Goal: Task Accomplishment & Management: Use online tool/utility

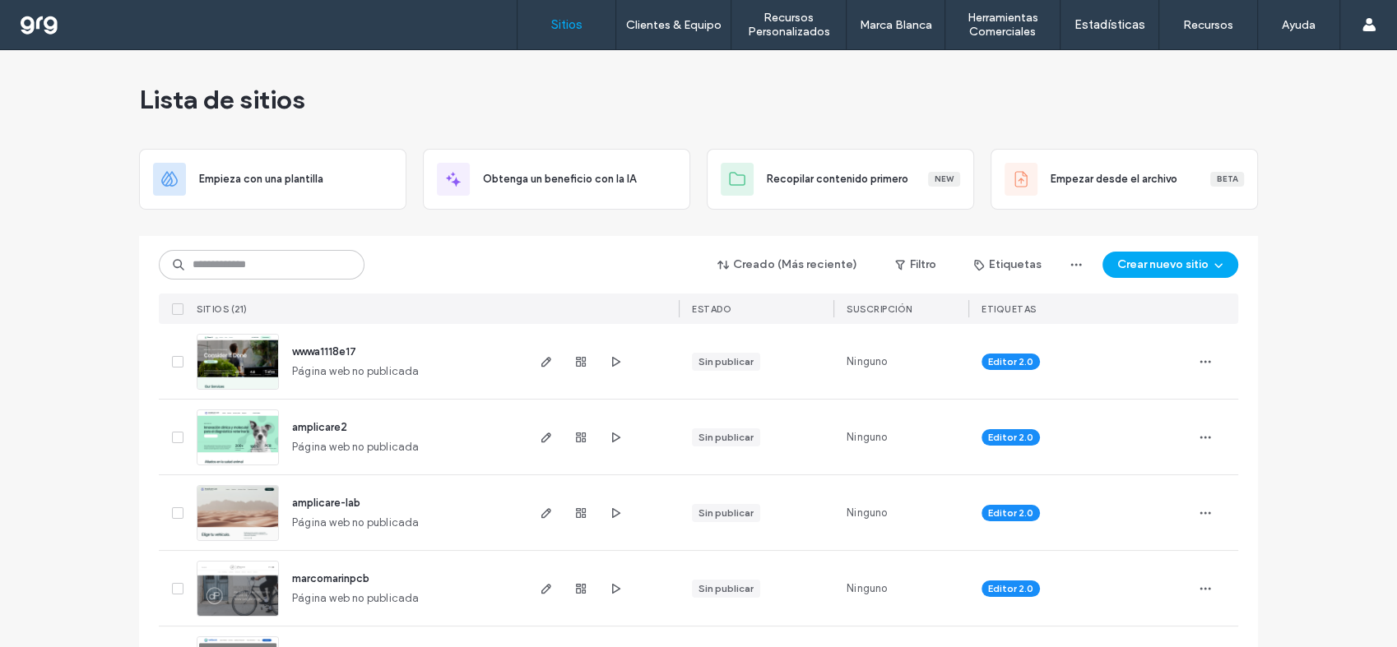
scroll to position [91, 0]
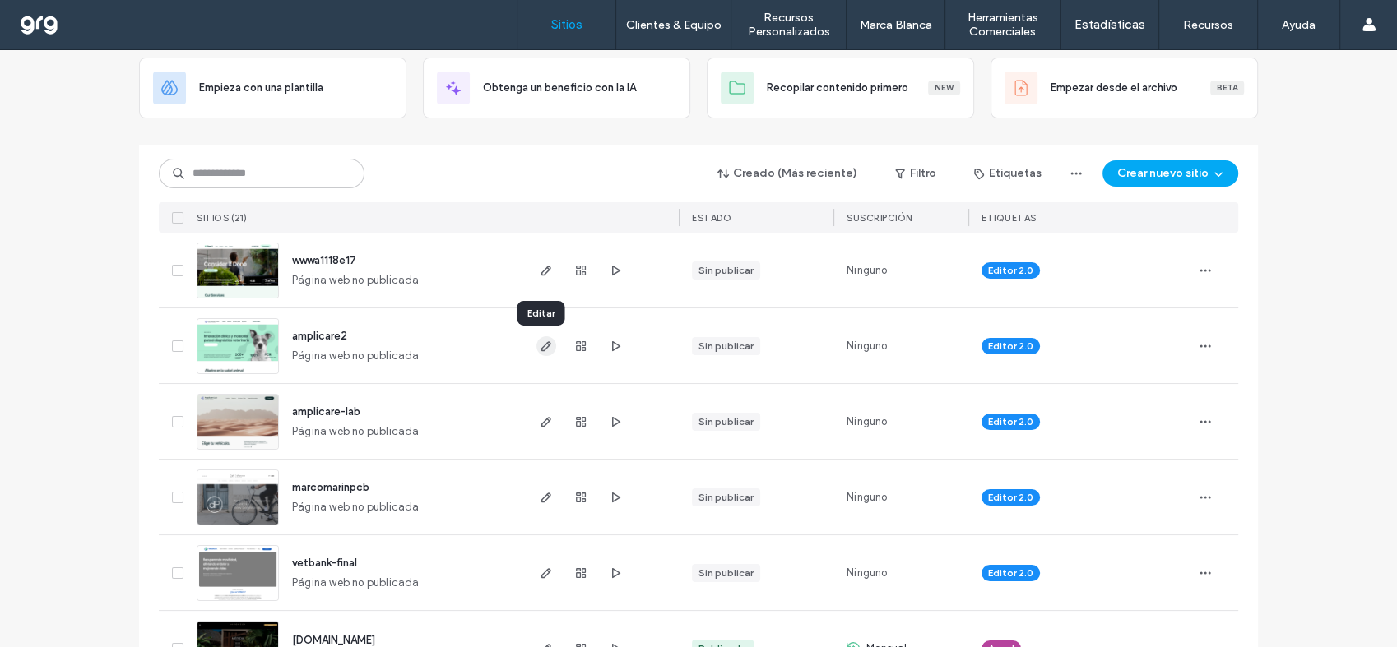
click at [541, 345] on use "button" at bounding box center [546, 346] width 10 height 10
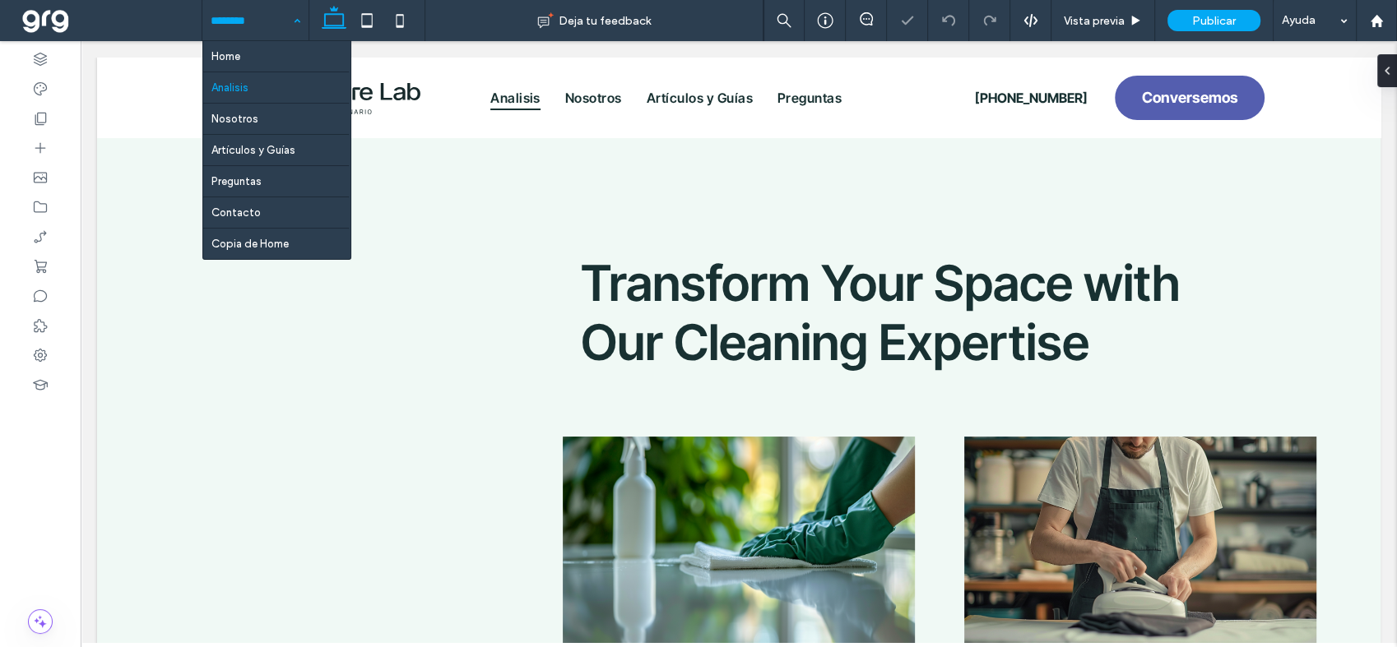
click at [251, 30] on input at bounding box center [251, 20] width 81 height 41
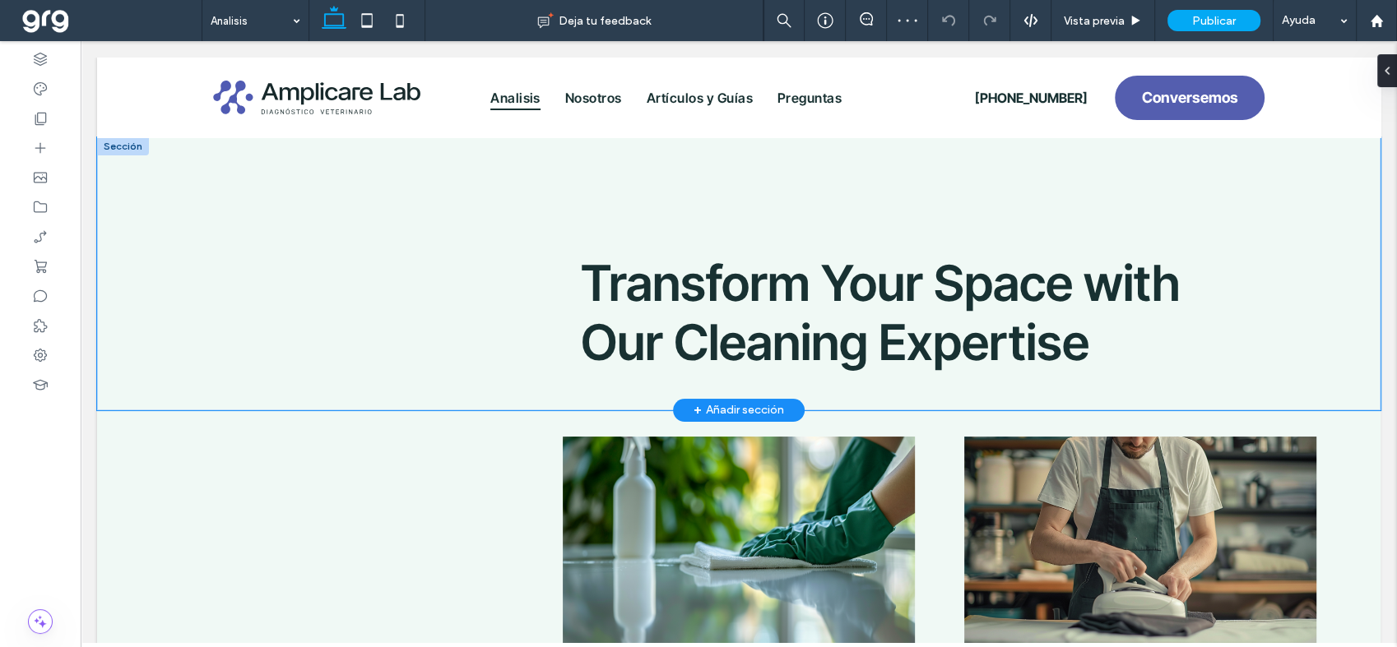
click at [785, 196] on div "Transform Your Space with Our Cleaning Expertise" at bounding box center [738, 273] width 1283 height 273
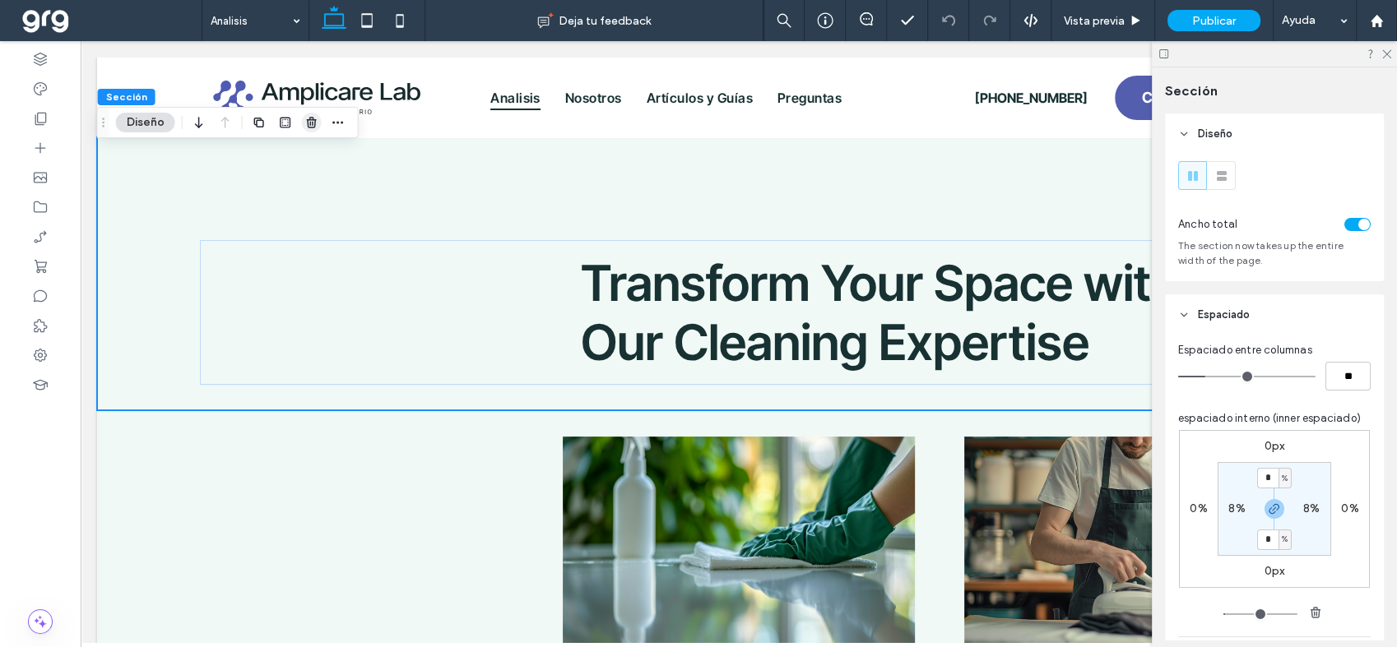
click at [313, 121] on icon "button" at bounding box center [311, 122] width 13 height 13
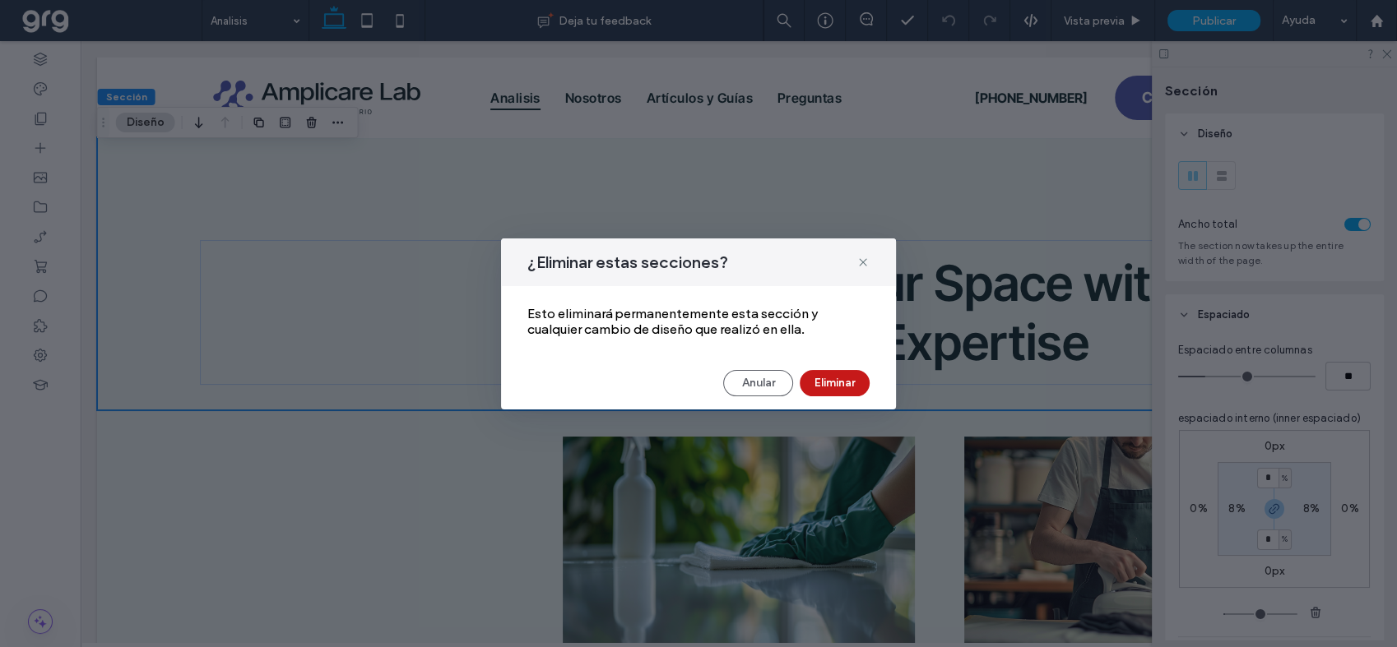
click at [846, 382] on button "Eliminar" at bounding box center [834, 383] width 70 height 26
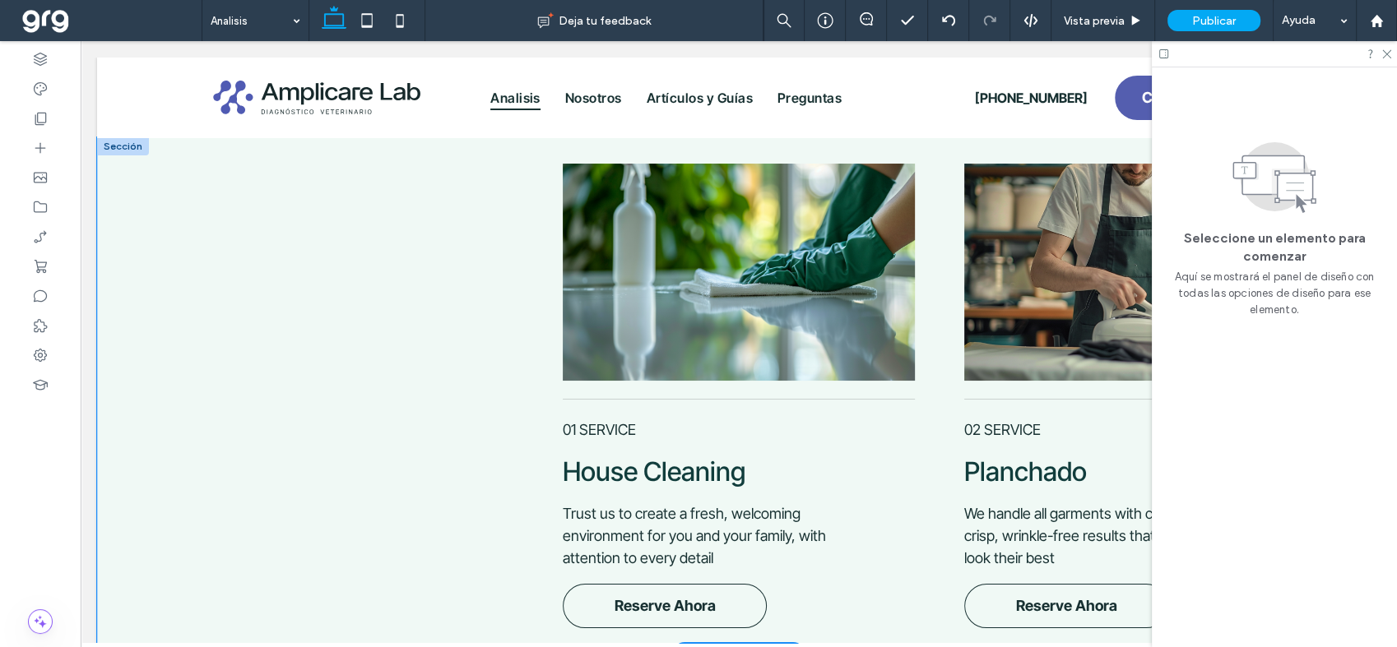
click at [134, 240] on div "House Cleaning 01 SERVICE Trust us to create a fresh, welcoming environment for…" at bounding box center [738, 395] width 1283 height 517
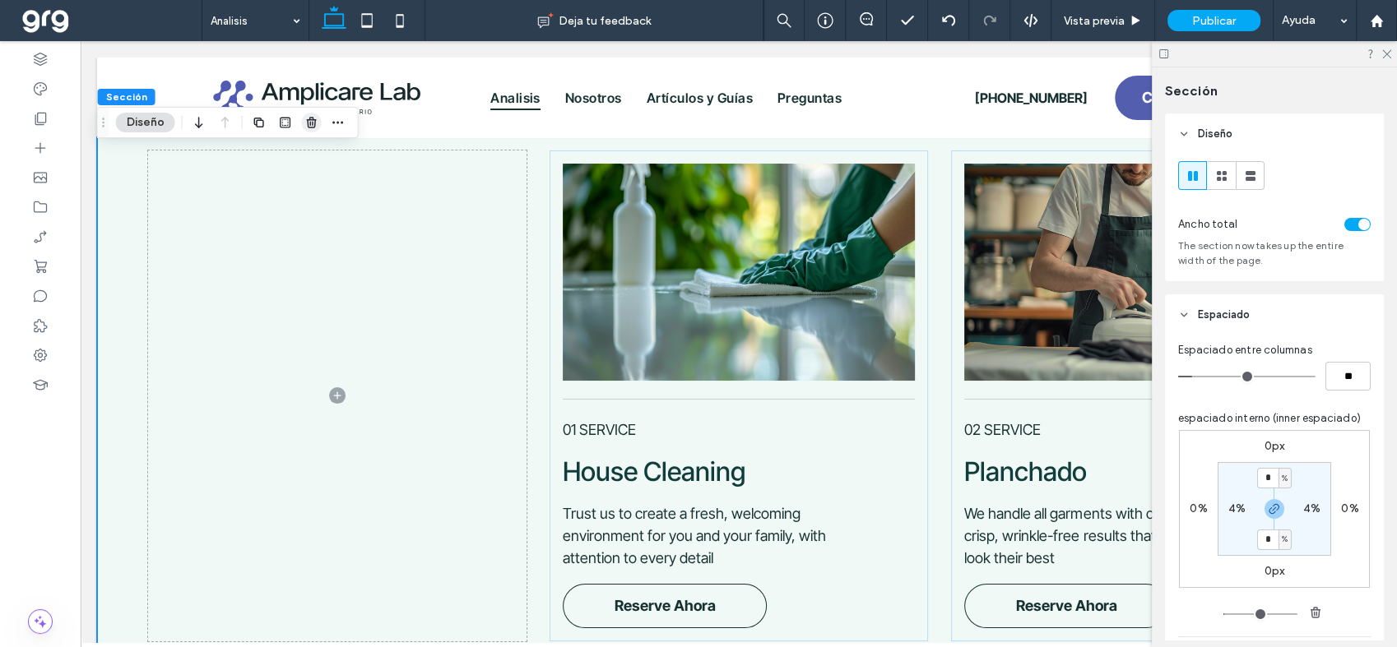
click at [314, 125] on use "button" at bounding box center [311, 122] width 10 height 11
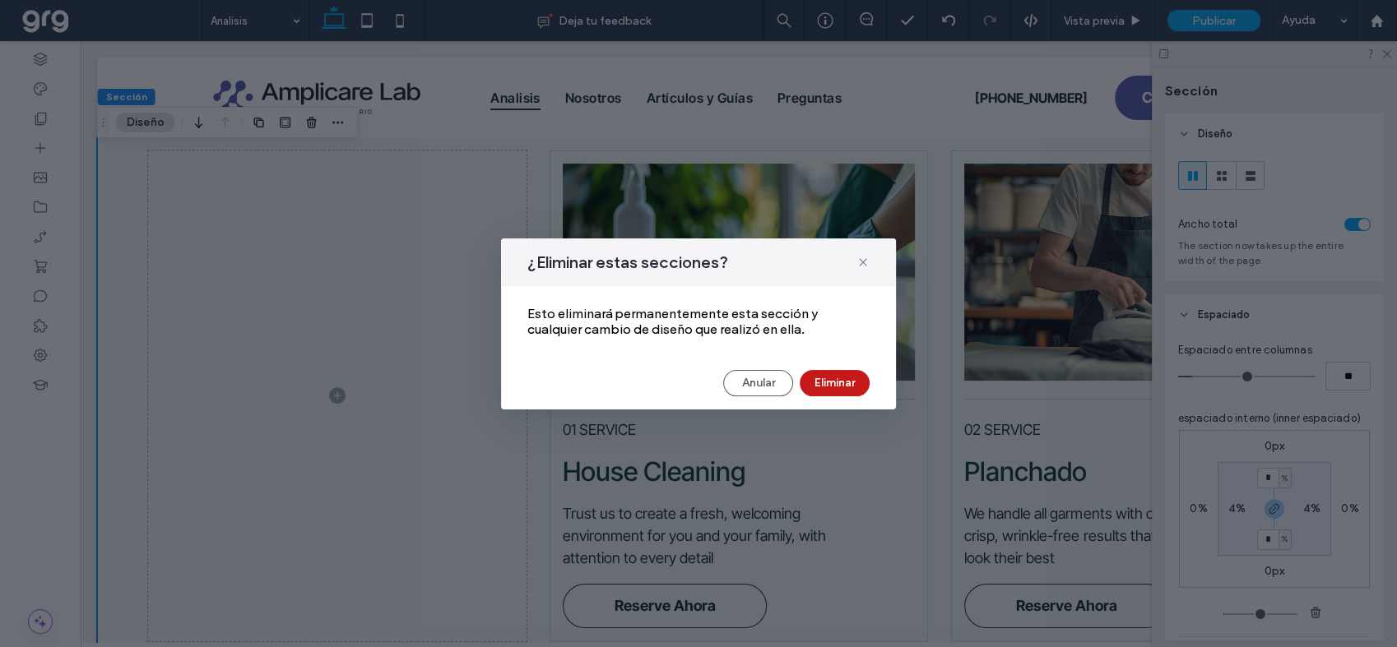
click at [847, 387] on button "Eliminar" at bounding box center [834, 383] width 70 height 26
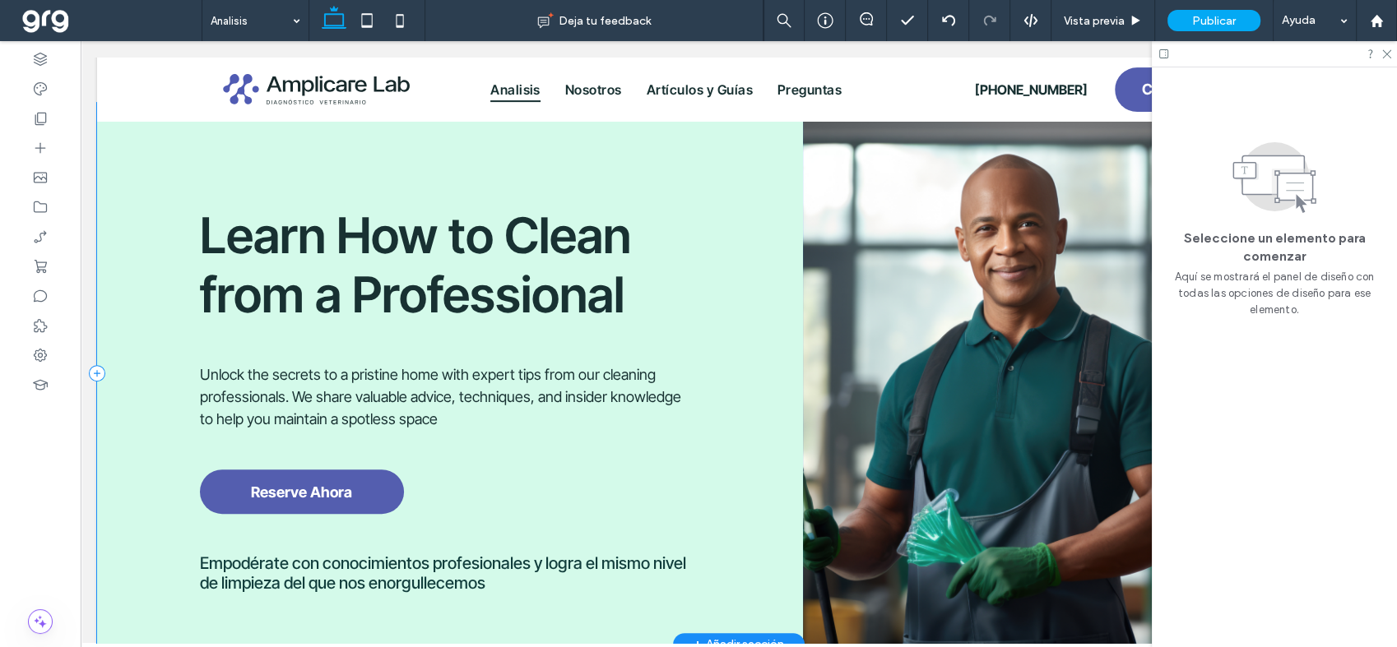
scroll to position [441, 0]
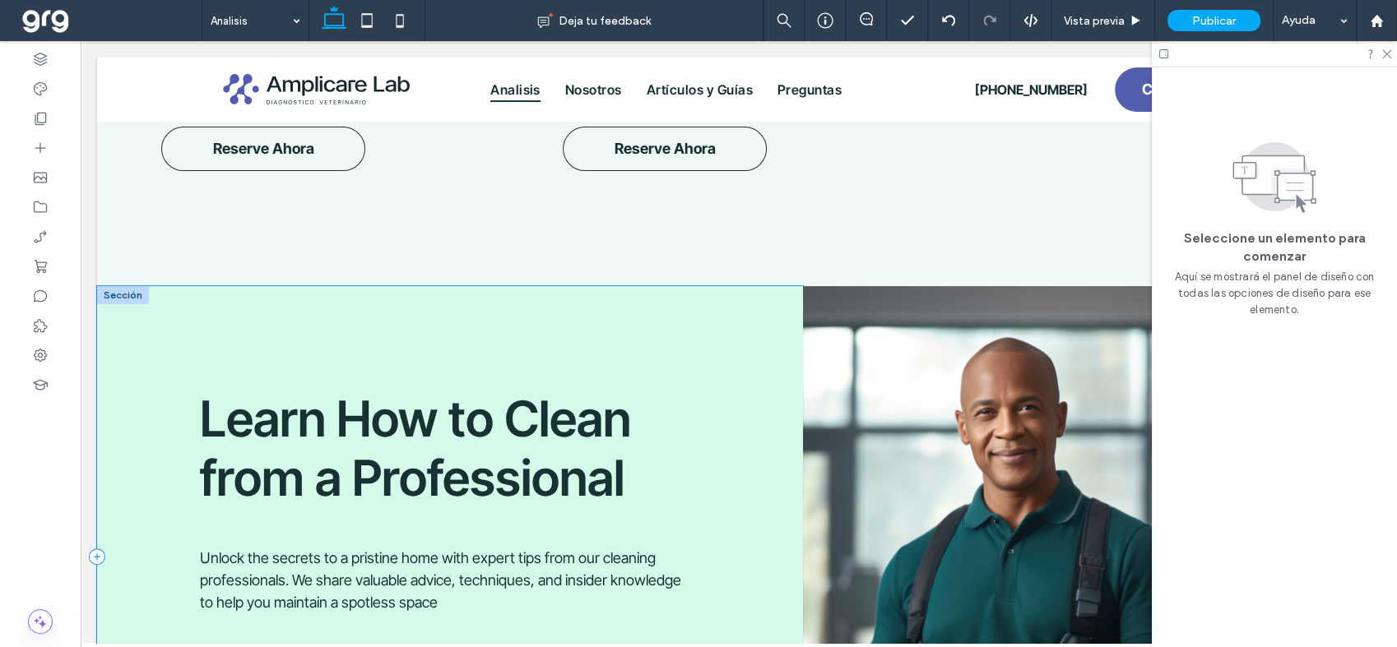
click at [163, 312] on div "Learn How to Clean from a Professional Unlock the secrets to a pristine home wi…" at bounding box center [450, 556] width 706 height 541
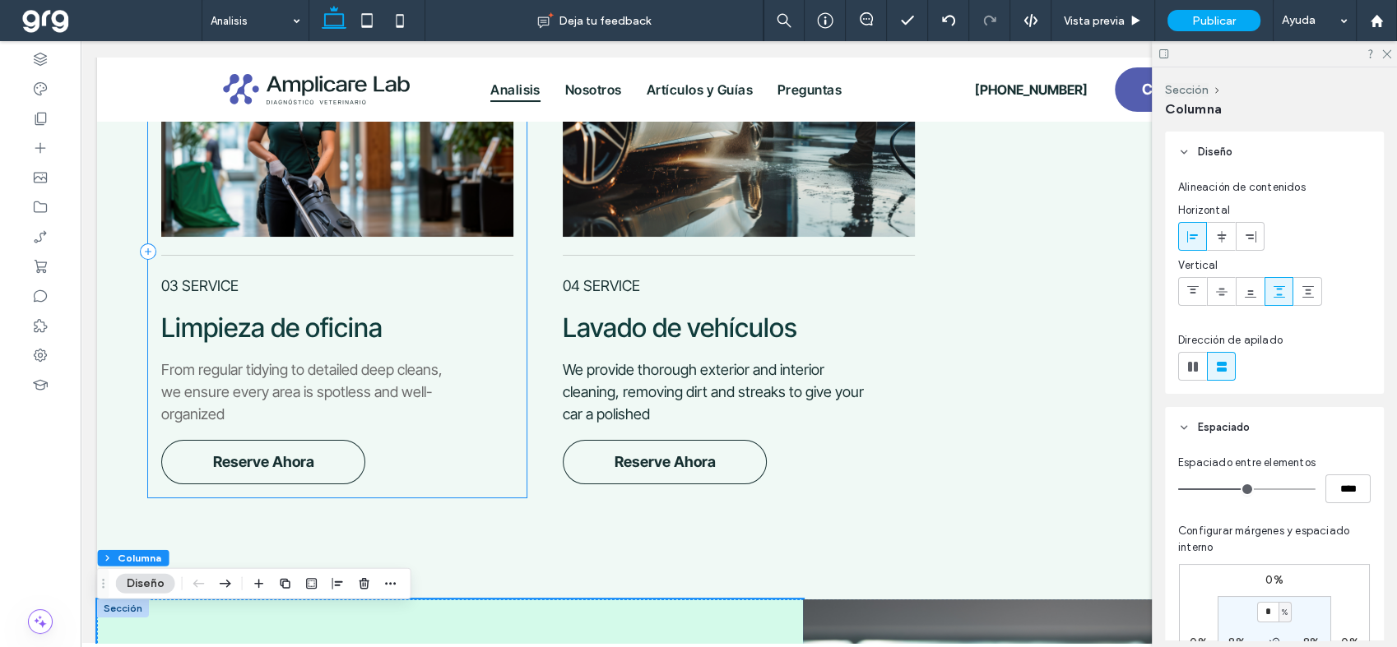
scroll to position [0, 0]
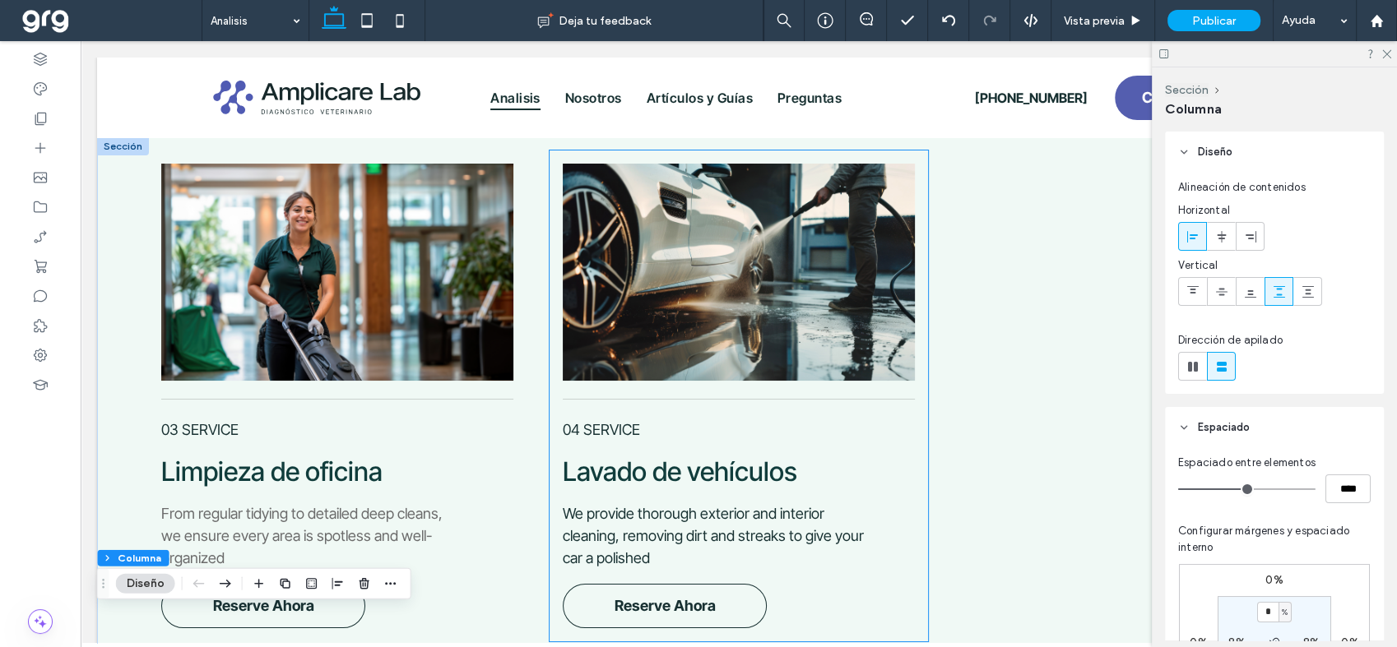
click at [909, 461] on div "Lavado de vehículos 04 SERVICE We provide thorough exterior and interior cleani…" at bounding box center [738, 396] width 378 height 491
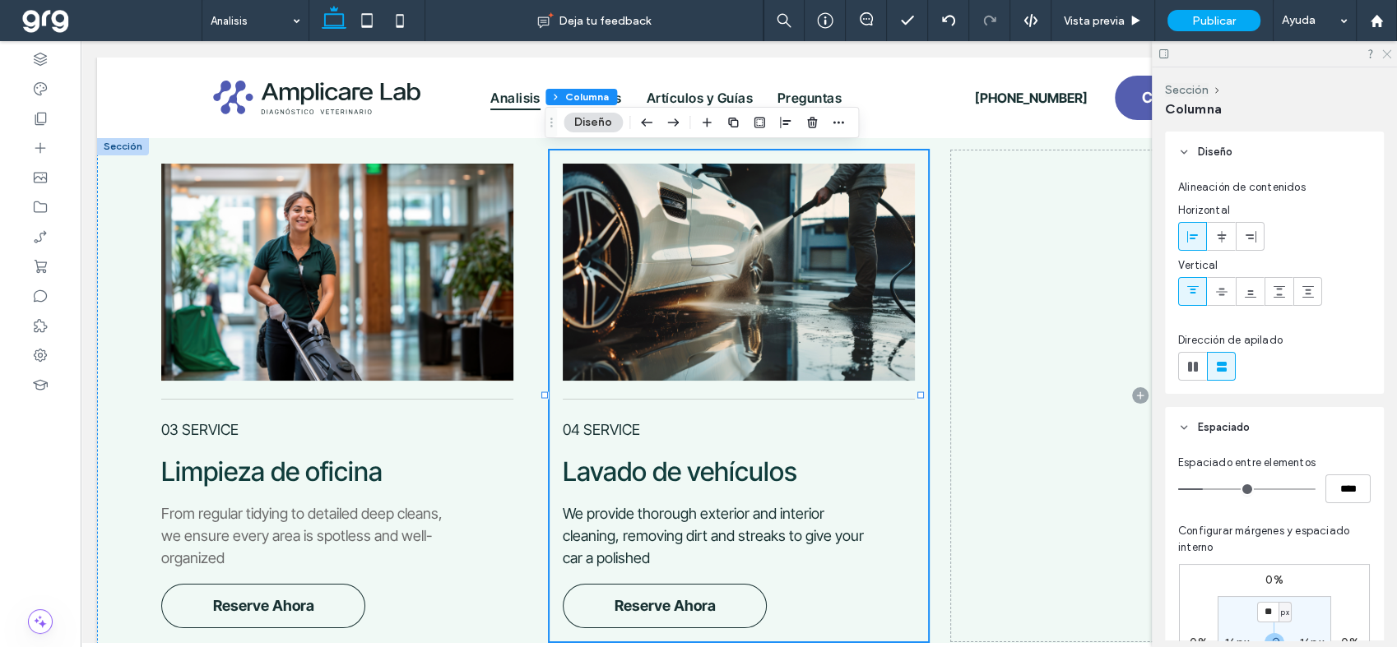
click at [1388, 53] on icon at bounding box center [1385, 53] width 11 height 11
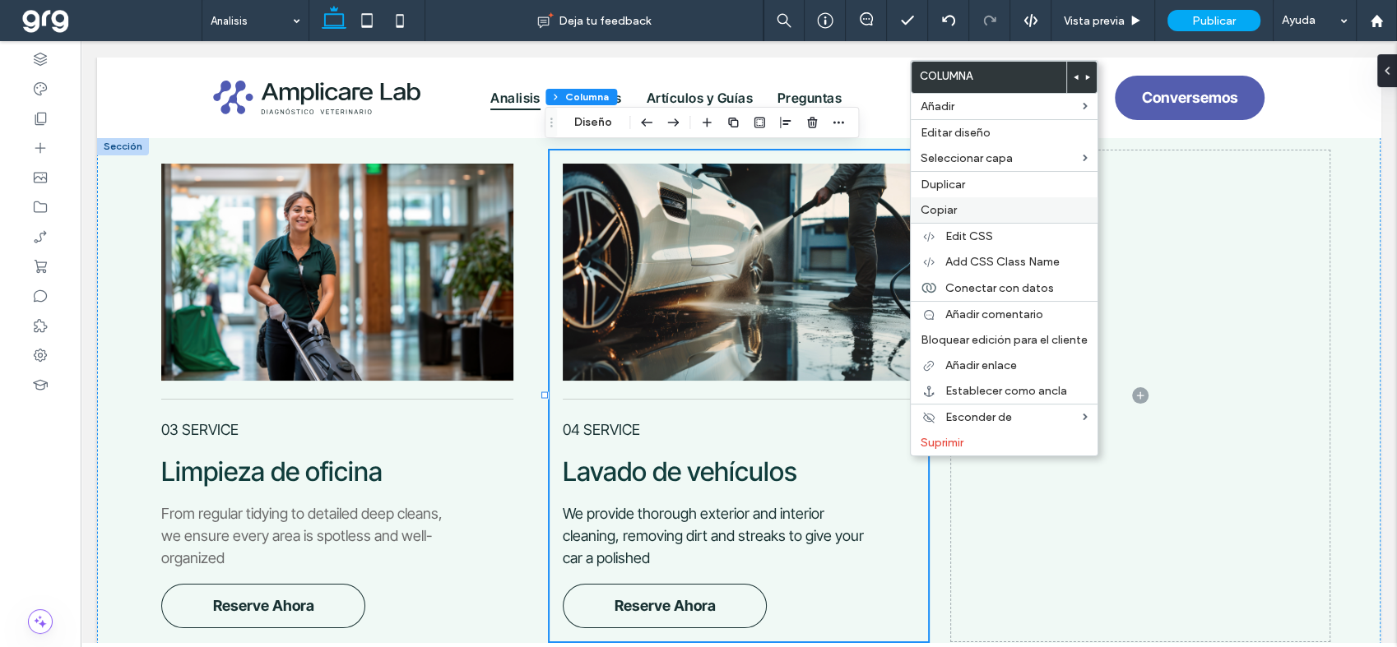
click at [980, 211] on label "Copiar" at bounding box center [1003, 210] width 167 height 14
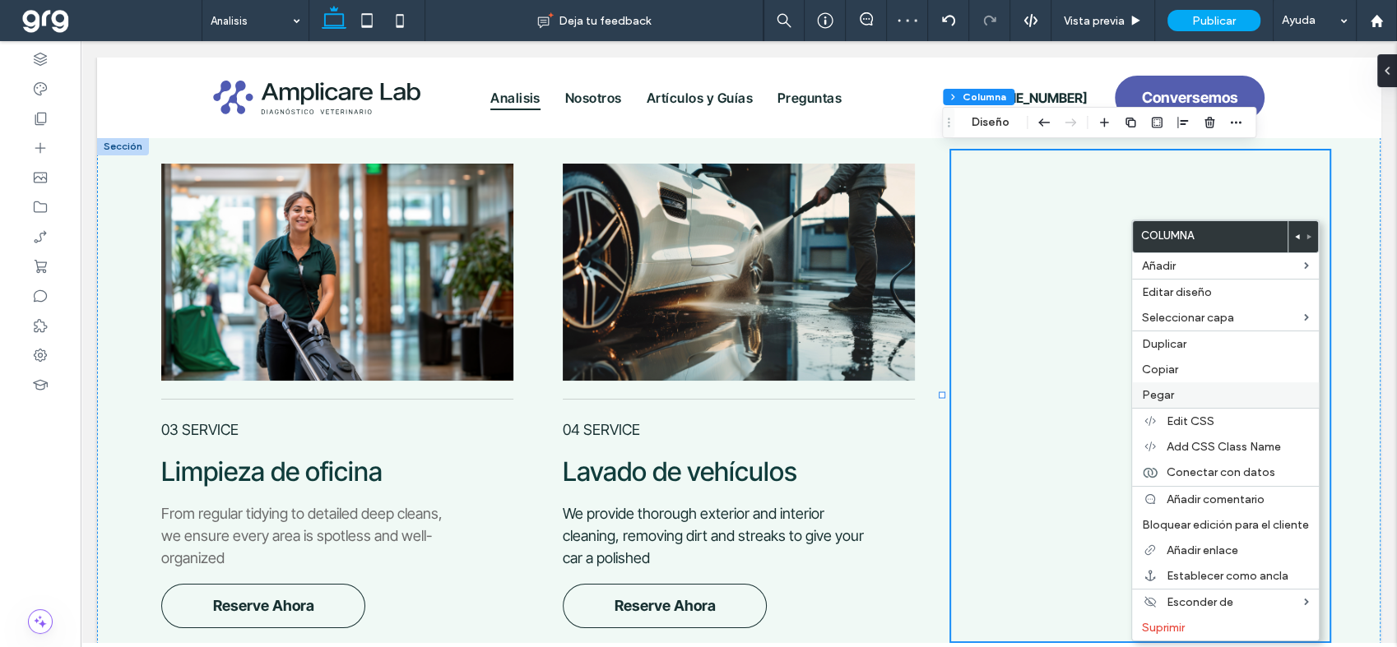
click at [1165, 388] on span "Pegar" at bounding box center [1158, 395] width 32 height 14
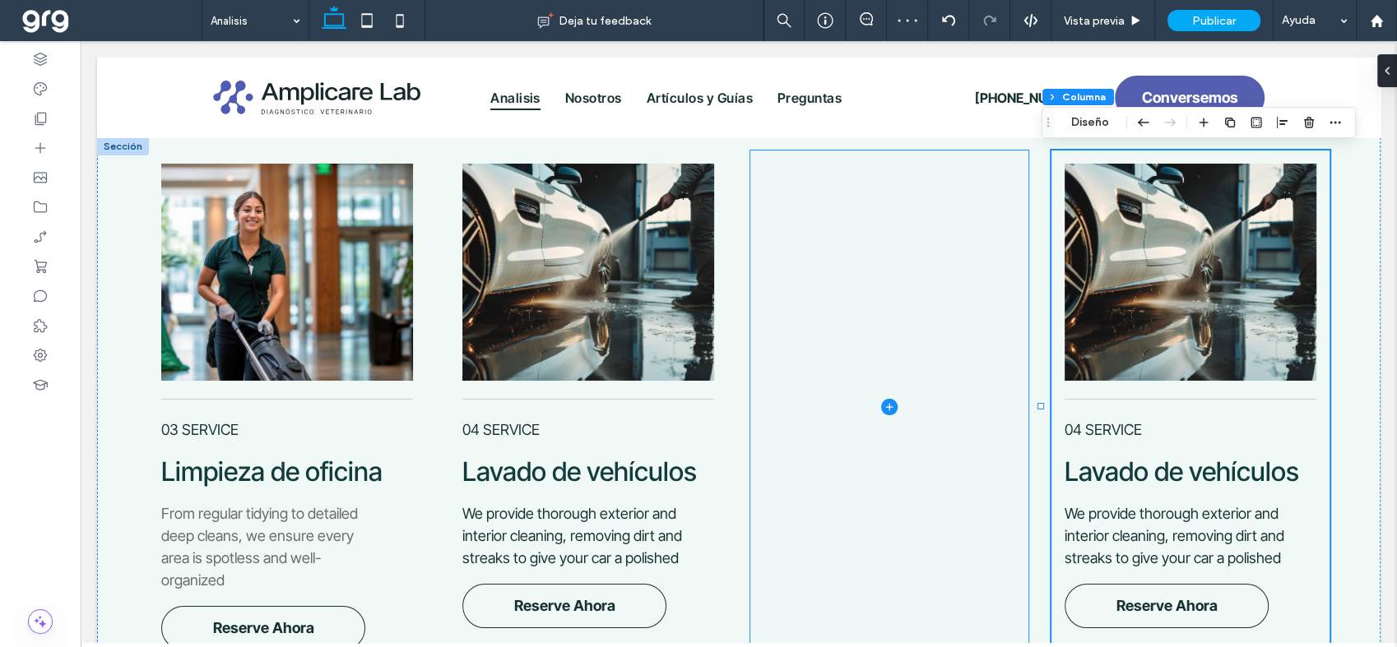
click at [900, 285] on span at bounding box center [888, 407] width 277 height 513
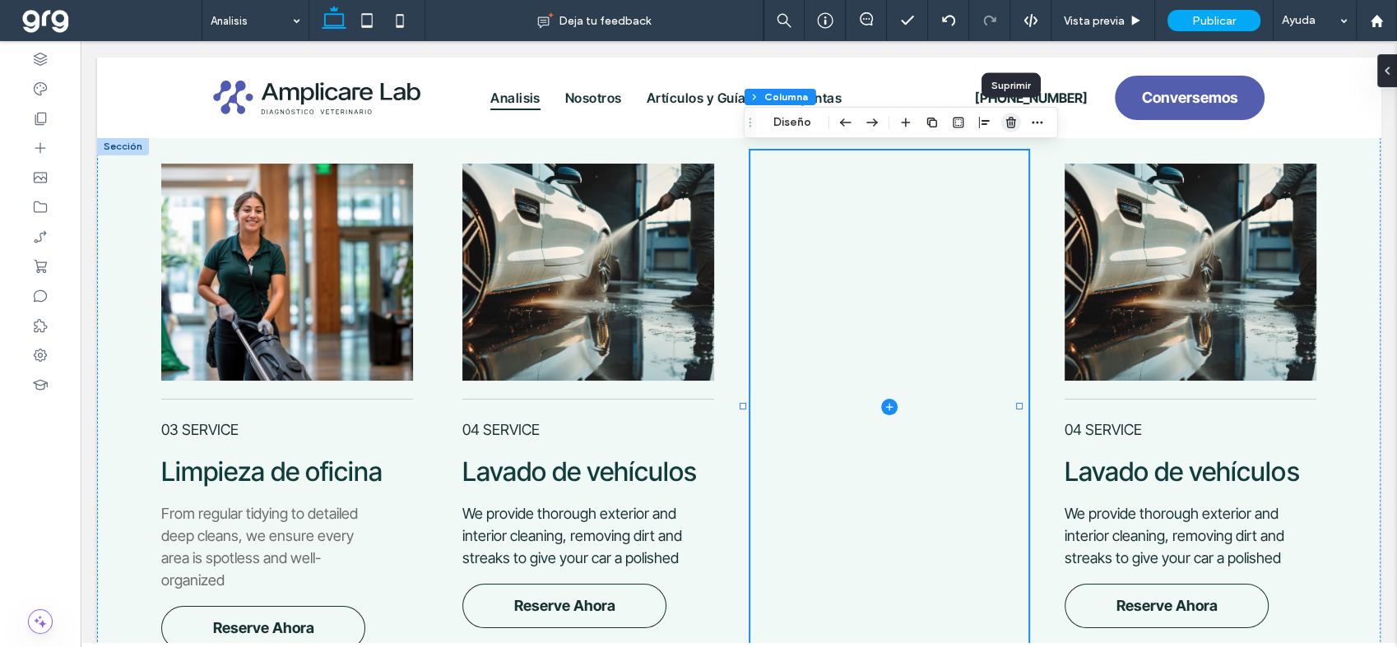
click at [1008, 121] on icon "button" at bounding box center [1010, 122] width 13 height 13
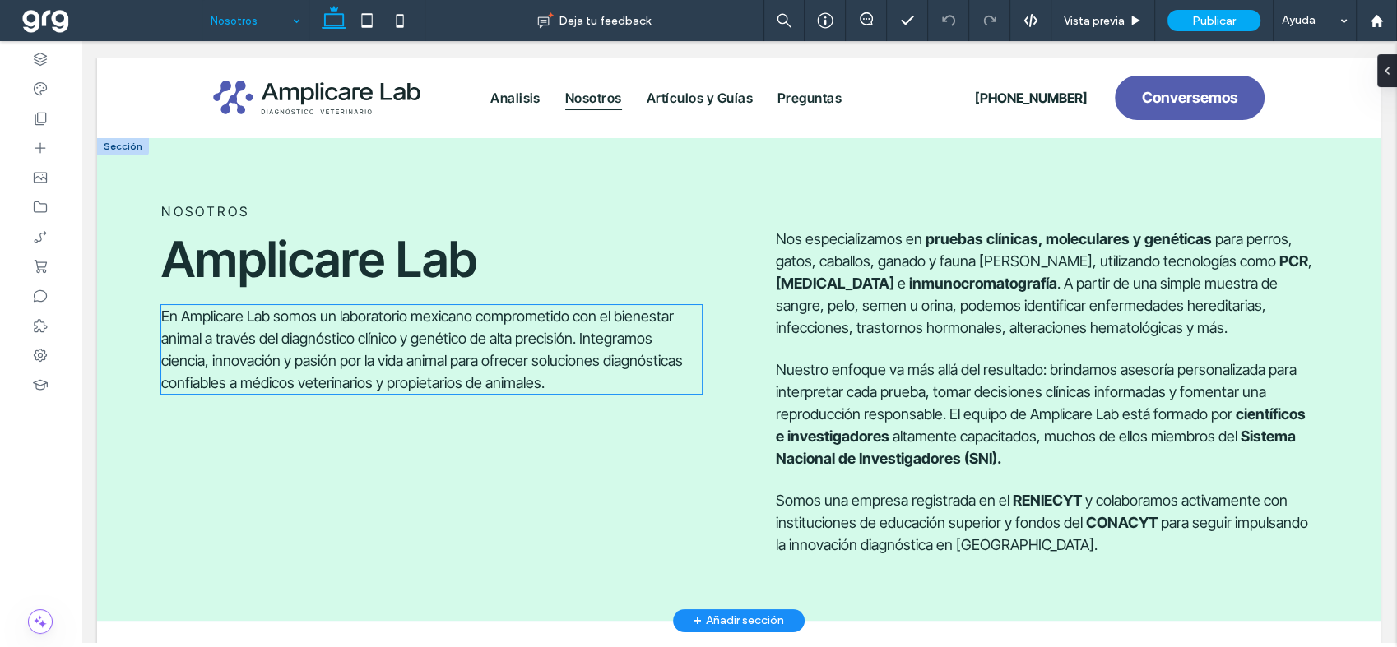
click at [312, 316] on span "En Amplicare Lab somos un laboratorio mexicano comprometido con el bienestar an…" at bounding box center [421, 350] width 521 height 84
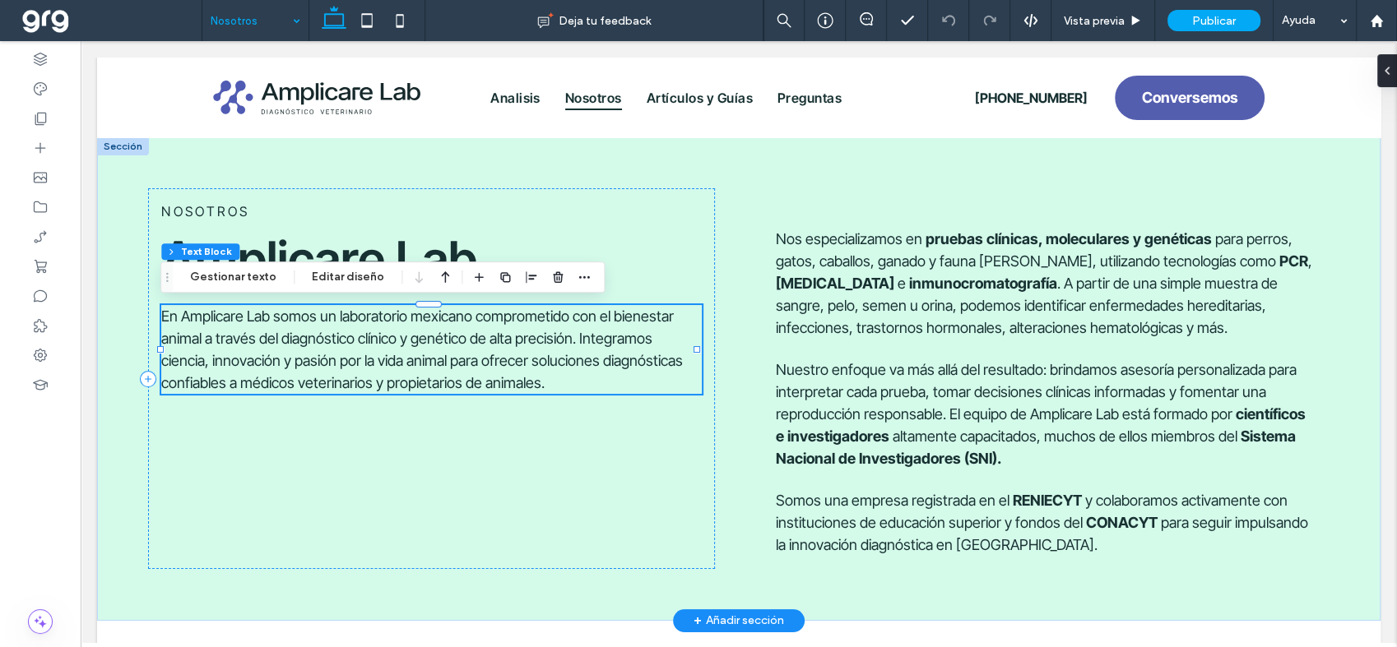
click at [280, 316] on span "En Amplicare Lab somos un laboratorio mexicano comprometido con el bienestar an…" at bounding box center [421, 350] width 521 height 84
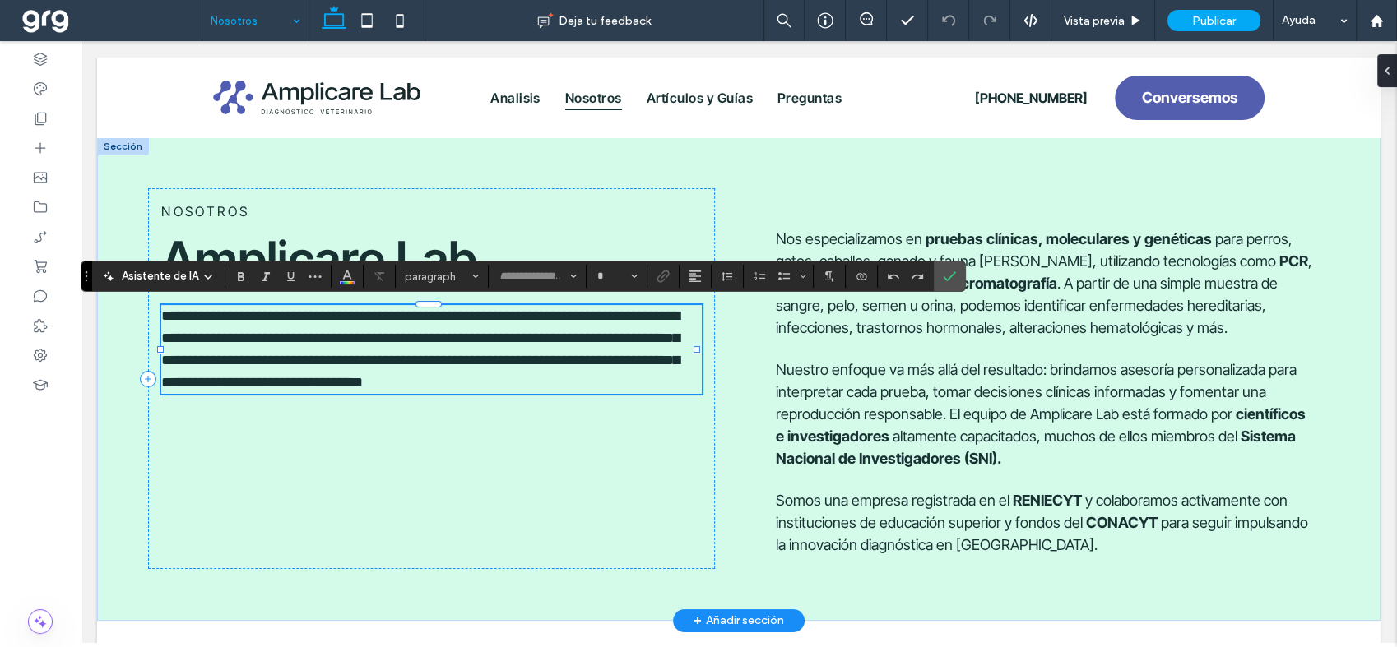
type input "**********"
type input "**"
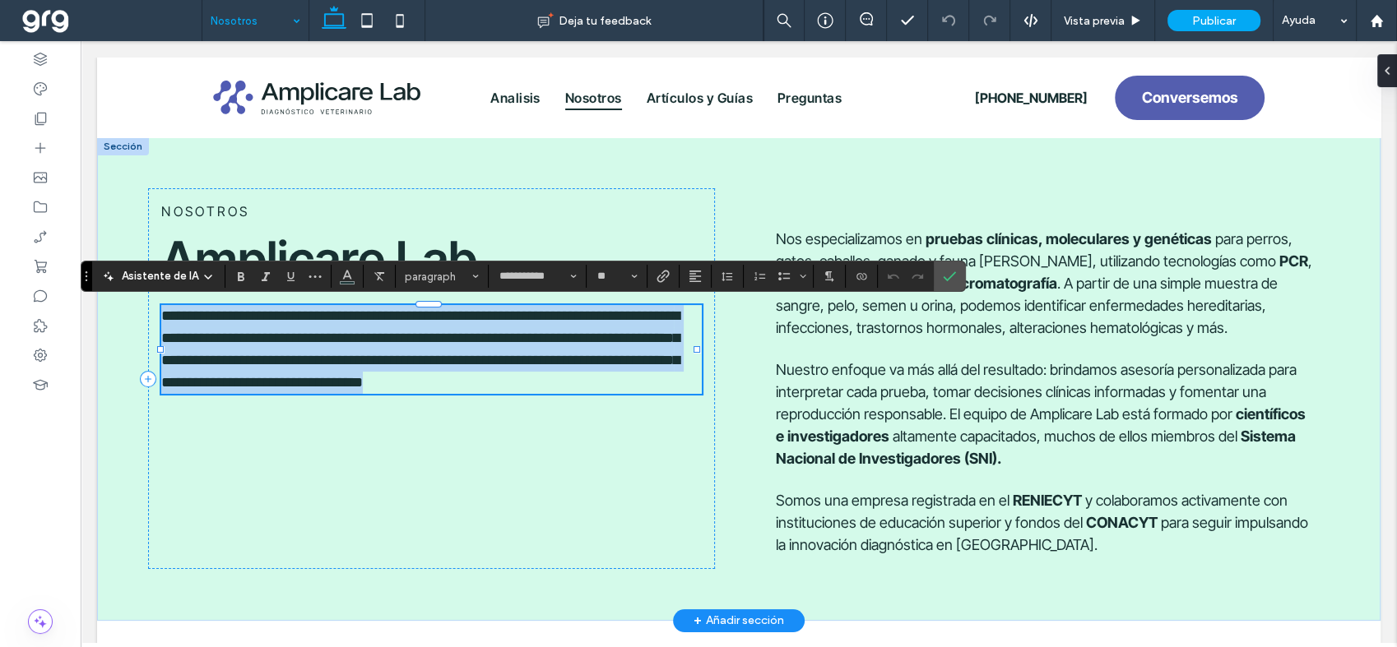
click at [276, 316] on span "**********" at bounding box center [420, 348] width 518 height 81
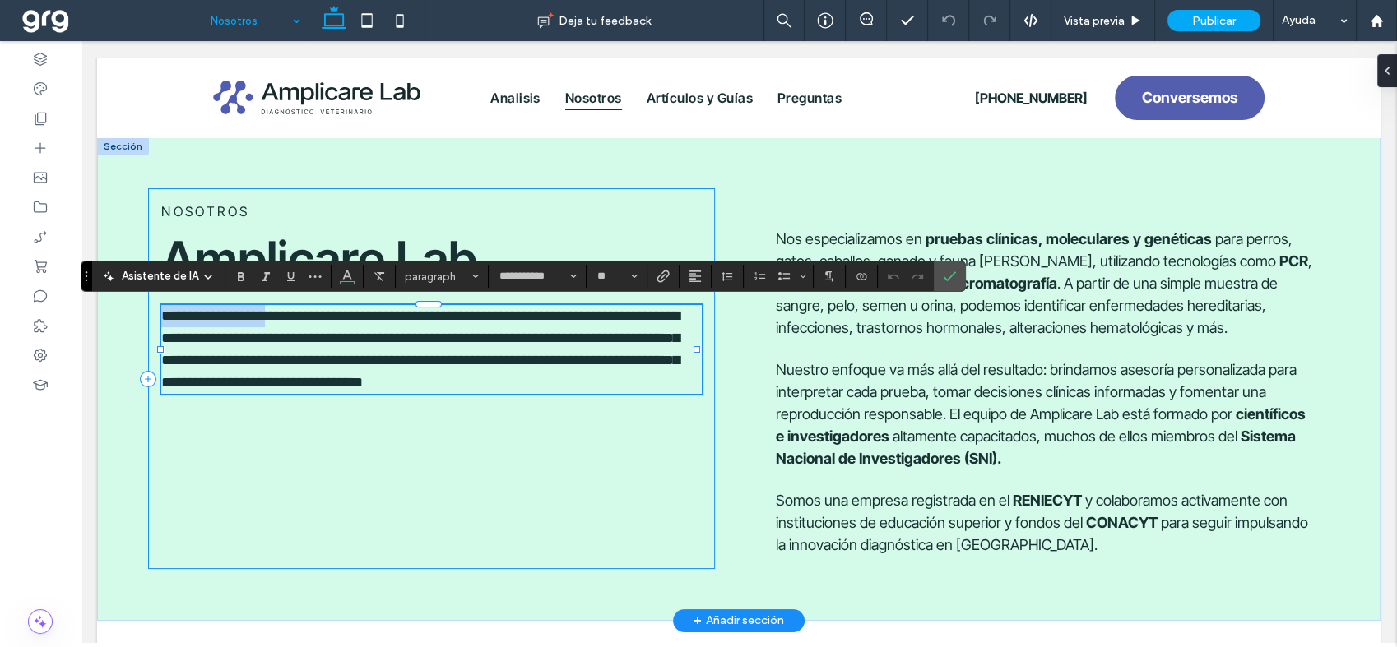
drag, startPoint x: 277, startPoint y: 316, endPoint x: 154, endPoint y: 314, distance: 123.4
click at [154, 314] on div "**********" at bounding box center [431, 378] width 567 height 381
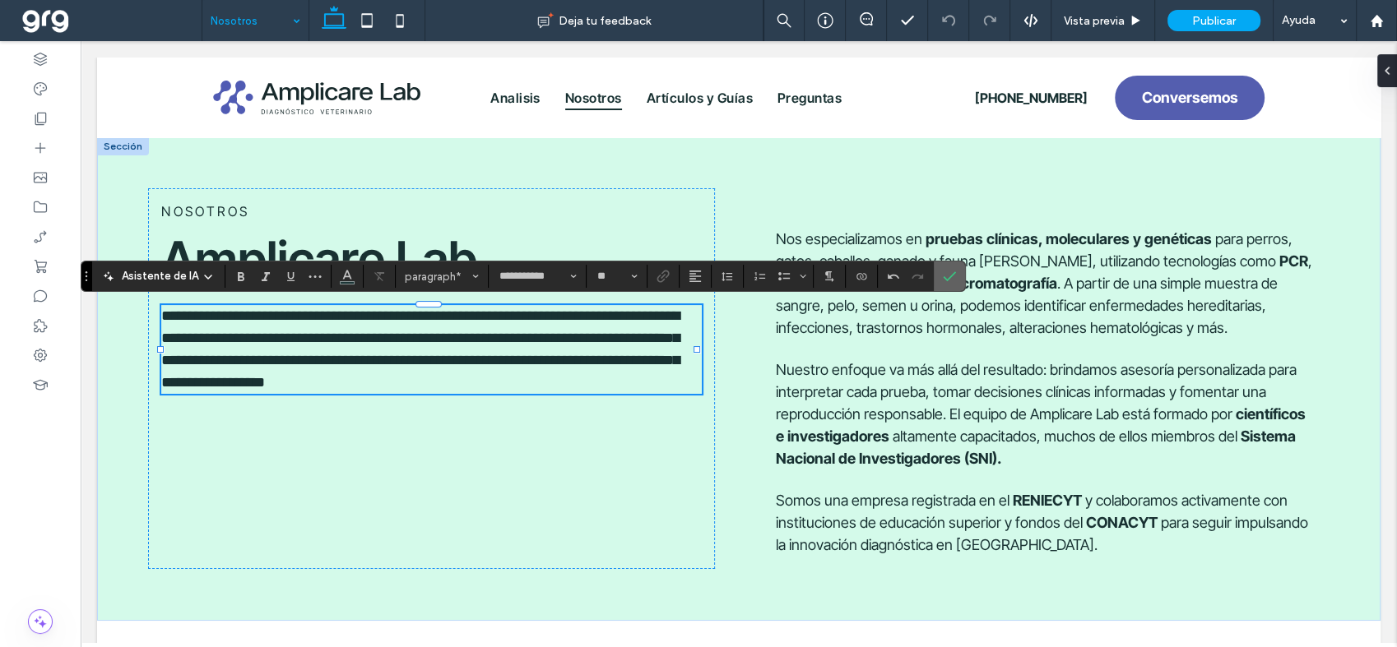
click at [948, 270] on icon "Confirmar" at bounding box center [949, 276] width 13 height 13
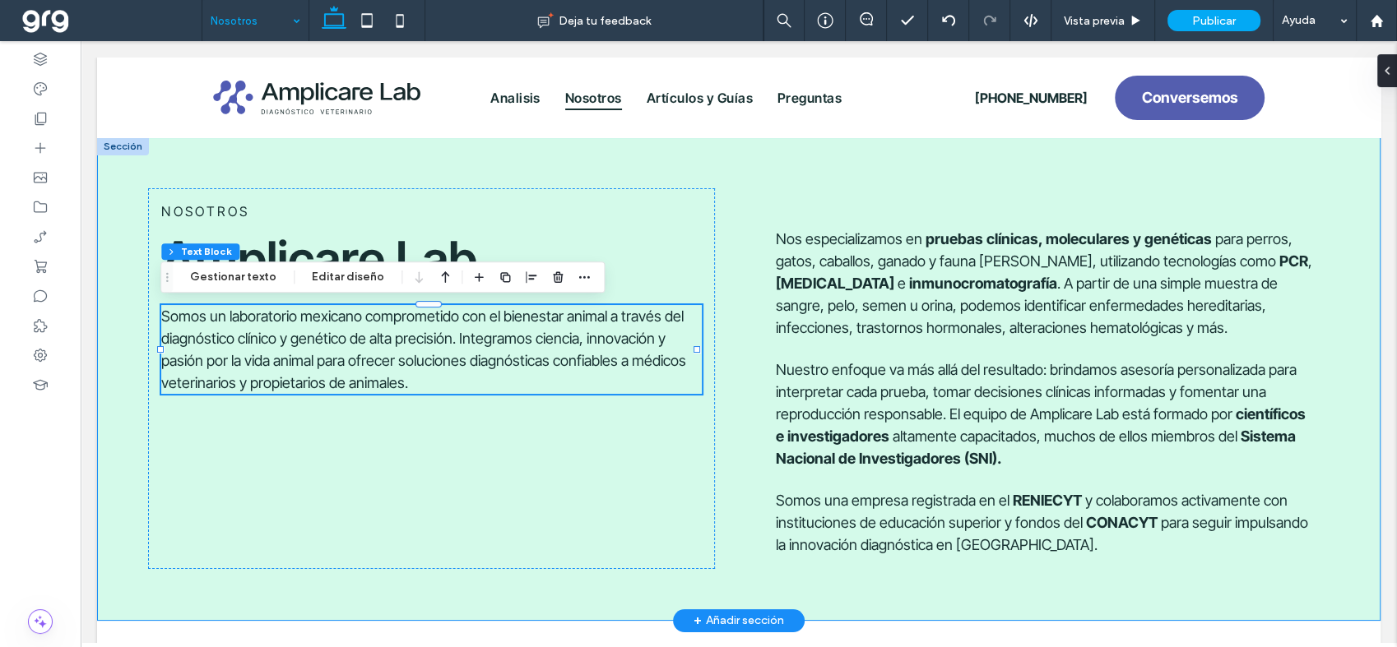
click at [867, 169] on div "NOSOTROS Amplicare Lab Somos un laboratorio mexicano comprometido con el bienes…" at bounding box center [738, 379] width 1283 height 484
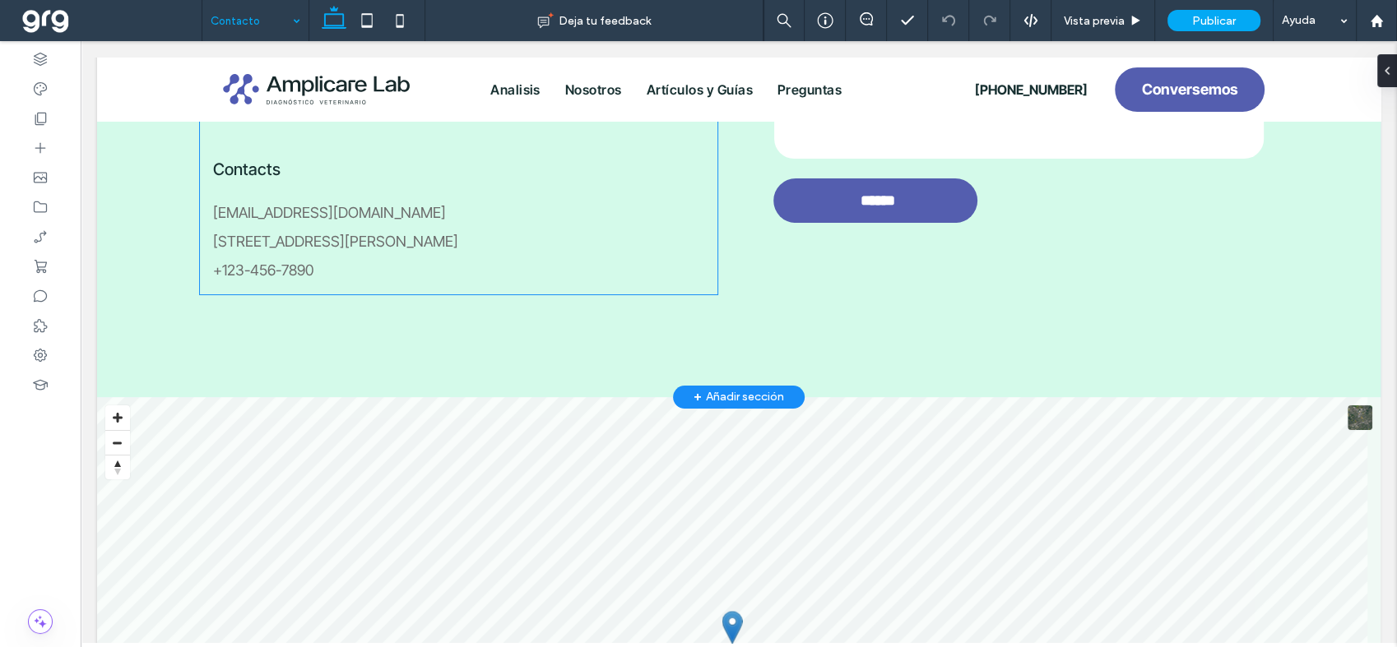
scroll to position [531, 0]
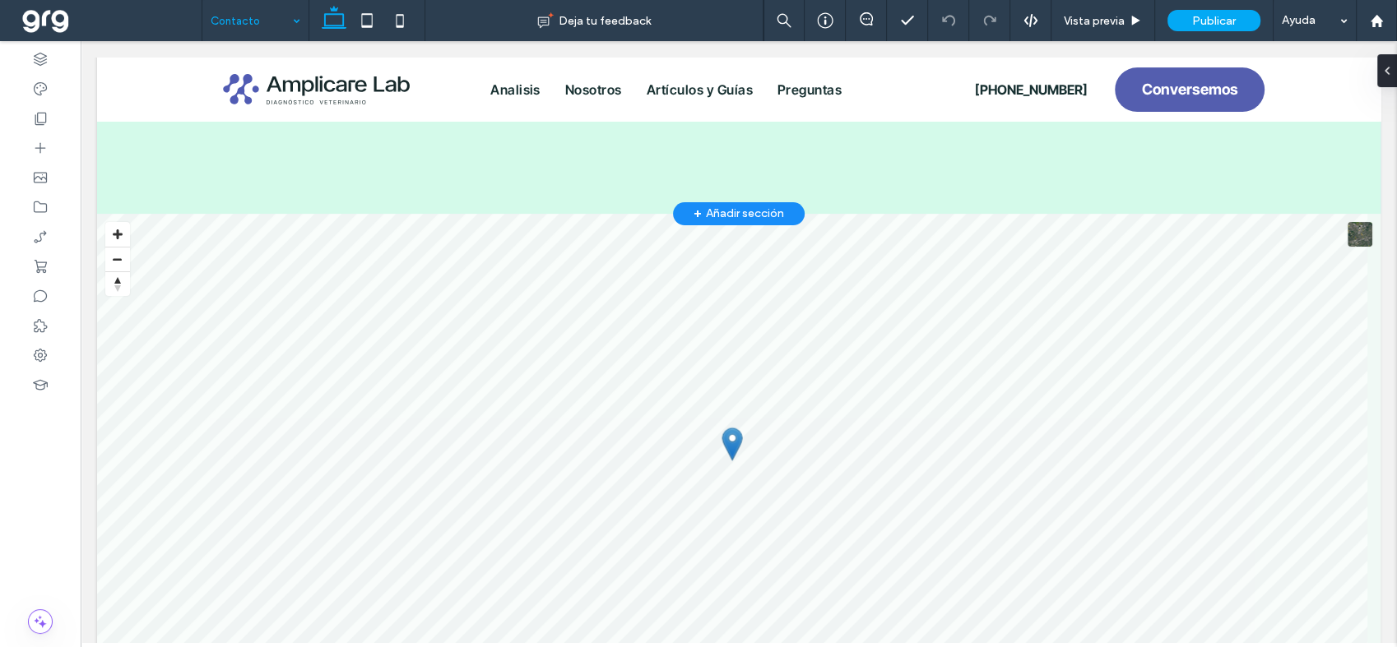
click at [746, 205] on div "+ Añadir sección" at bounding box center [738, 214] width 90 height 18
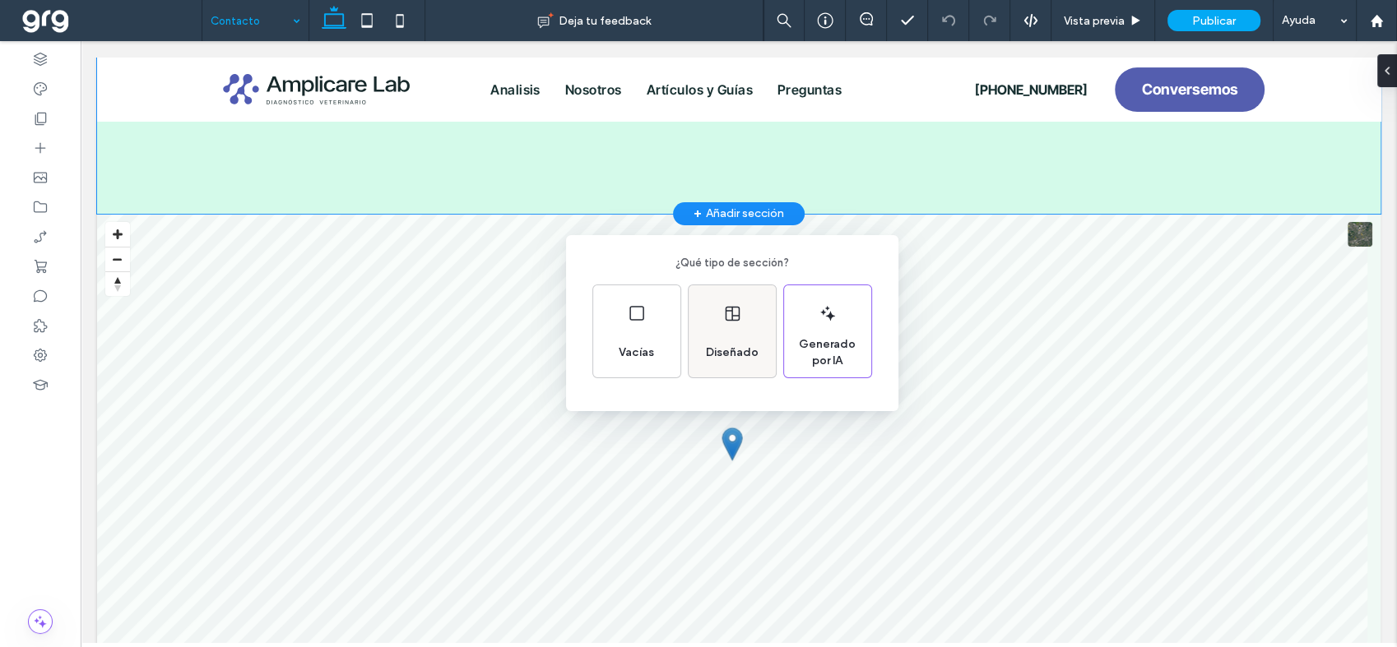
click at [725, 317] on use at bounding box center [732, 314] width 14 height 15
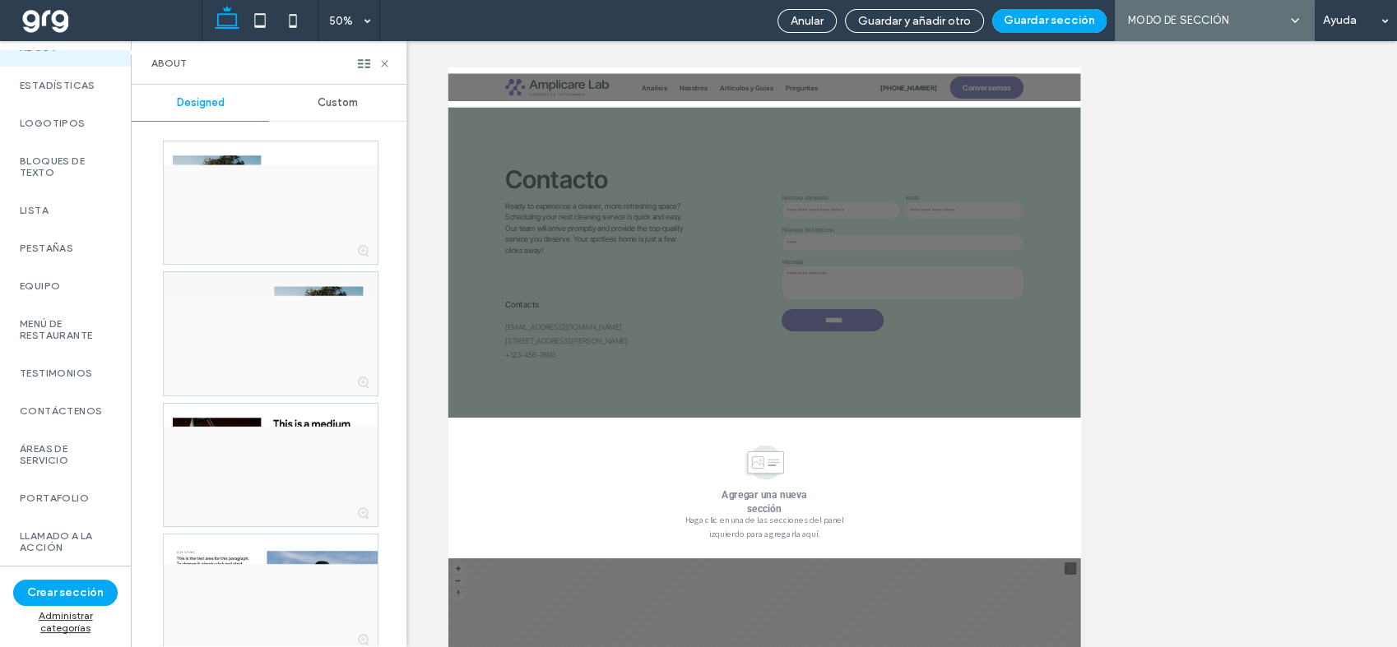
scroll to position [548, 0]
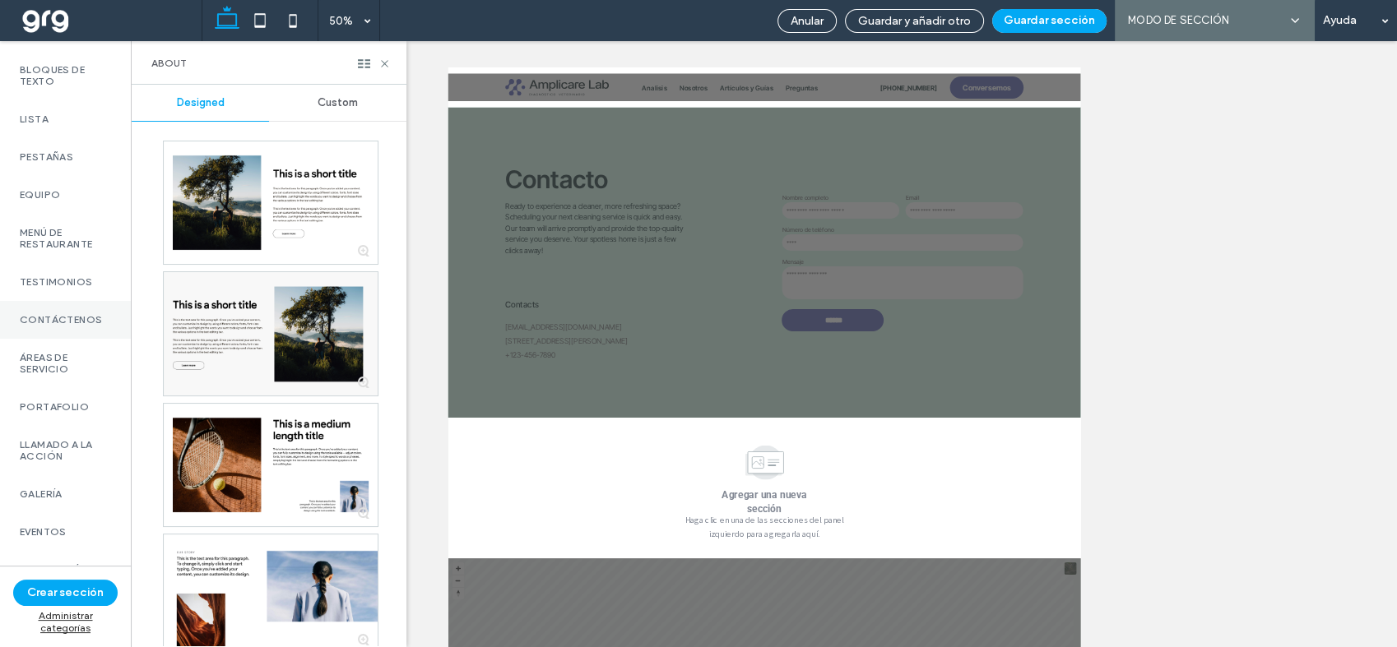
click at [54, 331] on div "Contáctenos" at bounding box center [65, 320] width 131 height 38
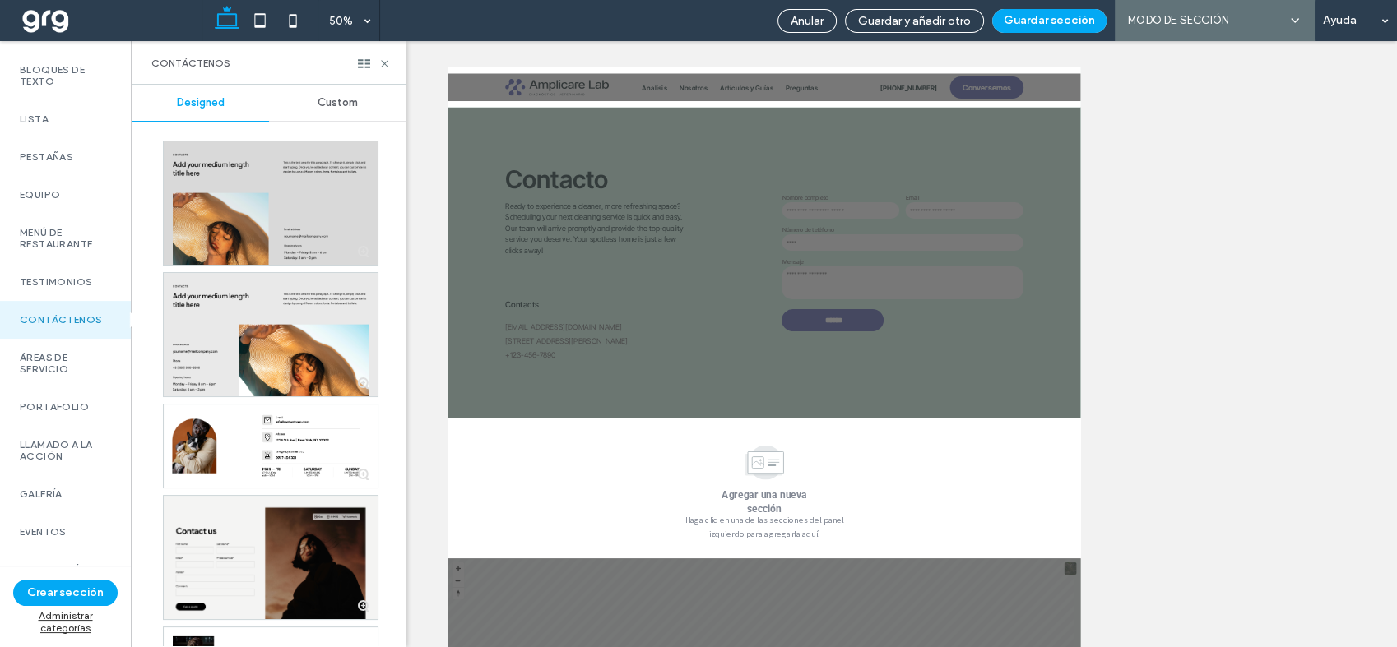
click at [339, 156] on div at bounding box center [271, 202] width 214 height 123
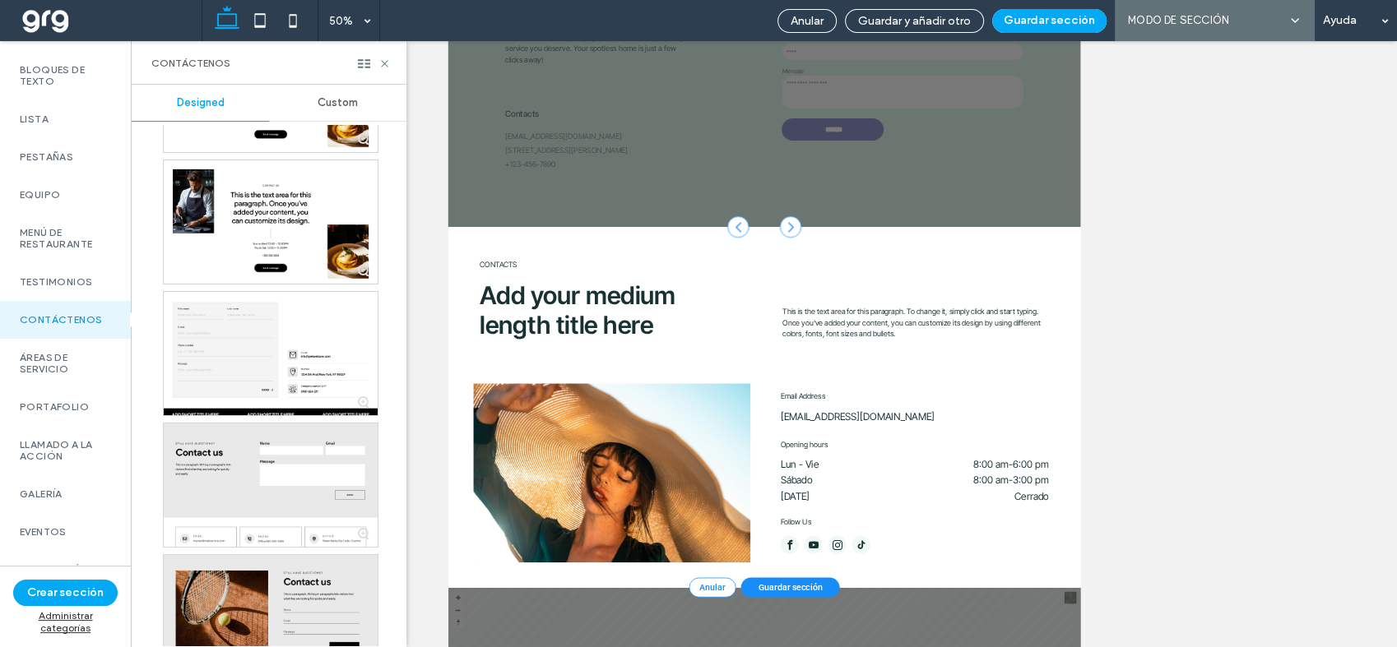
scroll to position [822, 0]
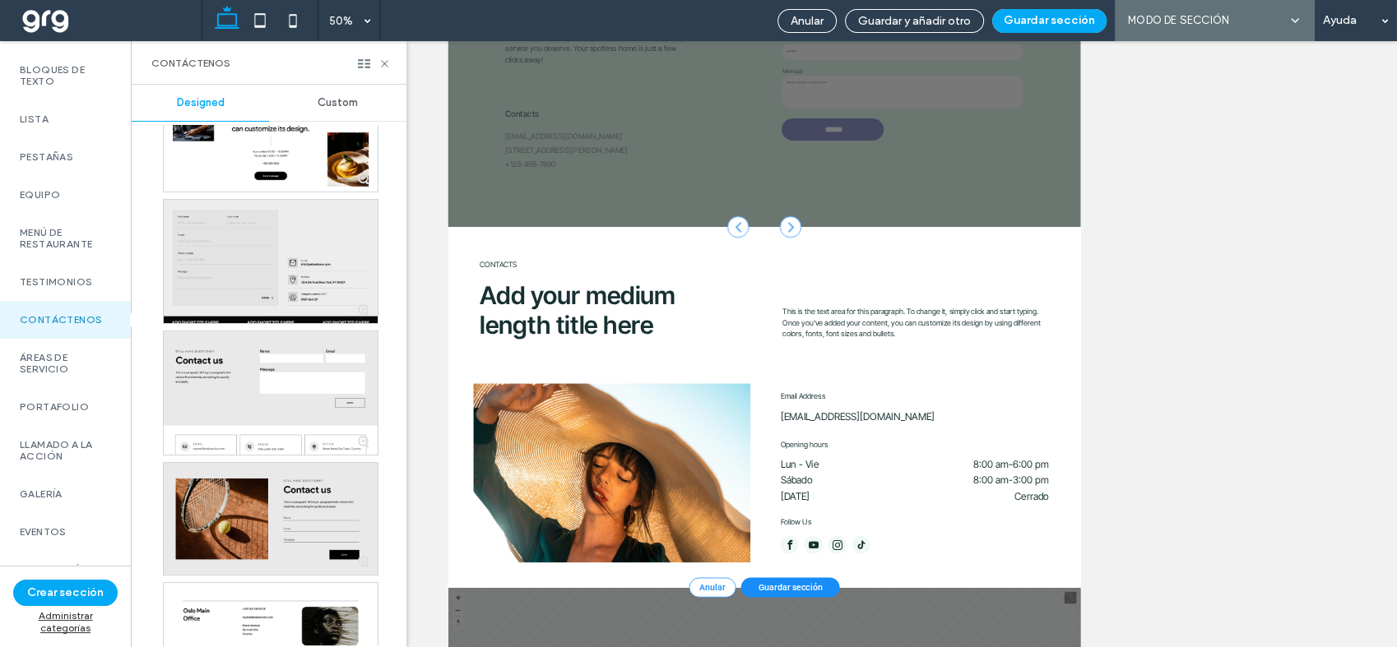
click at [301, 270] on div at bounding box center [271, 261] width 214 height 123
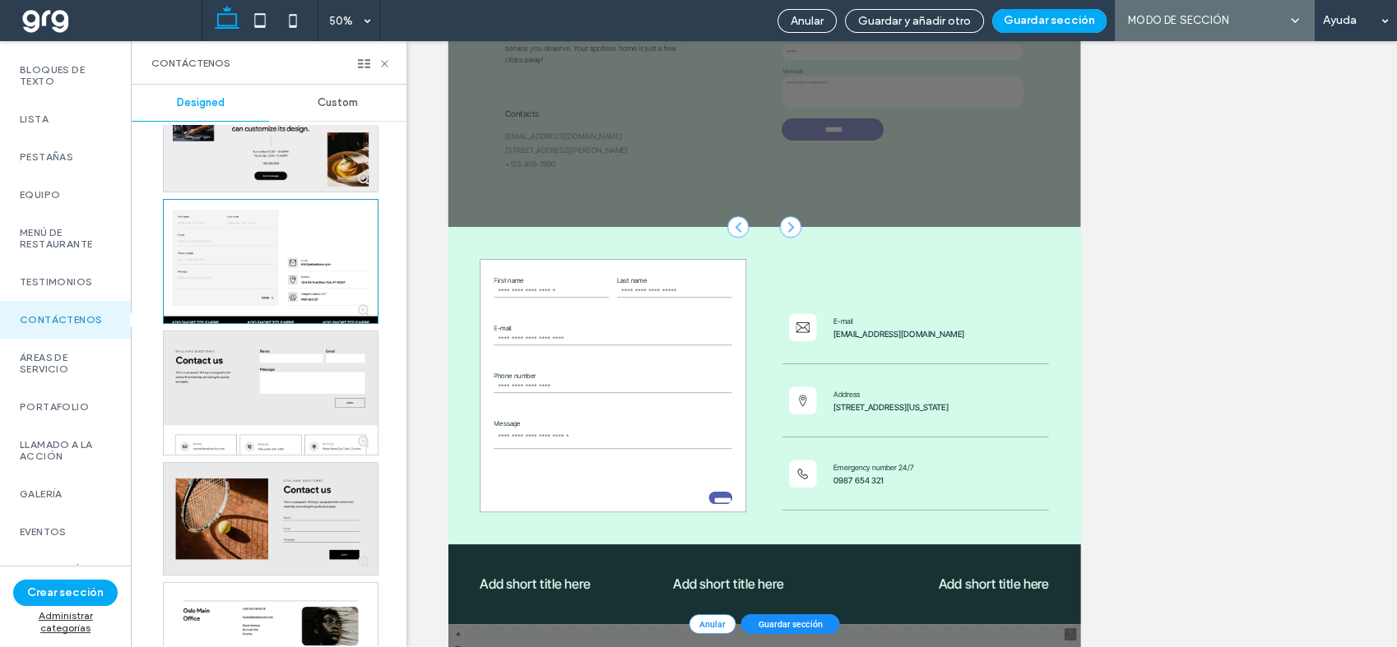
scroll to position [914, 0]
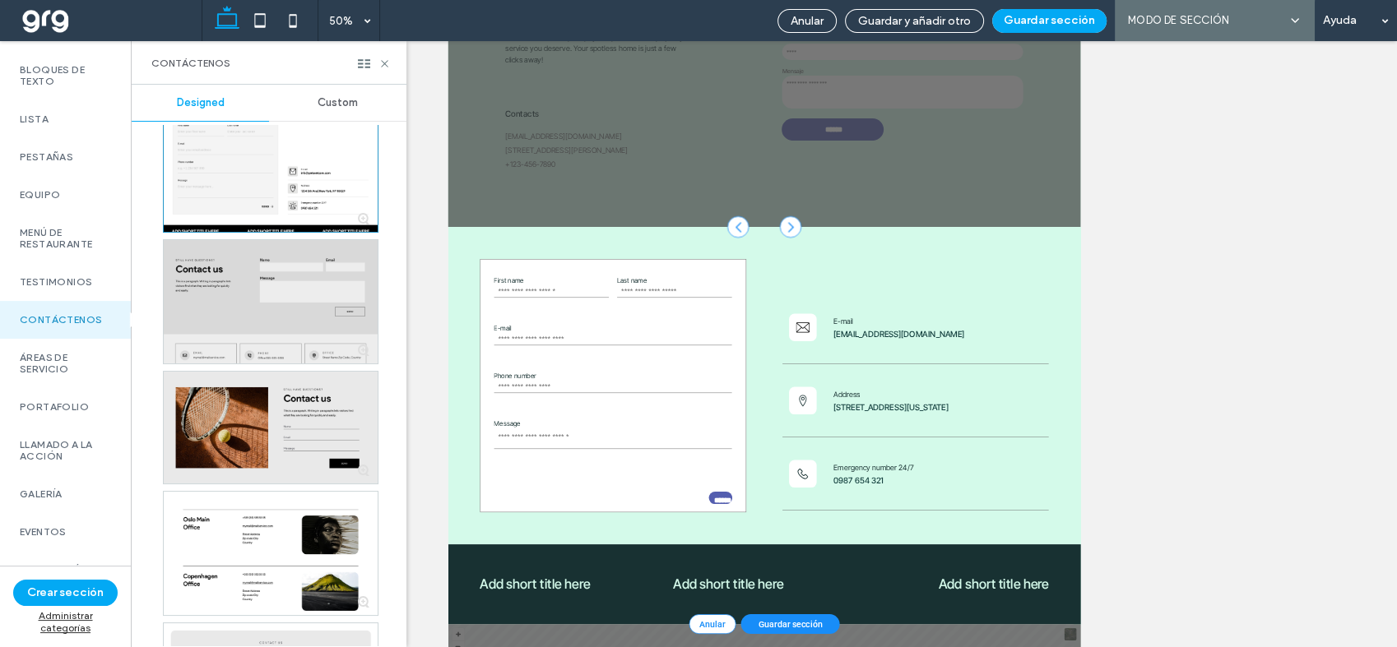
click at [285, 263] on div at bounding box center [271, 301] width 214 height 123
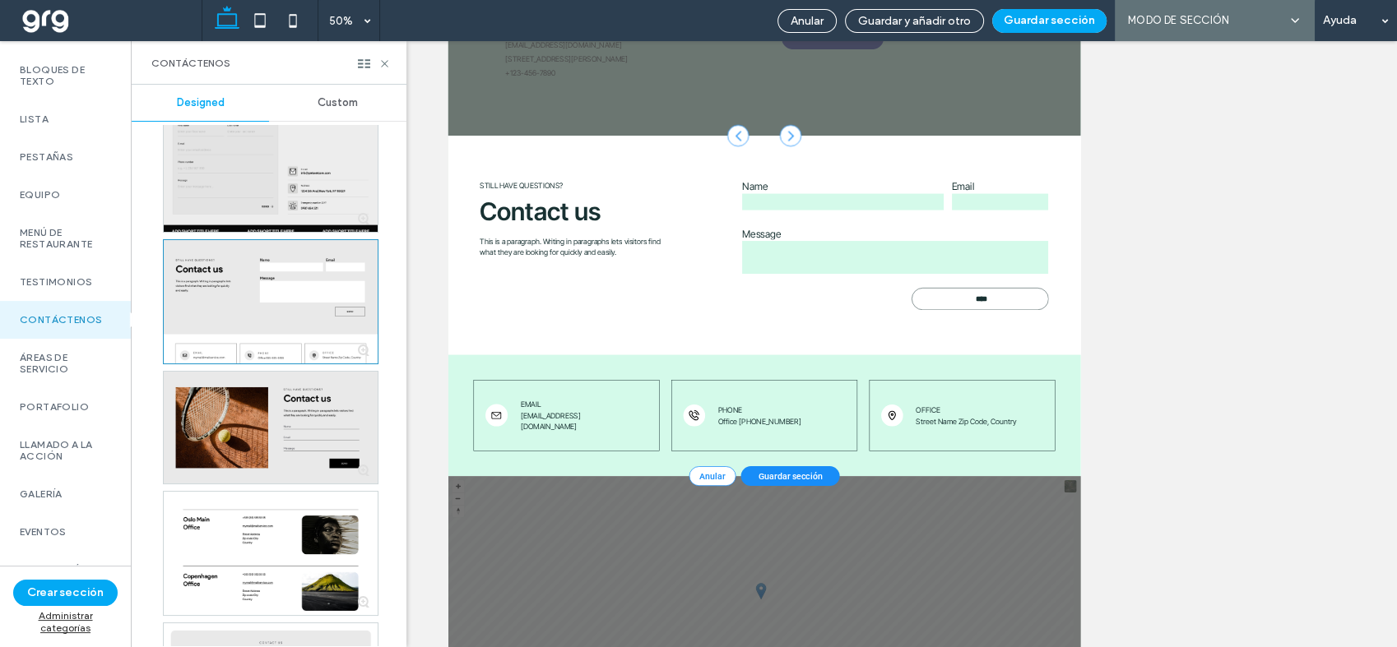
scroll to position [1005, 0]
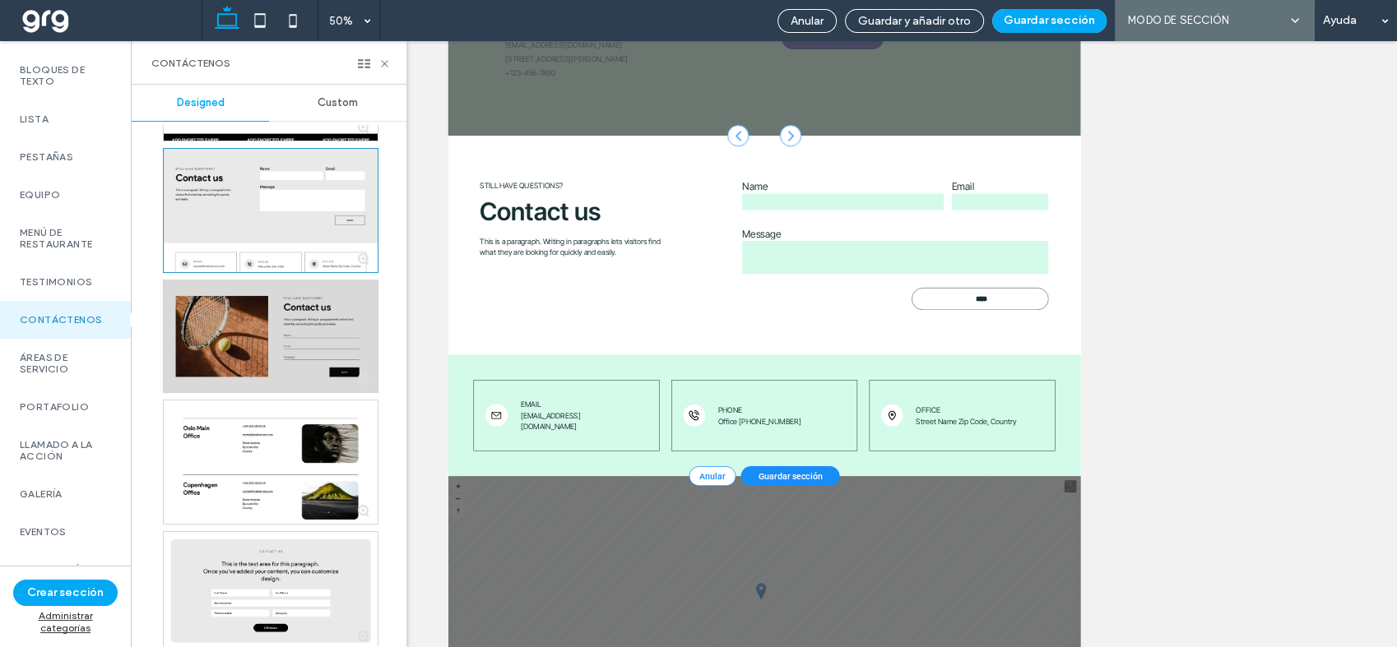
click at [259, 368] on div at bounding box center [271, 336] width 214 height 112
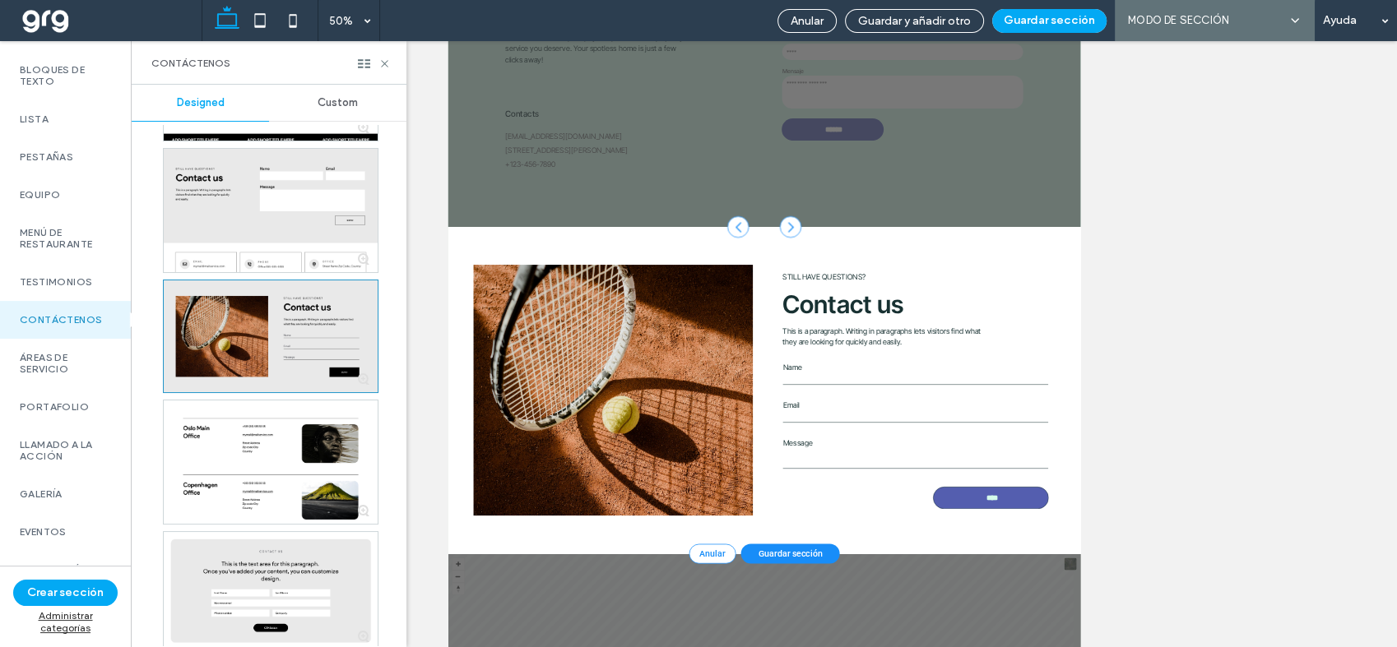
scroll to position [1096, 0]
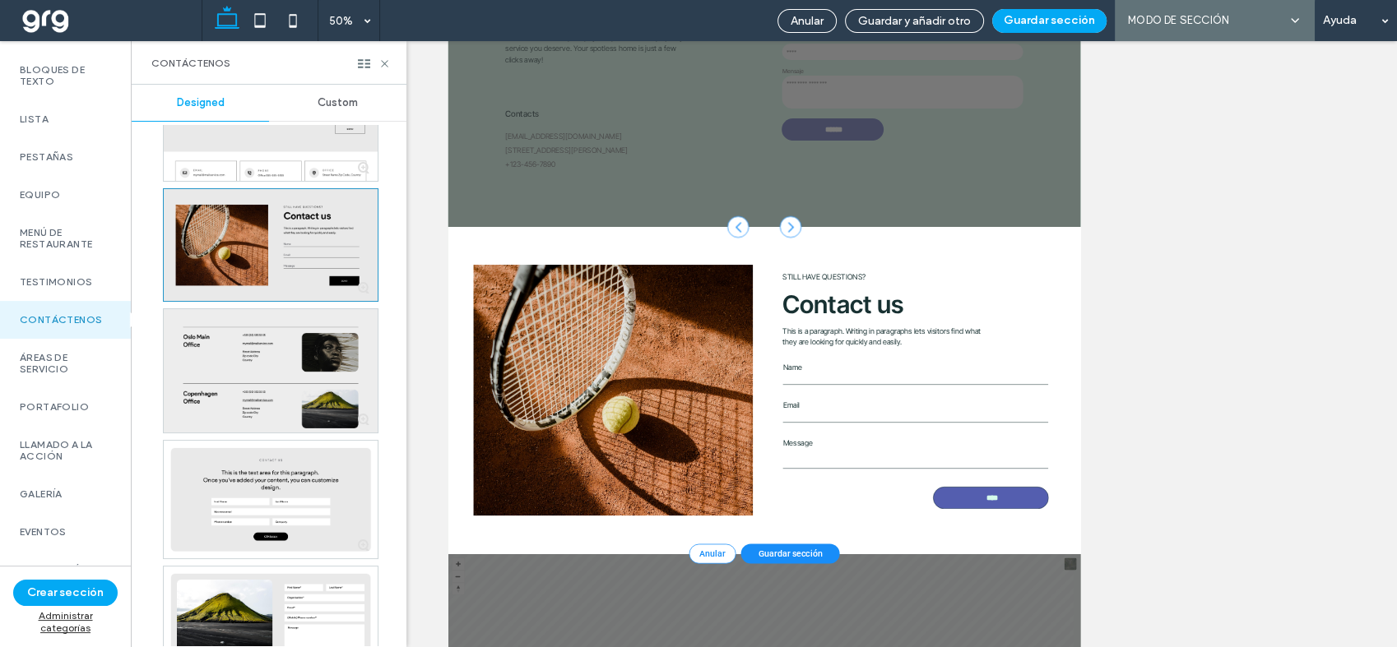
click at [275, 323] on div at bounding box center [271, 370] width 214 height 123
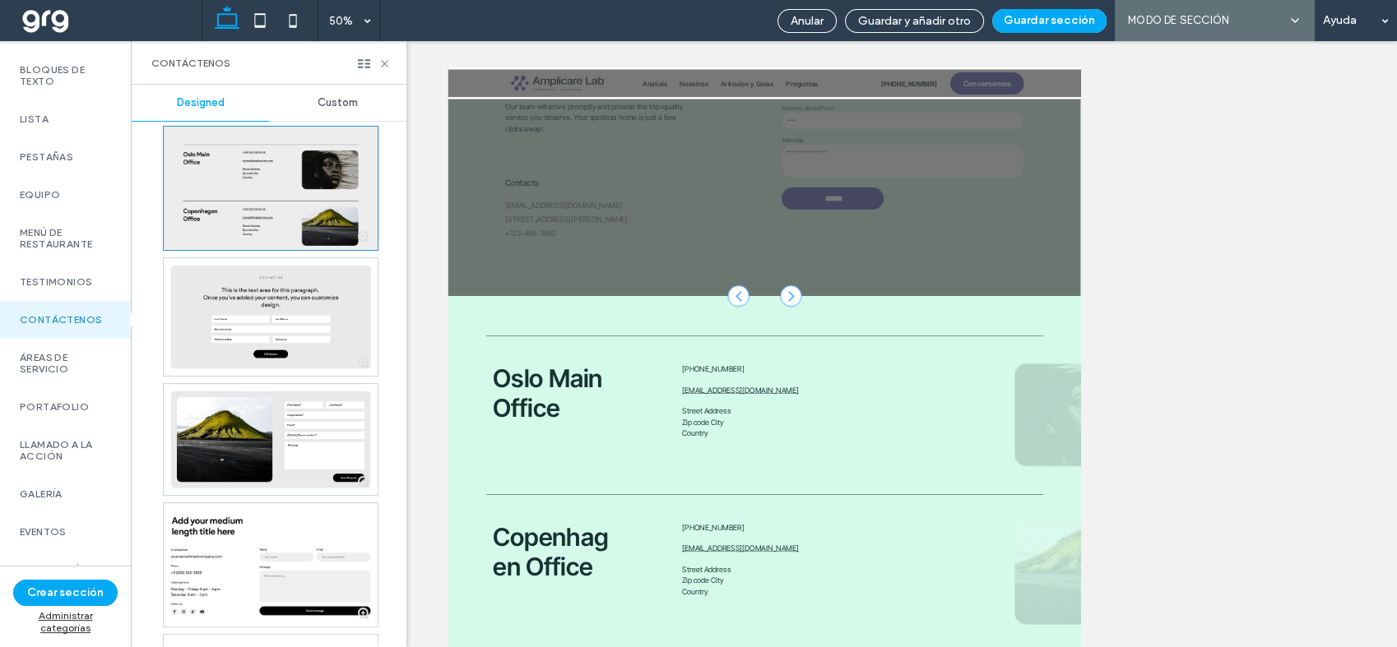
scroll to position [267, 0]
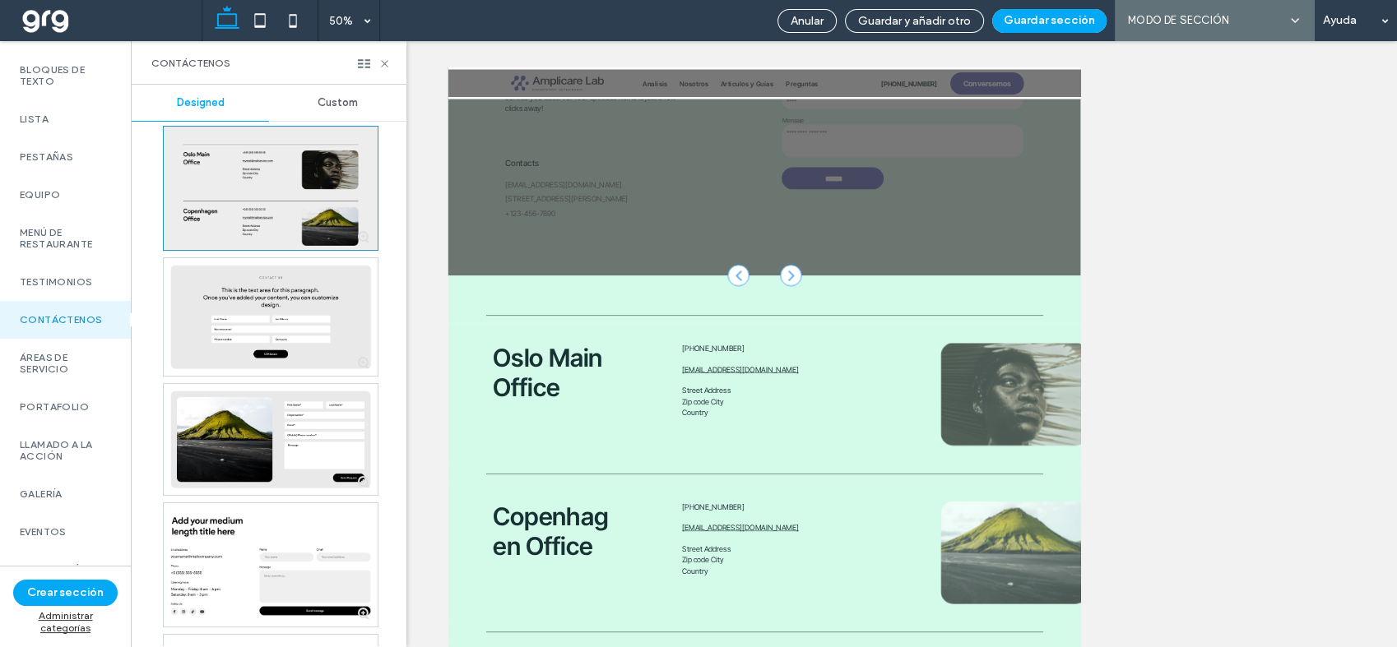
click at [275, 323] on div at bounding box center [271, 317] width 214 height 118
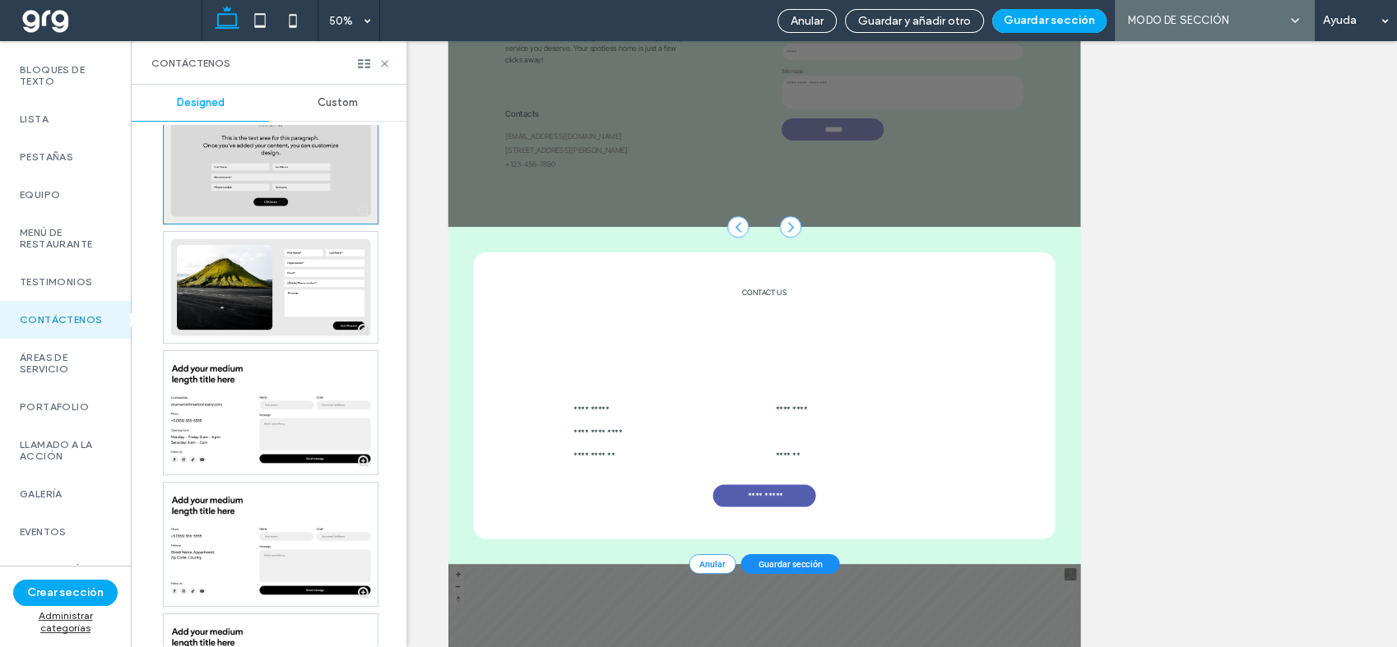
scroll to position [1462, 0]
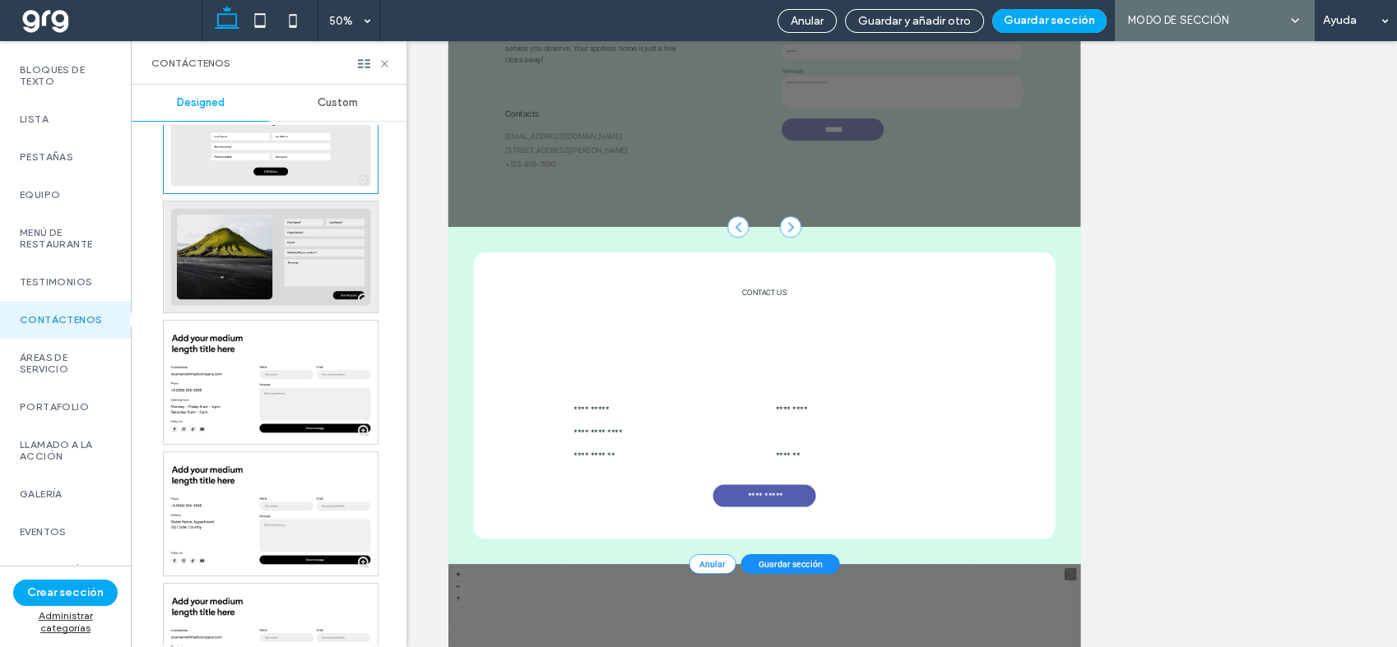
click at [304, 236] on div at bounding box center [271, 257] width 214 height 111
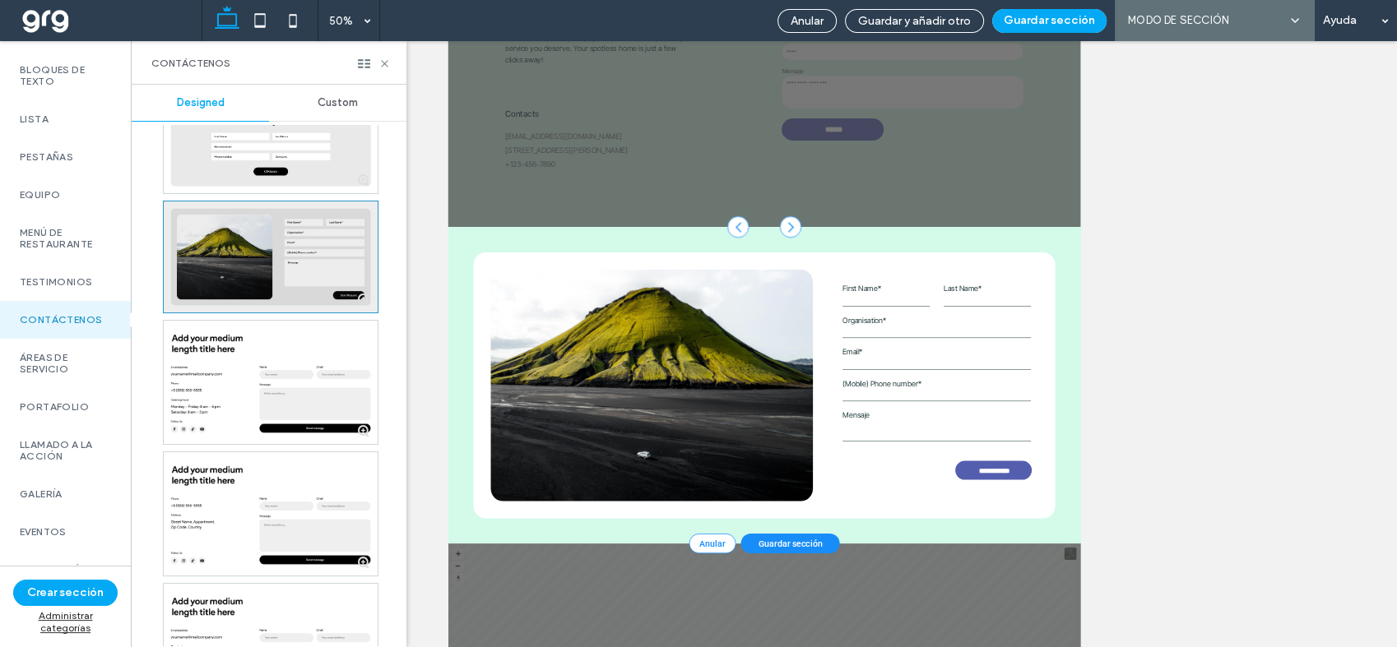
scroll to position [1553, 0]
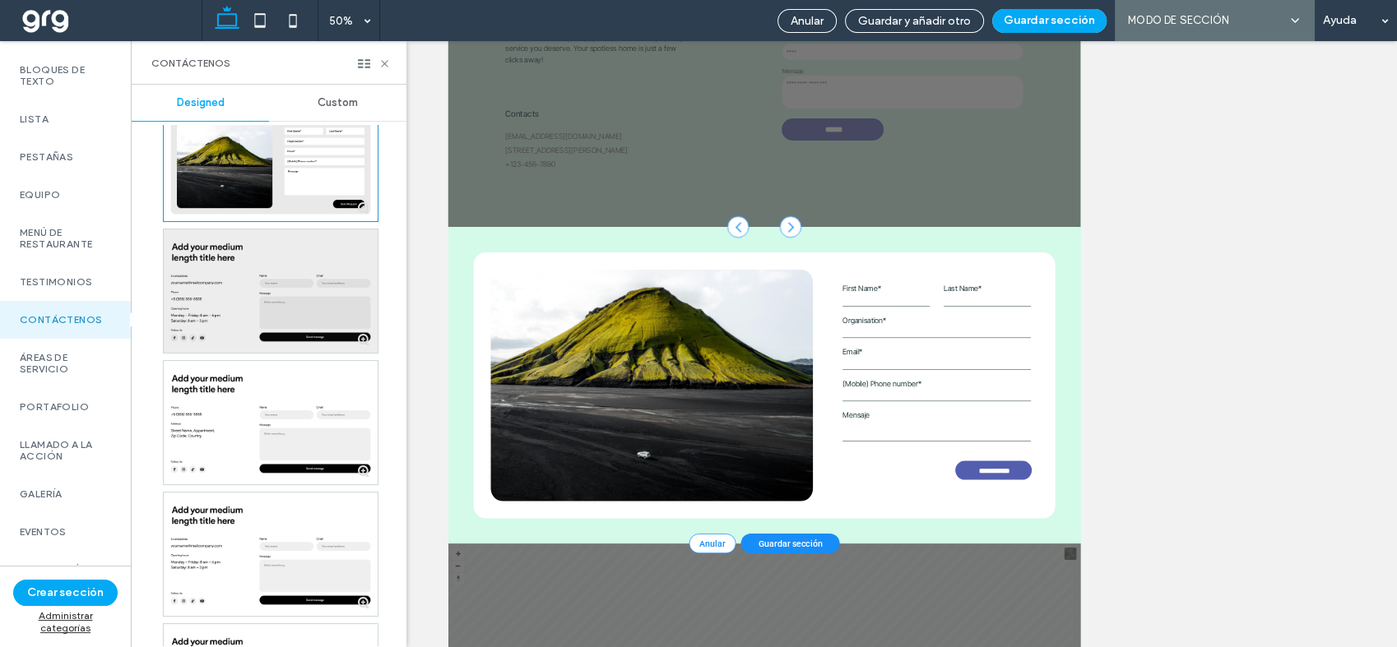
click at [280, 297] on div at bounding box center [271, 290] width 214 height 123
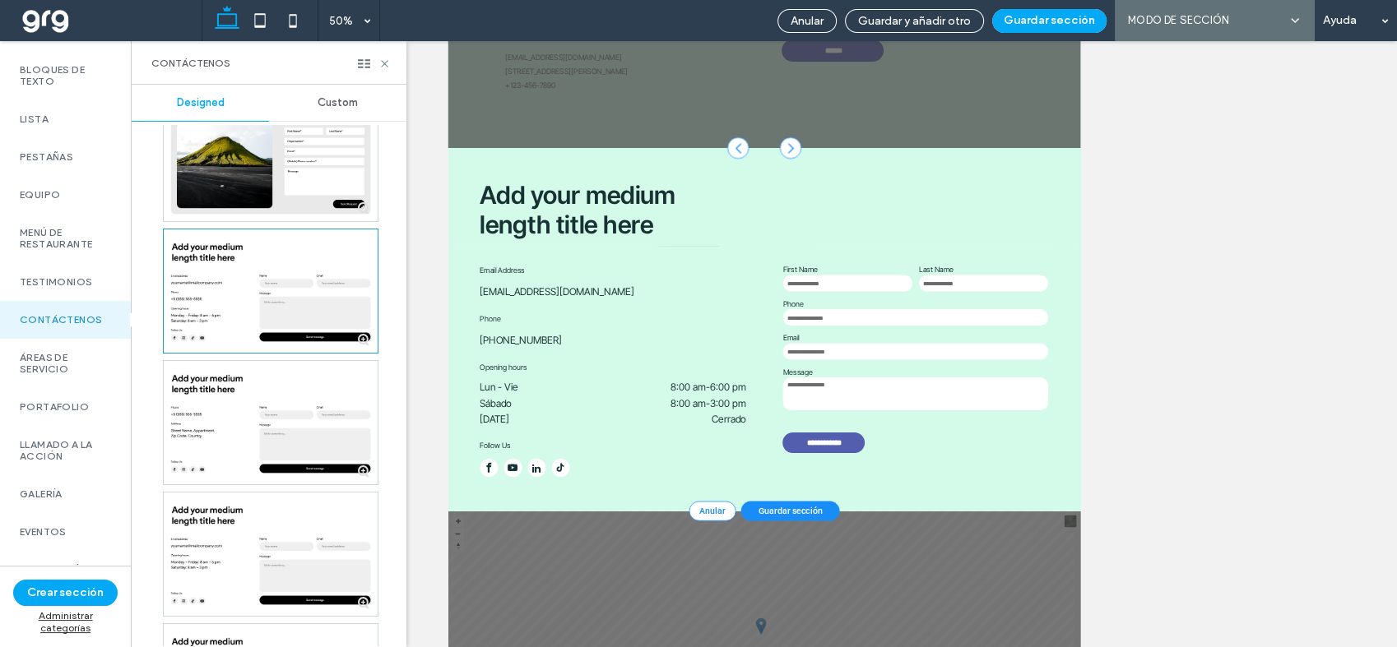
scroll to position [274, 0]
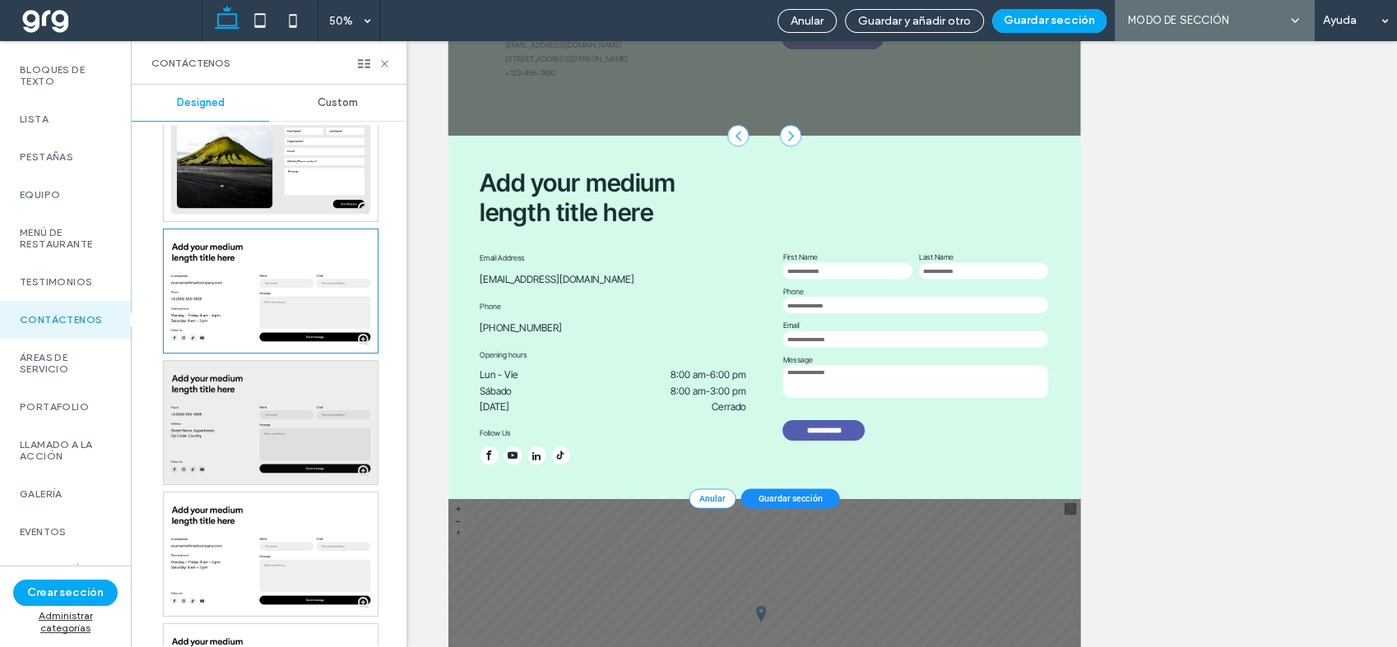
click at [283, 434] on div at bounding box center [271, 422] width 214 height 123
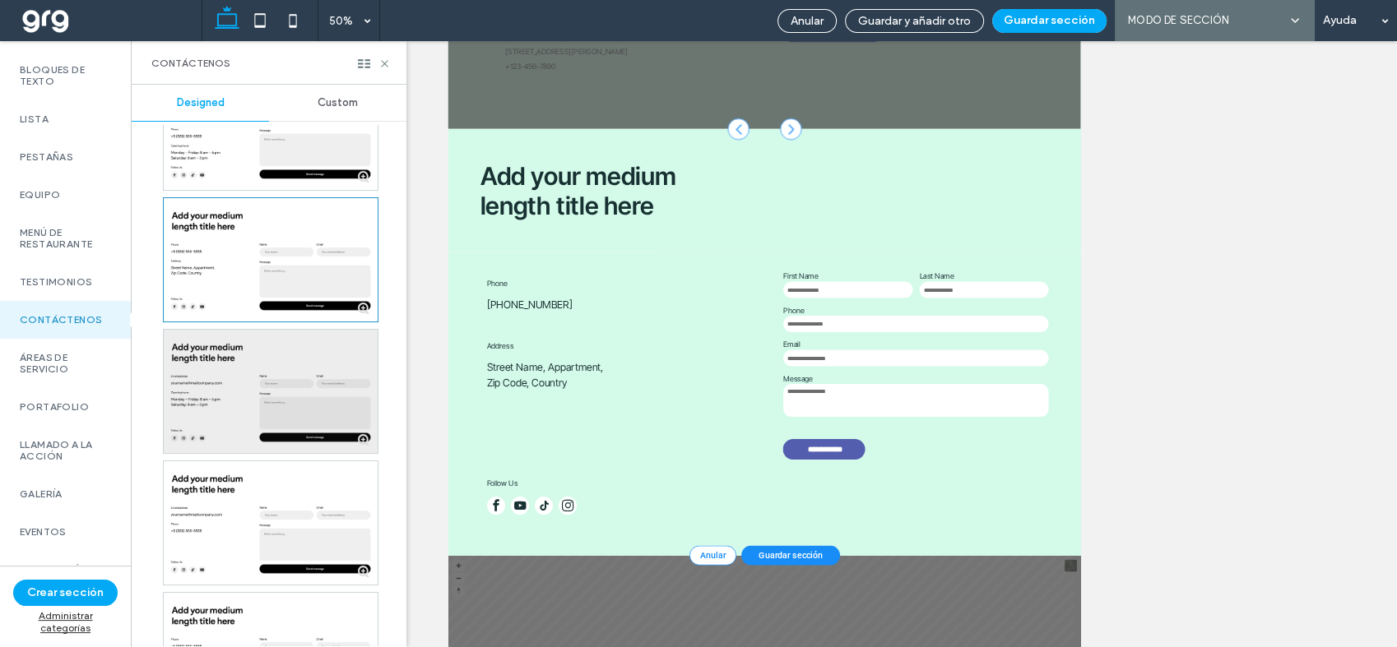
scroll to position [1736, 0]
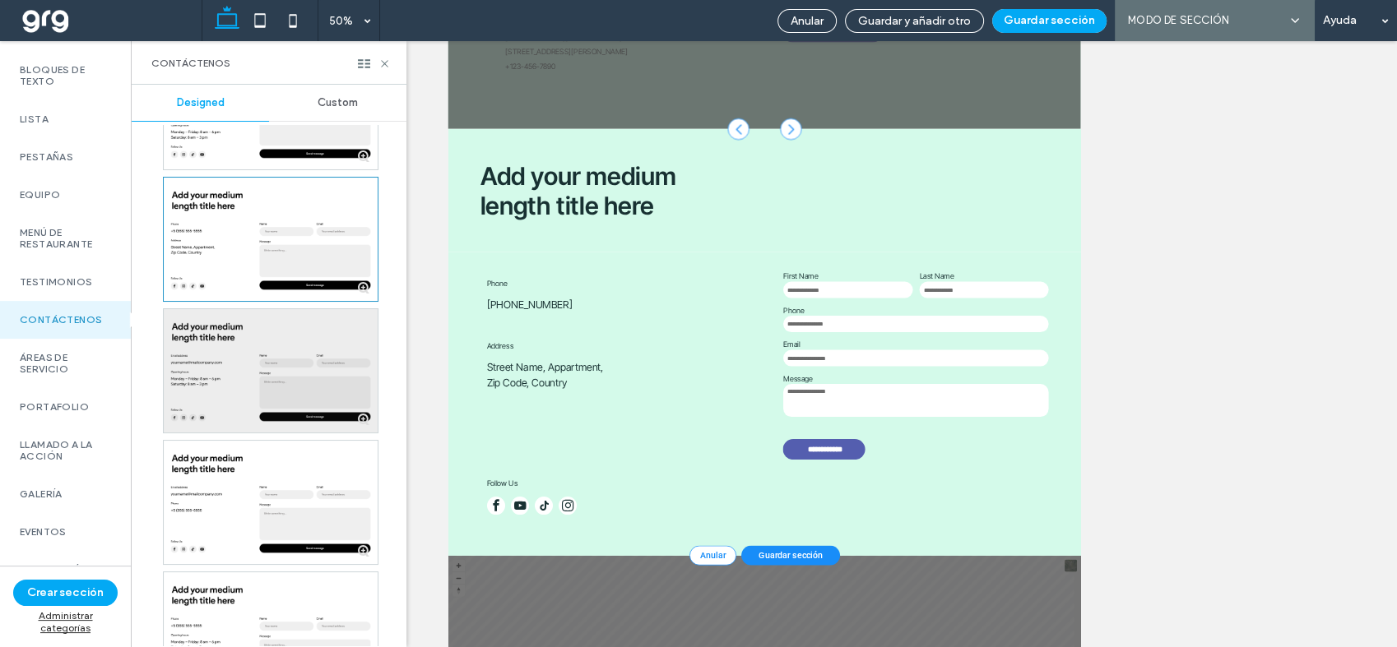
click at [310, 359] on div at bounding box center [271, 370] width 214 height 123
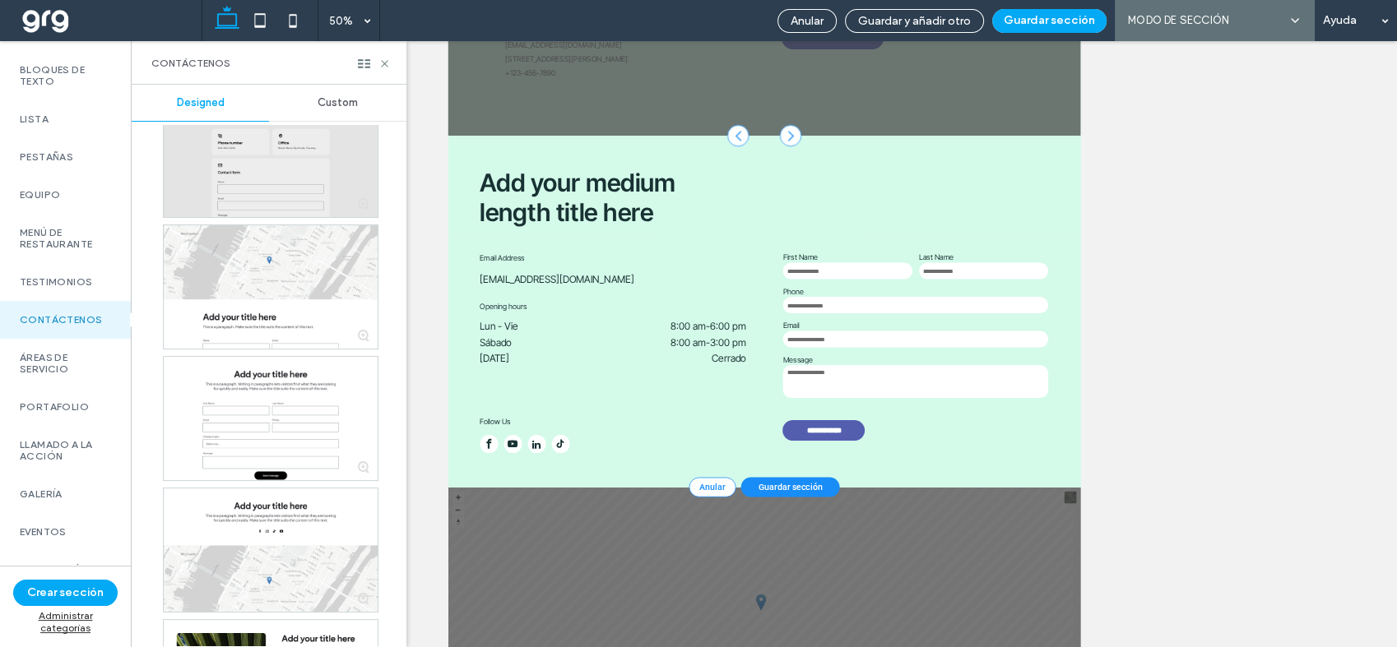
scroll to position [3564, 0]
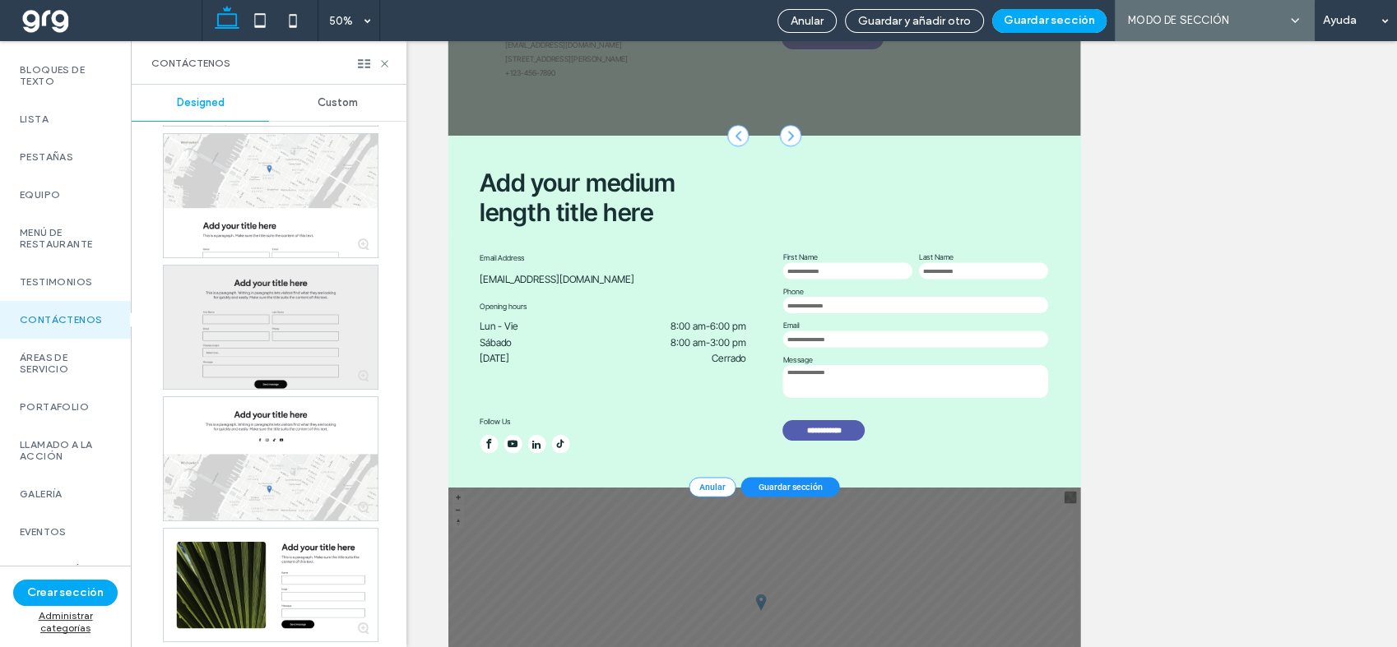
click at [313, 313] on div at bounding box center [271, 327] width 214 height 123
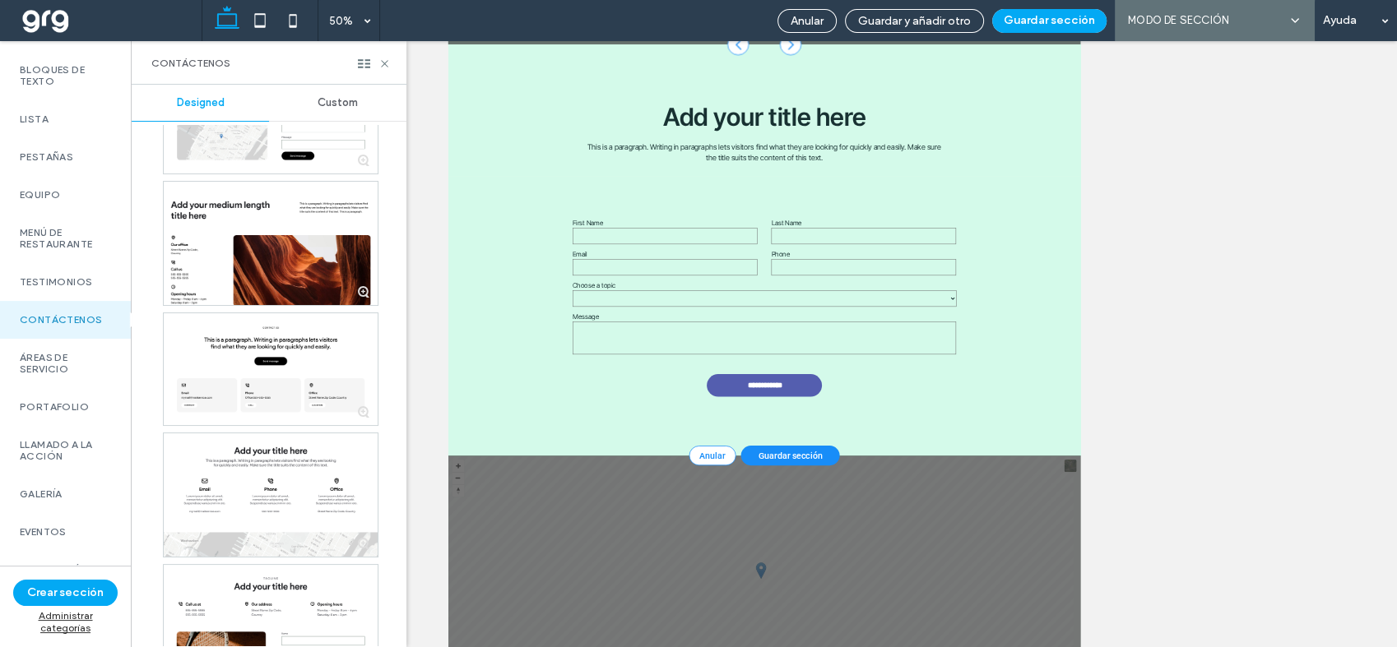
scroll to position [4386, 0]
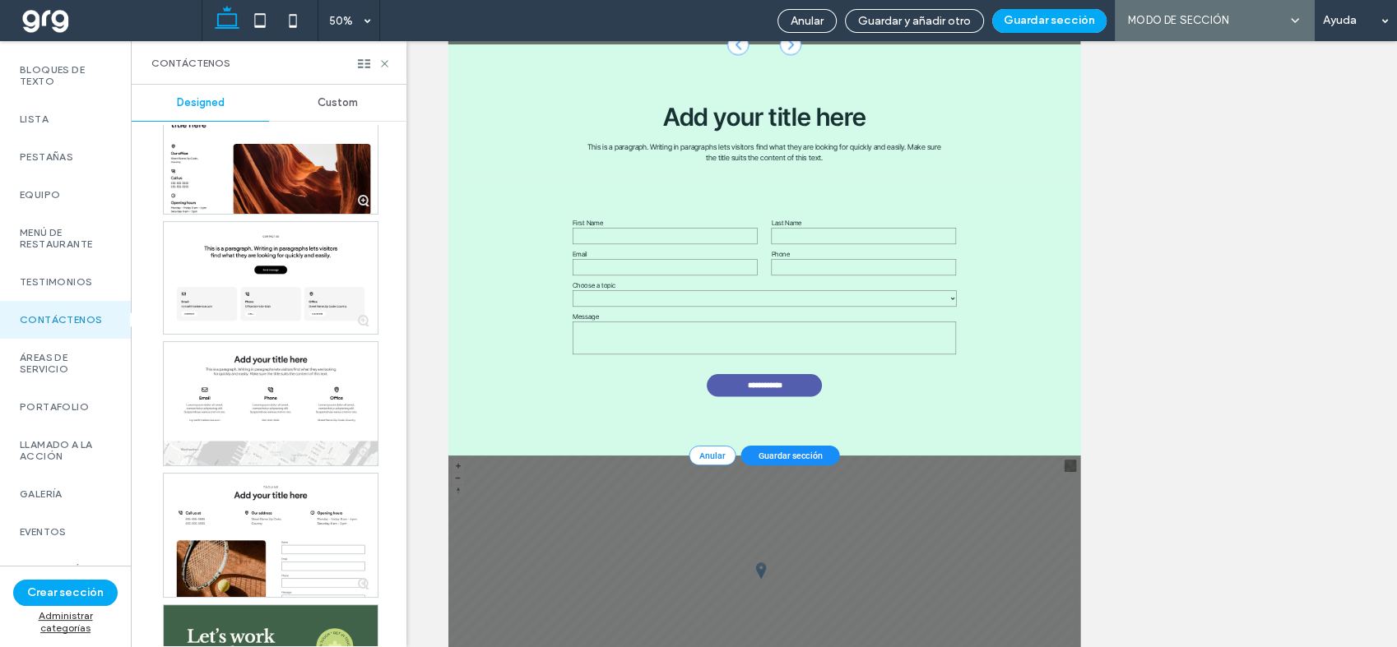
click at [282, 280] on div at bounding box center [271, 278] width 214 height 112
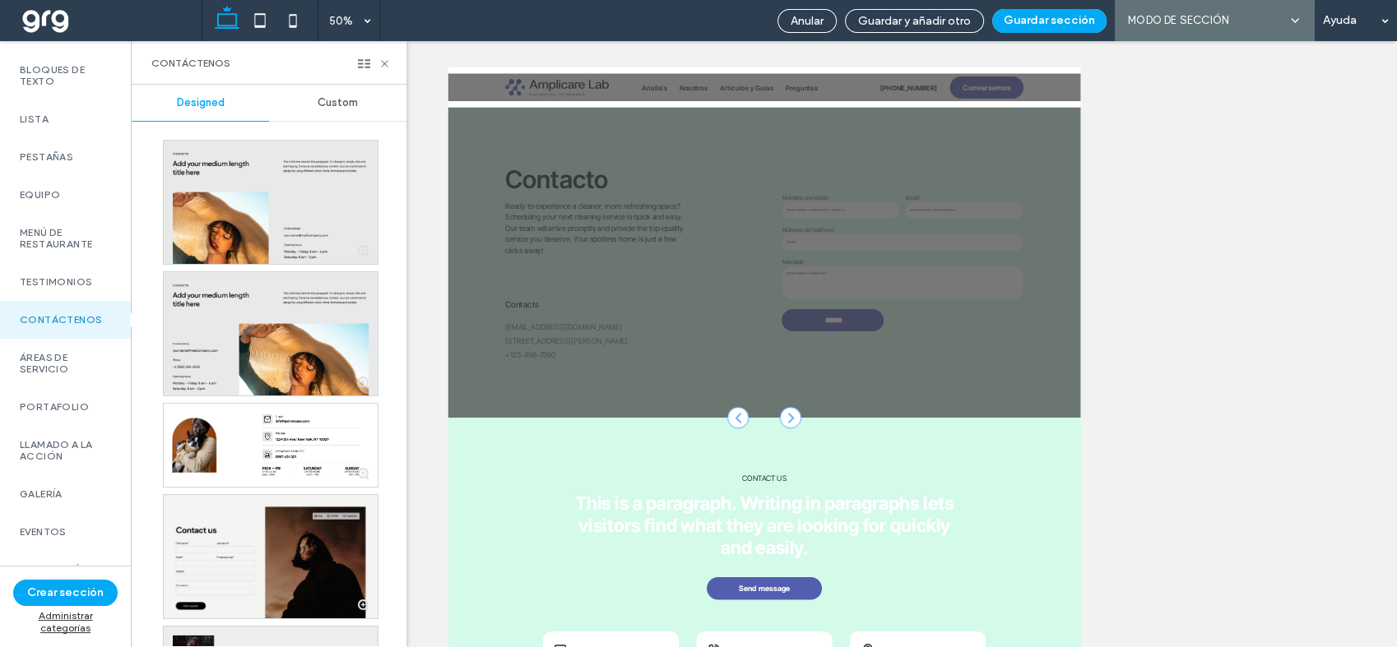
scroll to position [0, 0]
click at [1063, 14] on button "Guardar sección" at bounding box center [1049, 21] width 114 height 24
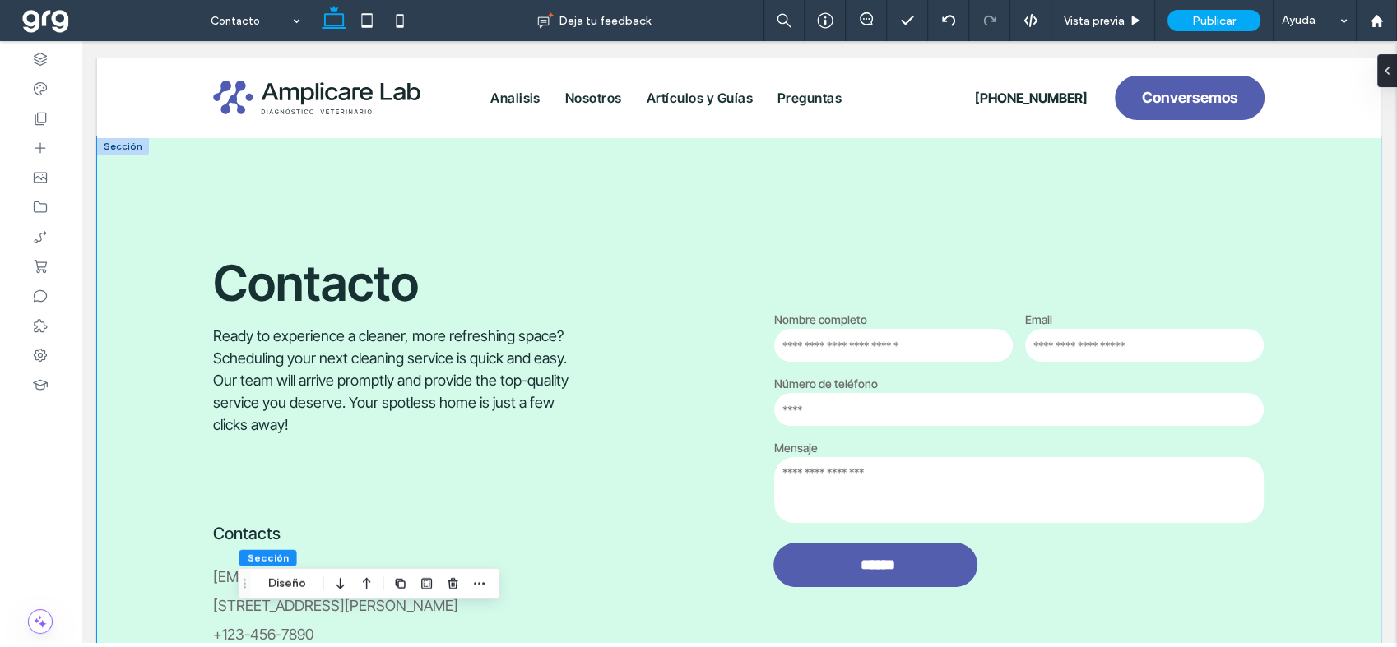
click at [153, 198] on div "Contacto Ready to experience a cleaner, more refreshing space? Scheduling your …" at bounding box center [738, 449] width 1283 height 624
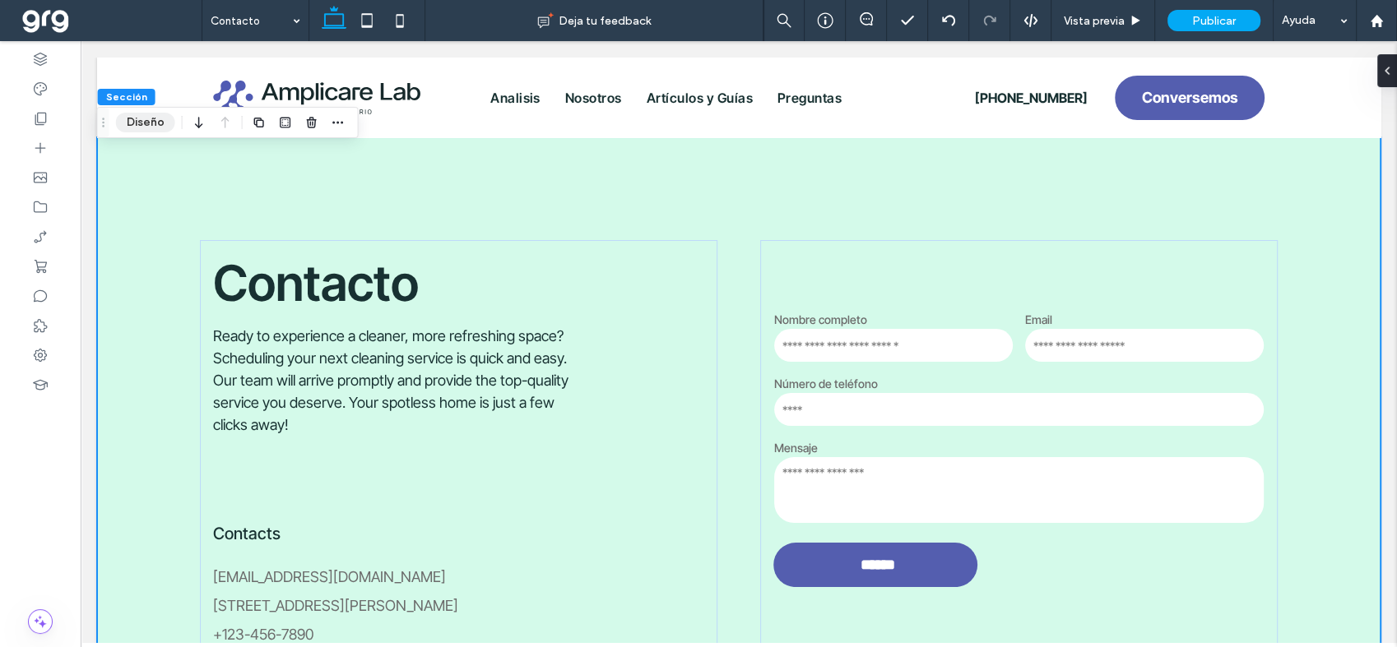
click at [146, 126] on button "Diseño" at bounding box center [145, 123] width 59 height 20
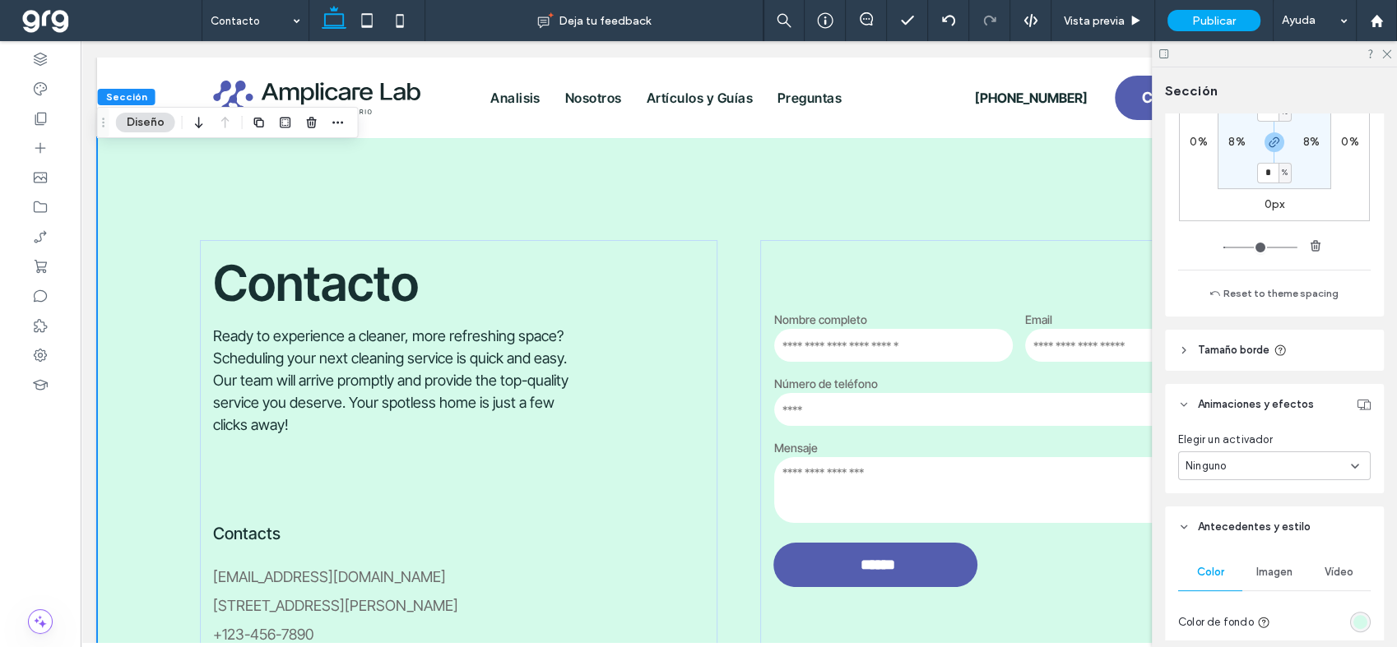
scroll to position [456, 0]
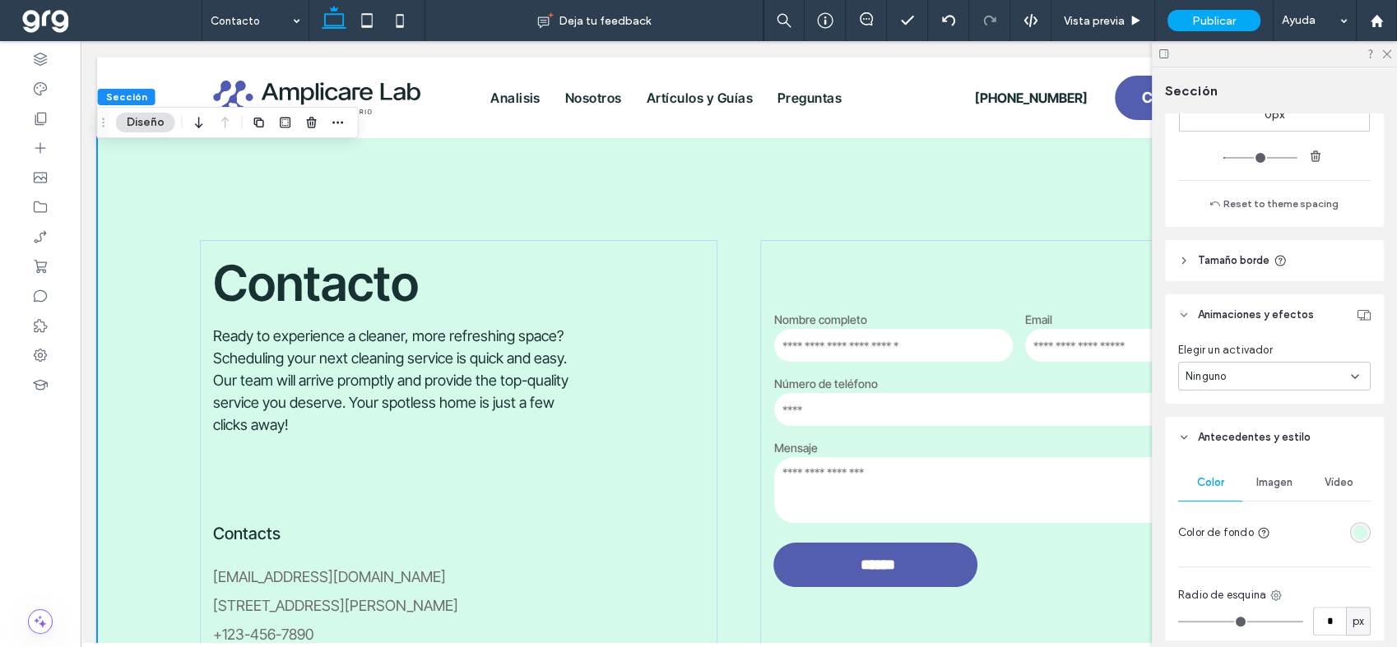
click at [1353, 526] on div "rgba(212, 250, 234, 1)" at bounding box center [1360, 533] width 14 height 14
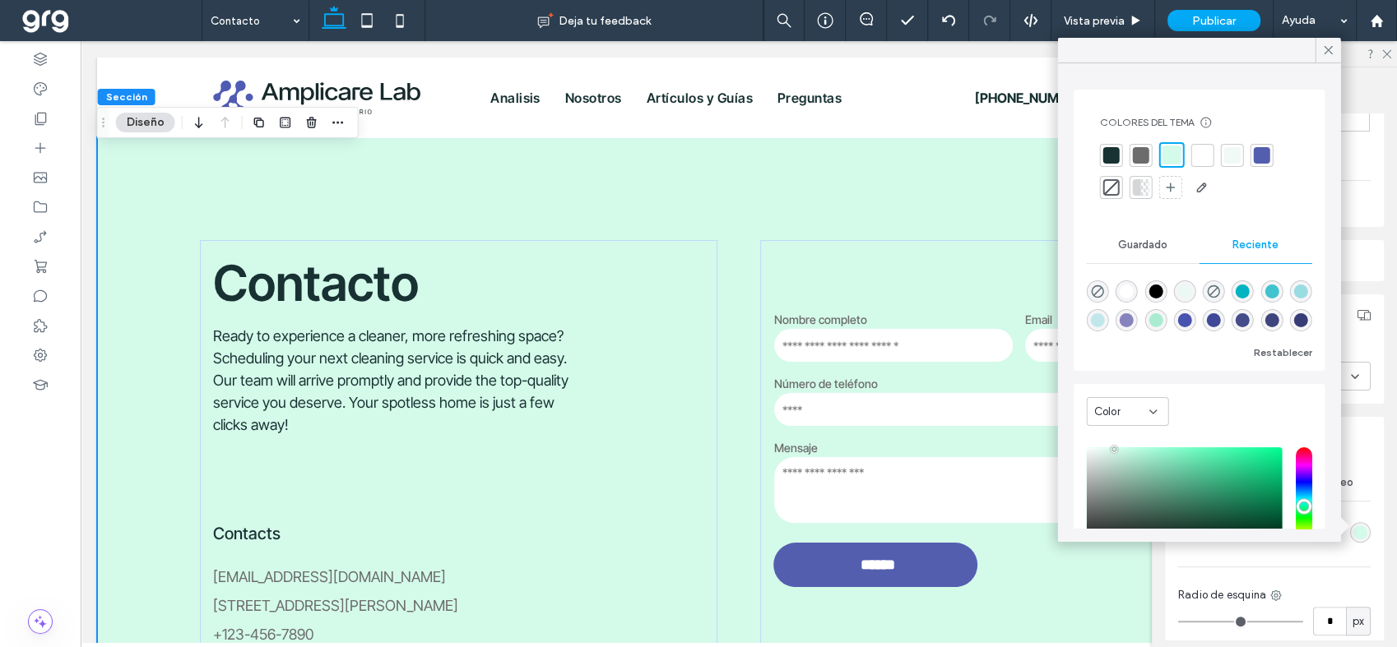
click at [1171, 152] on div at bounding box center [1171, 155] width 19 height 19
click at [1333, 45] on icon at bounding box center [1328, 50] width 15 height 15
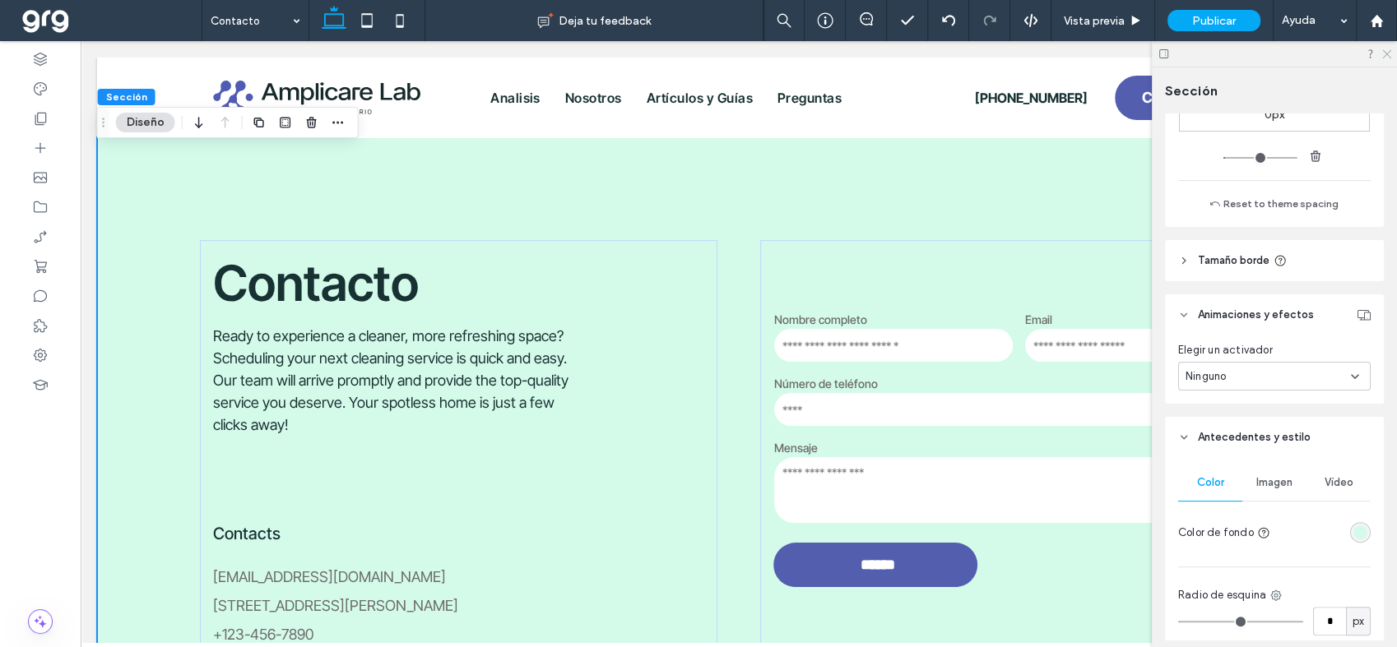
click at [1387, 51] on icon at bounding box center [1385, 53] width 11 height 11
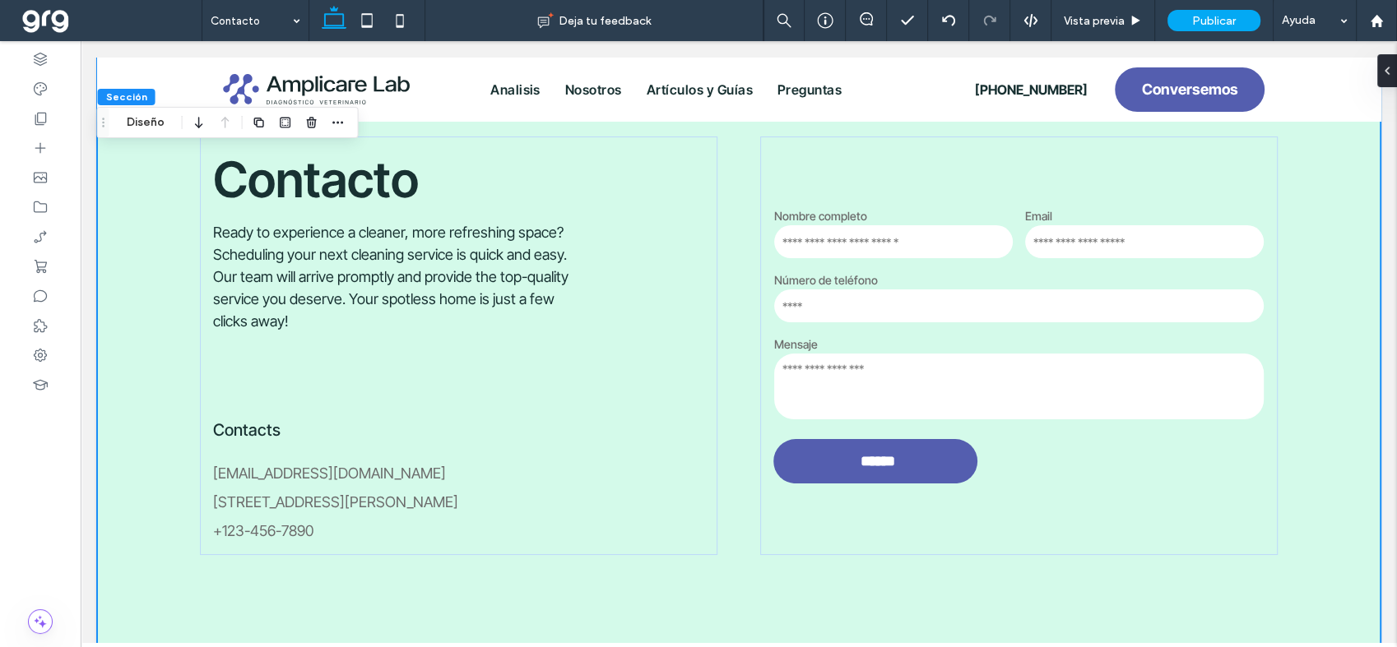
scroll to position [0, 0]
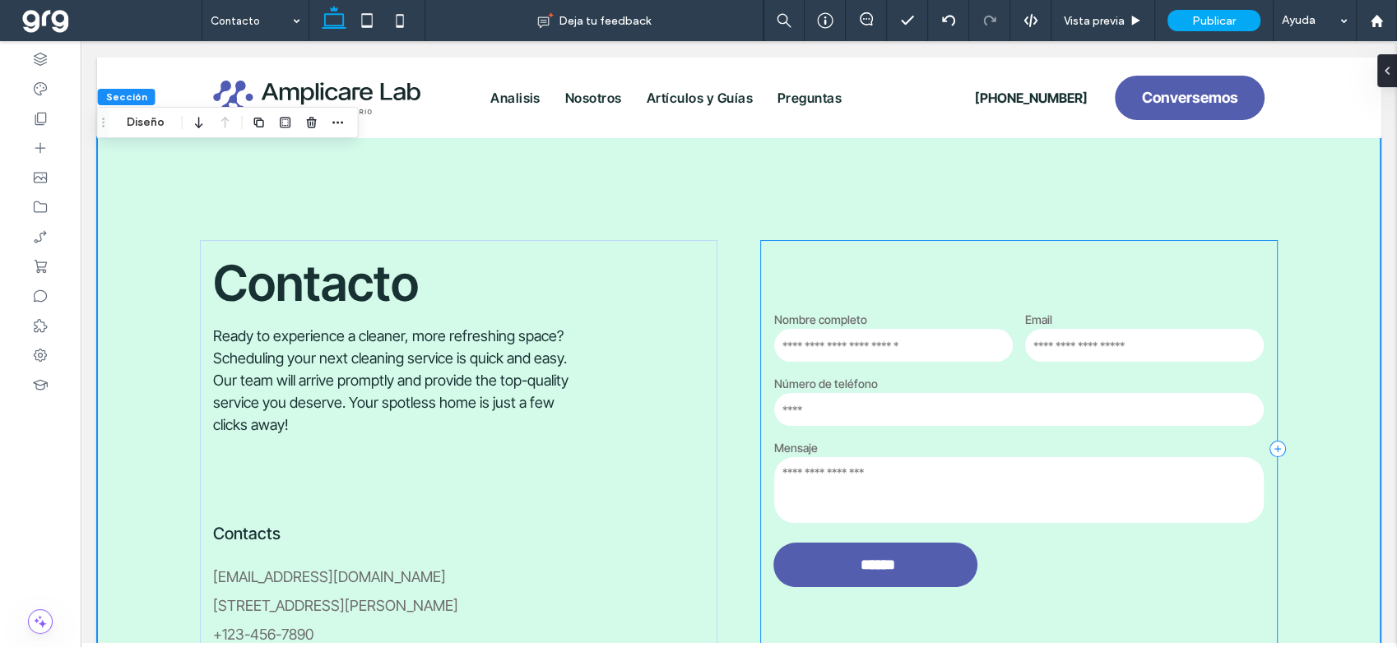
click at [875, 257] on div "Contáctenos Nombre completo Email Número de teléfono Mensaje ****** Gracias por…" at bounding box center [1018, 449] width 517 height 419
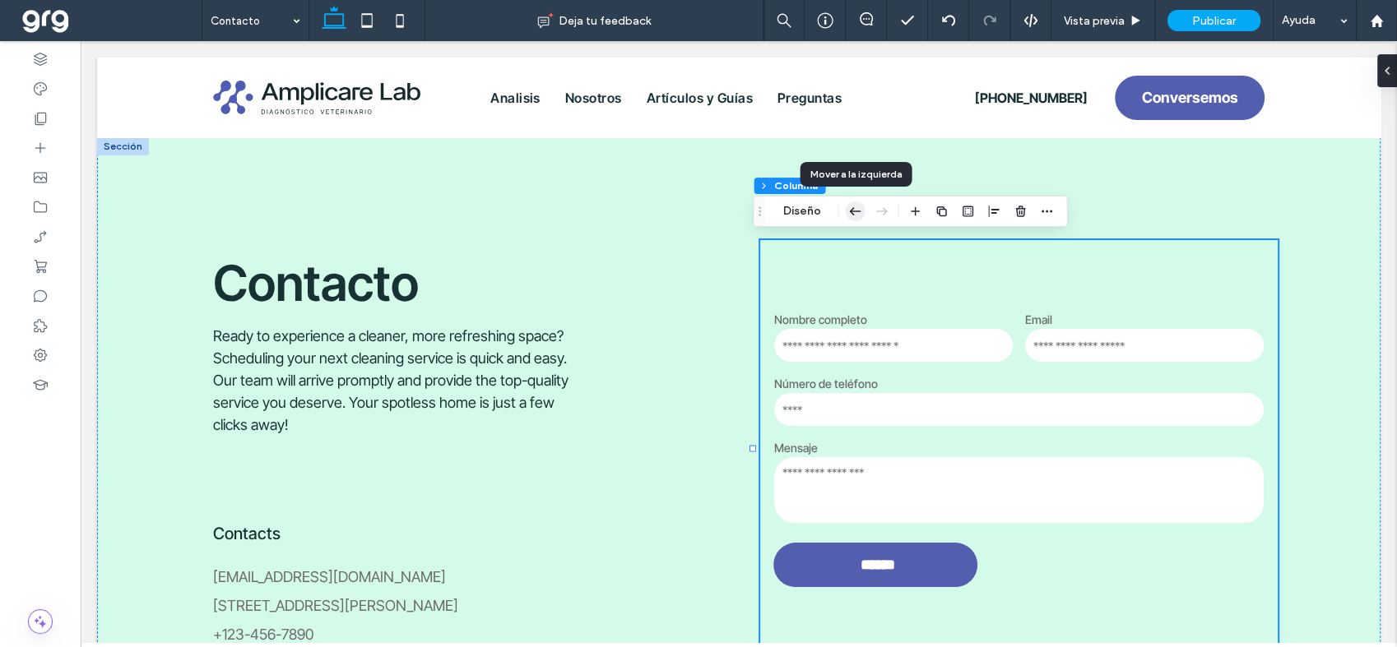
click at [855, 215] on icon "button" at bounding box center [855, 212] width 20 height 30
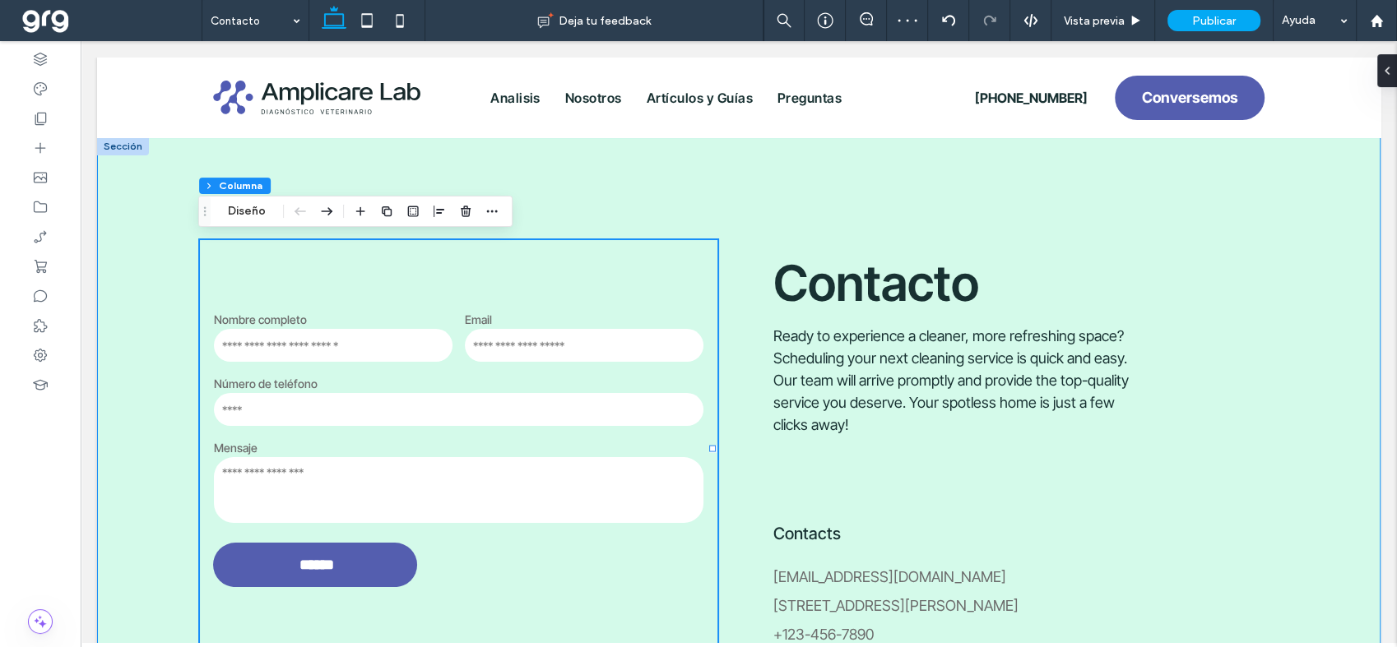
click at [1346, 211] on div "Contáctenos Nombre completo Email Número de teléfono Mensaje ****** Gracias por…" at bounding box center [738, 449] width 1283 height 624
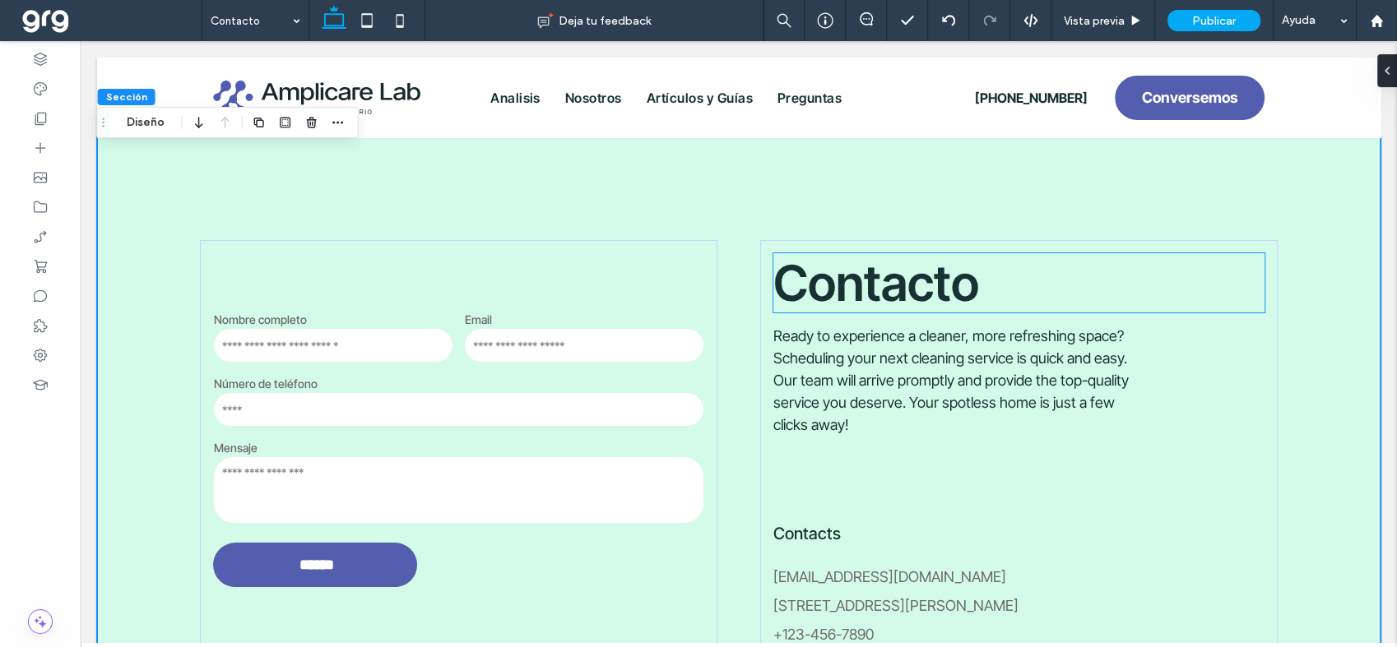
click at [1171, 295] on h2 "Contacto" at bounding box center [1018, 282] width 491 height 59
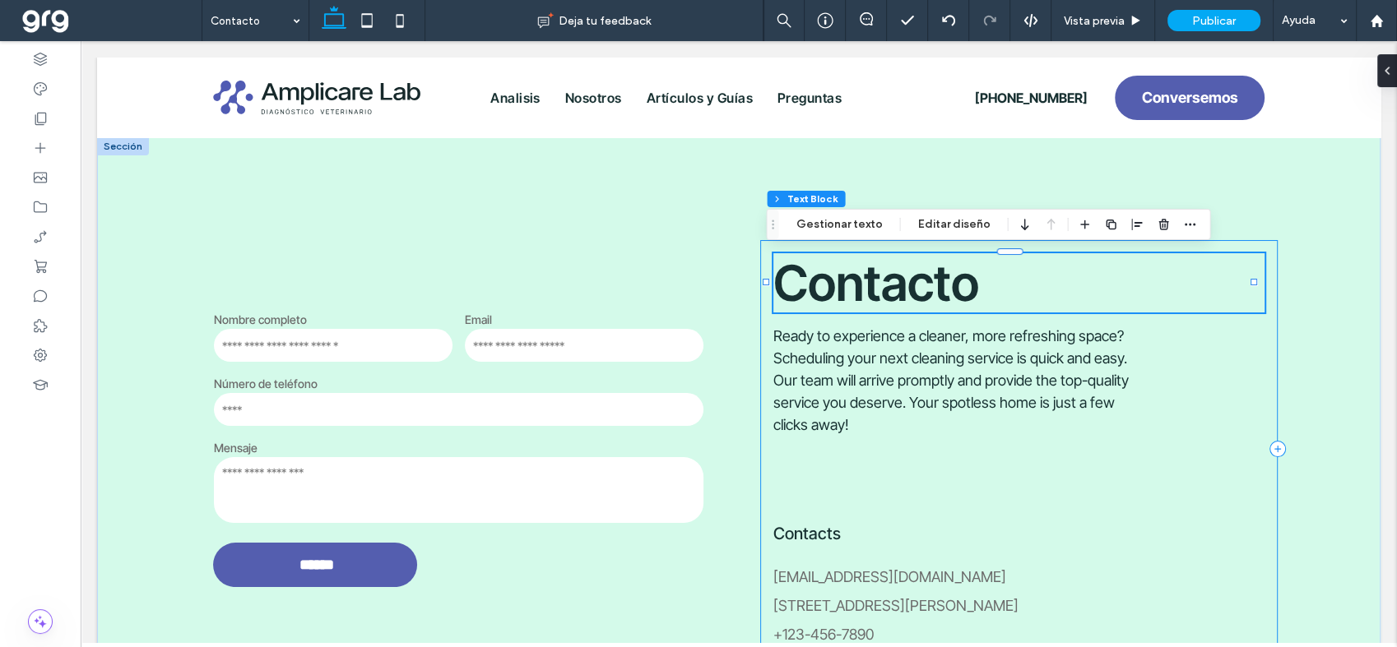
click at [1255, 334] on div "Contacto Ready to experience a cleaner, more refreshing space? Scheduling your …" at bounding box center [1018, 449] width 517 height 419
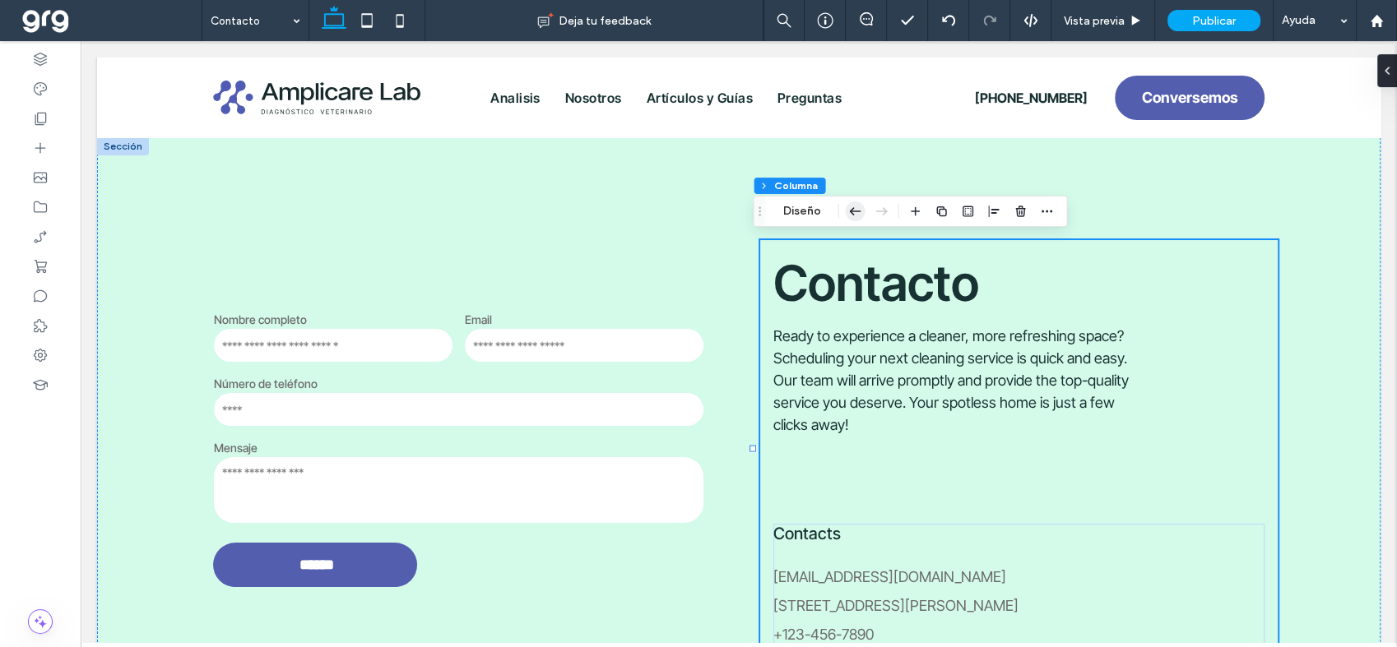
click at [851, 212] on use "button" at bounding box center [856, 210] width 12 height 7
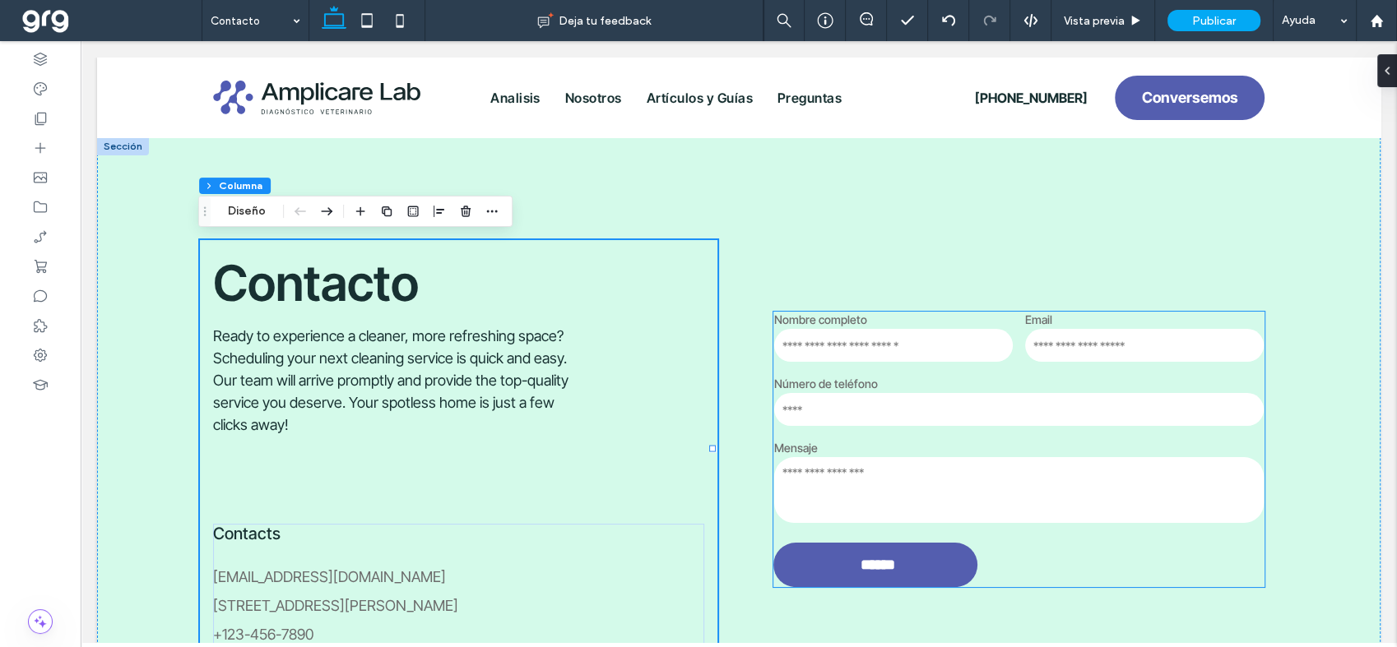
click at [893, 329] on input "text" at bounding box center [893, 345] width 239 height 33
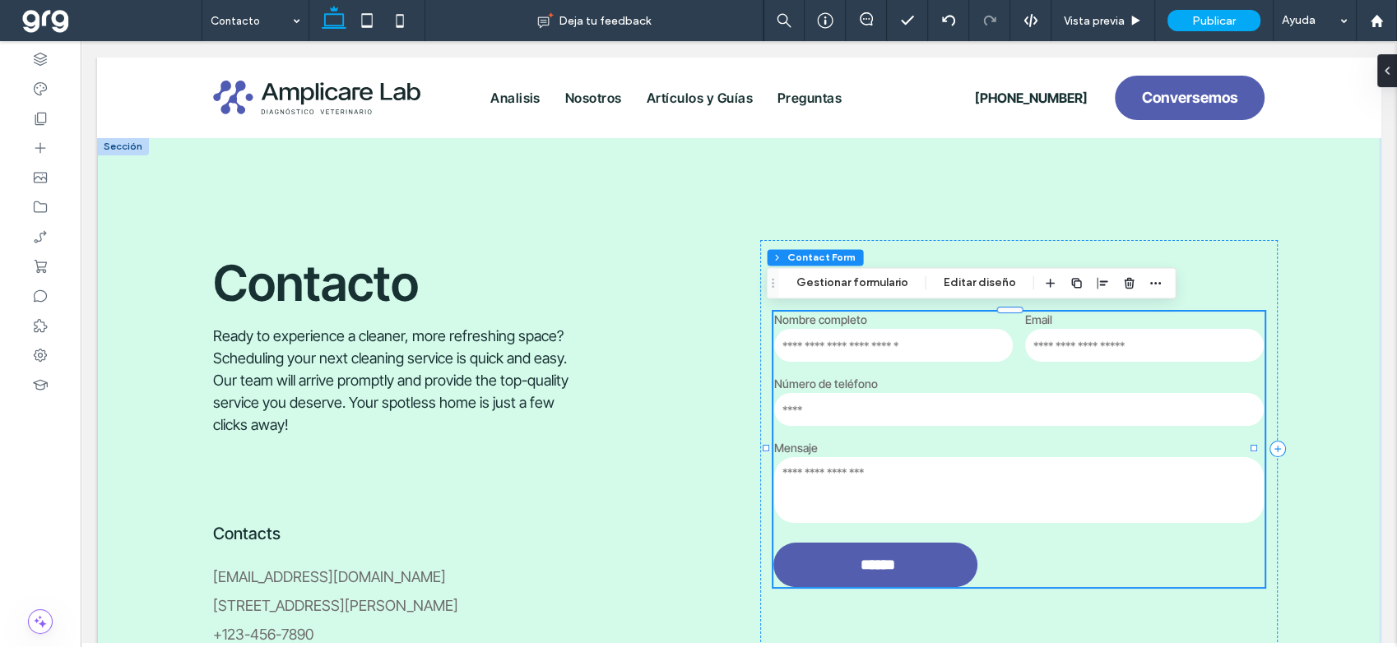
type input "**"
click at [960, 278] on button "Editar diseño" at bounding box center [979, 283] width 94 height 20
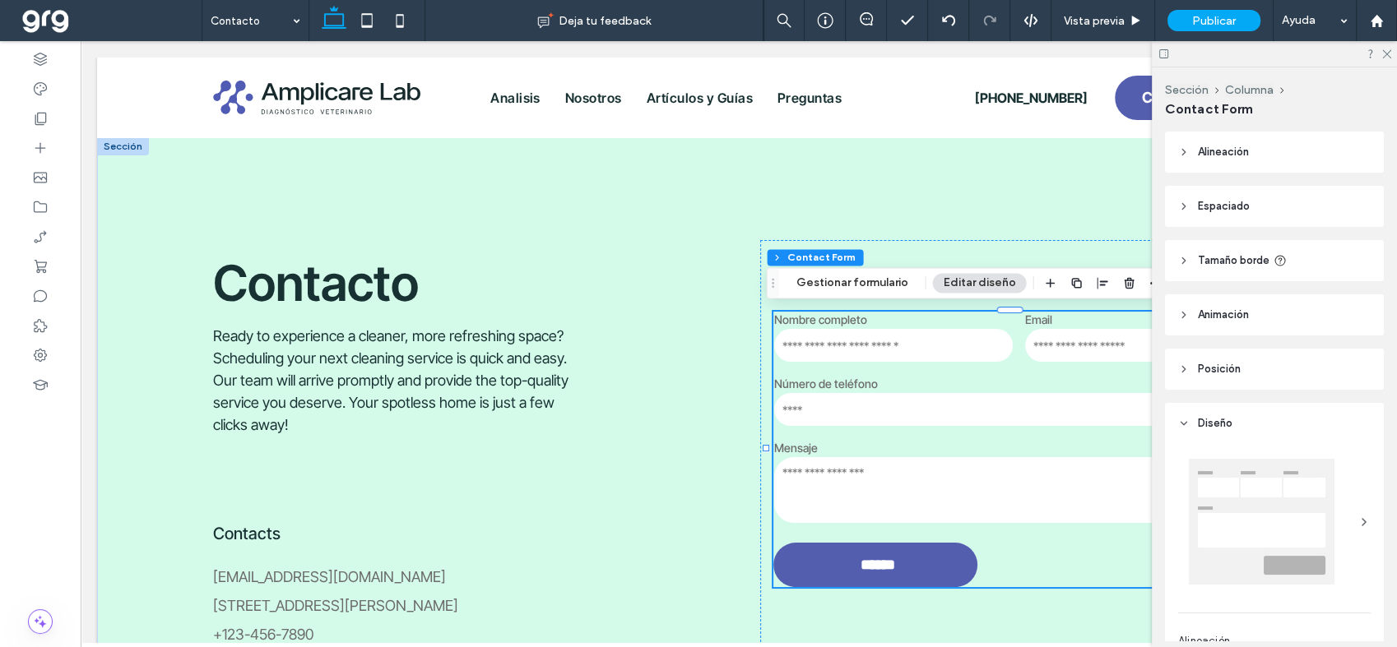
click at [1184, 160] on header "Alineación" at bounding box center [1274, 152] width 219 height 41
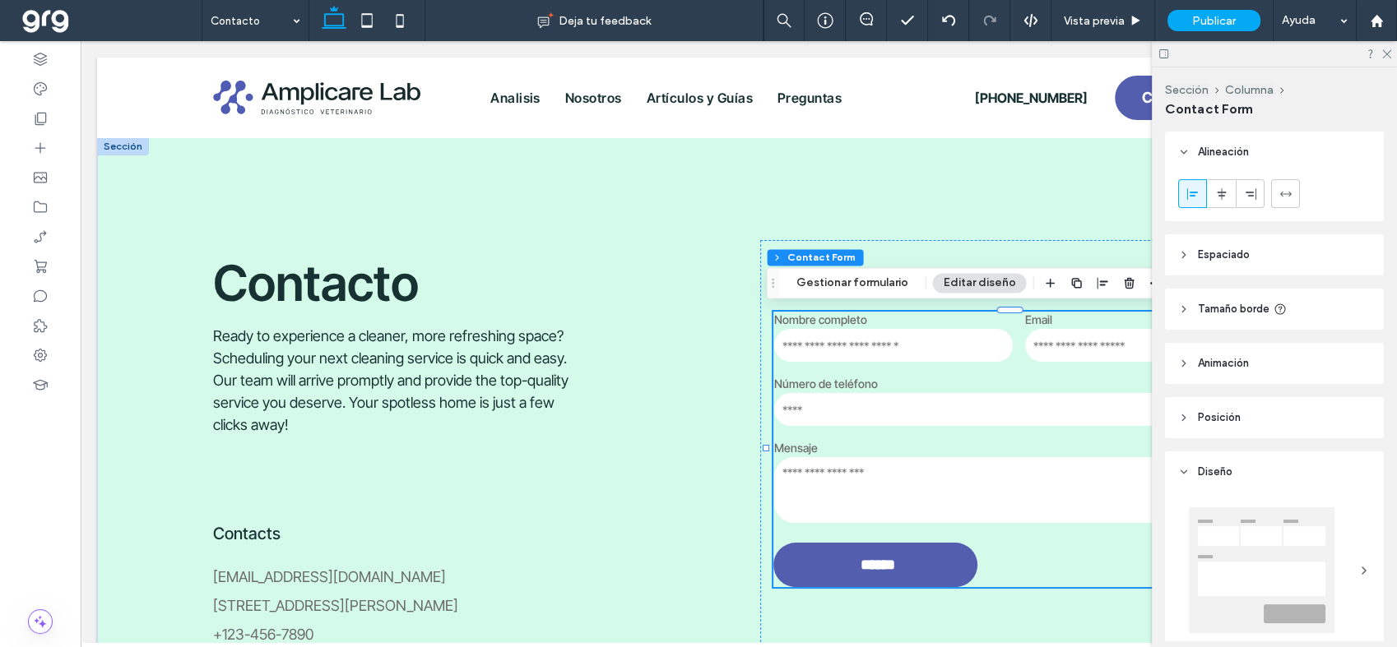
click at [1184, 160] on header "Alineación" at bounding box center [1274, 152] width 219 height 41
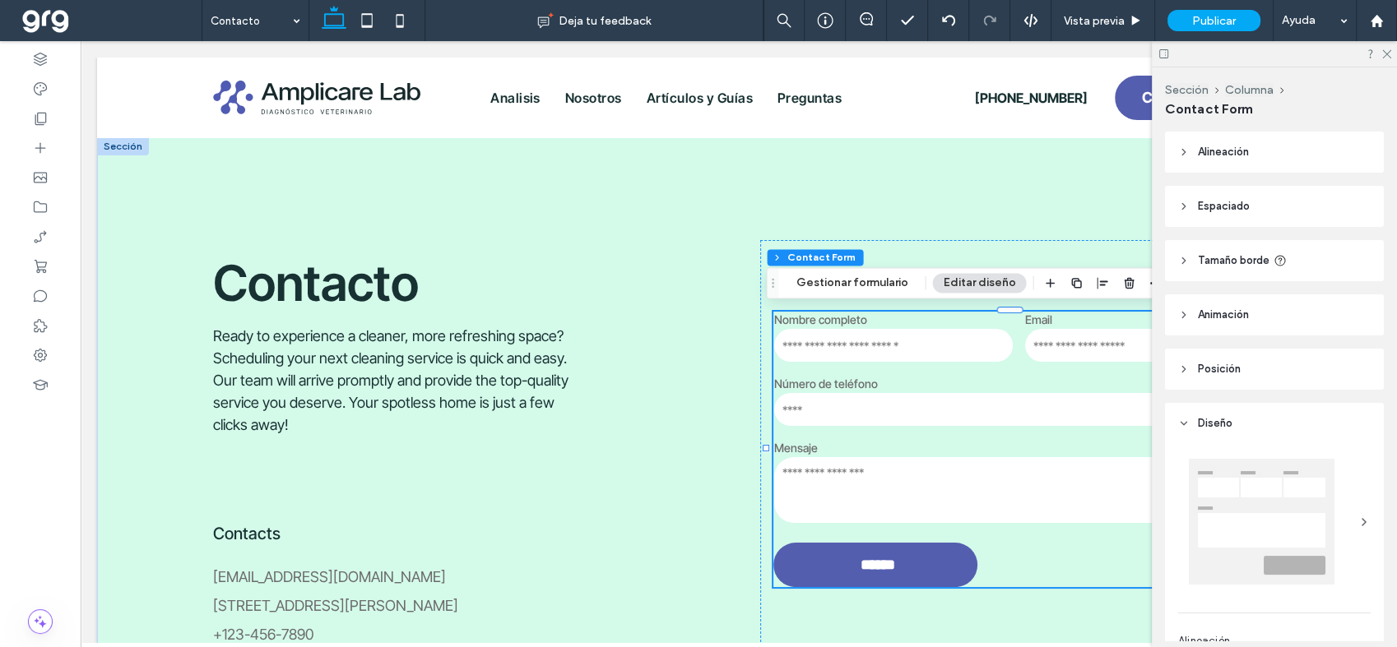
click at [1178, 197] on header "Espaciado" at bounding box center [1274, 206] width 219 height 41
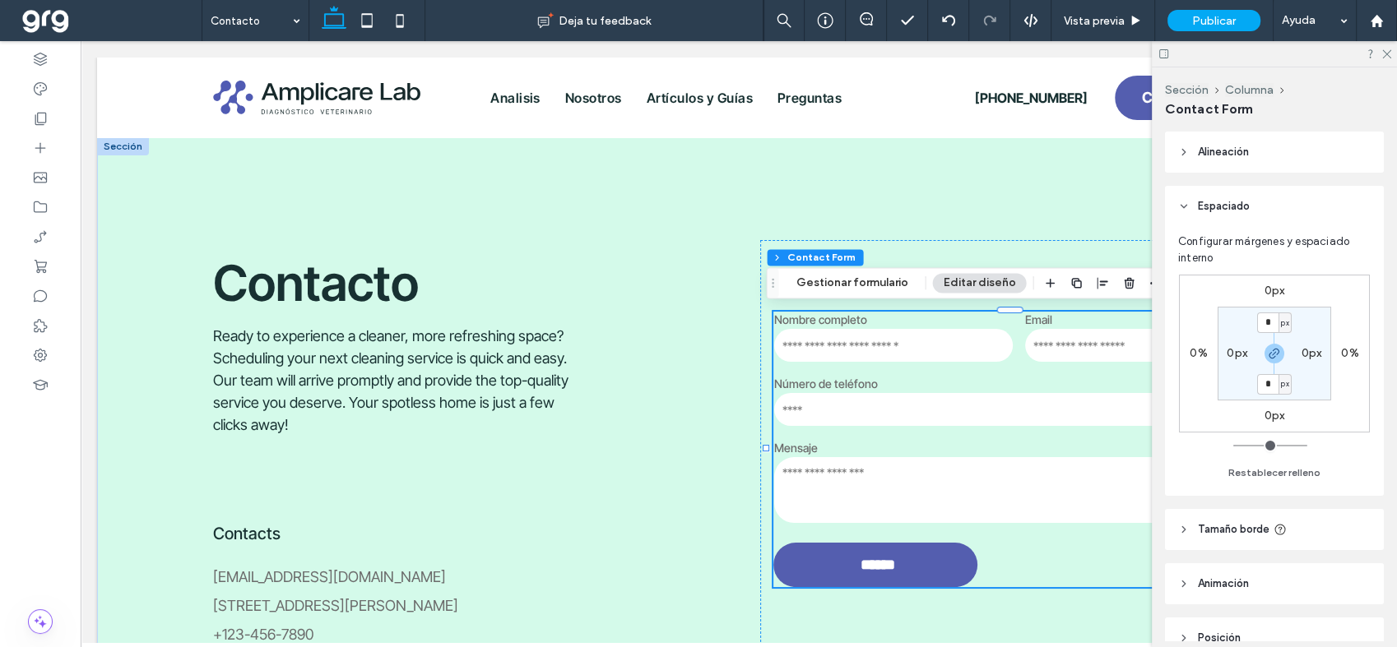
click at [1178, 197] on header "Espaciado" at bounding box center [1274, 206] width 219 height 41
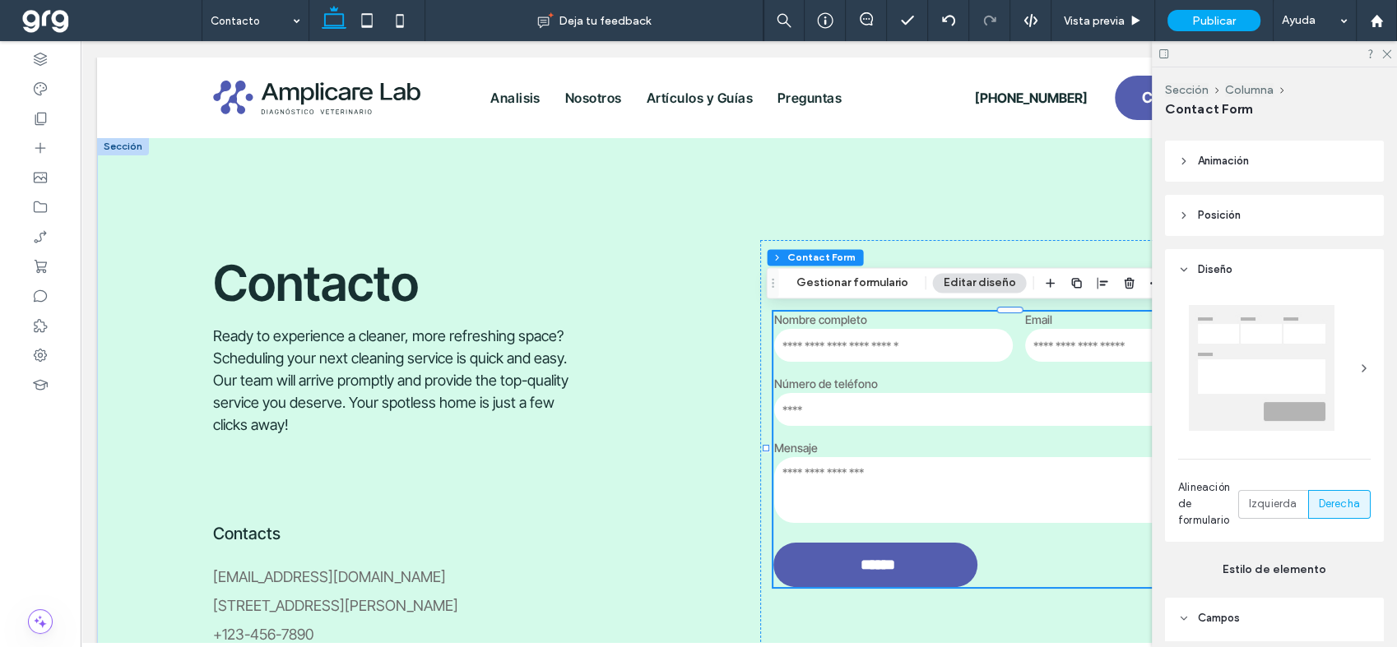
scroll to position [183, 0]
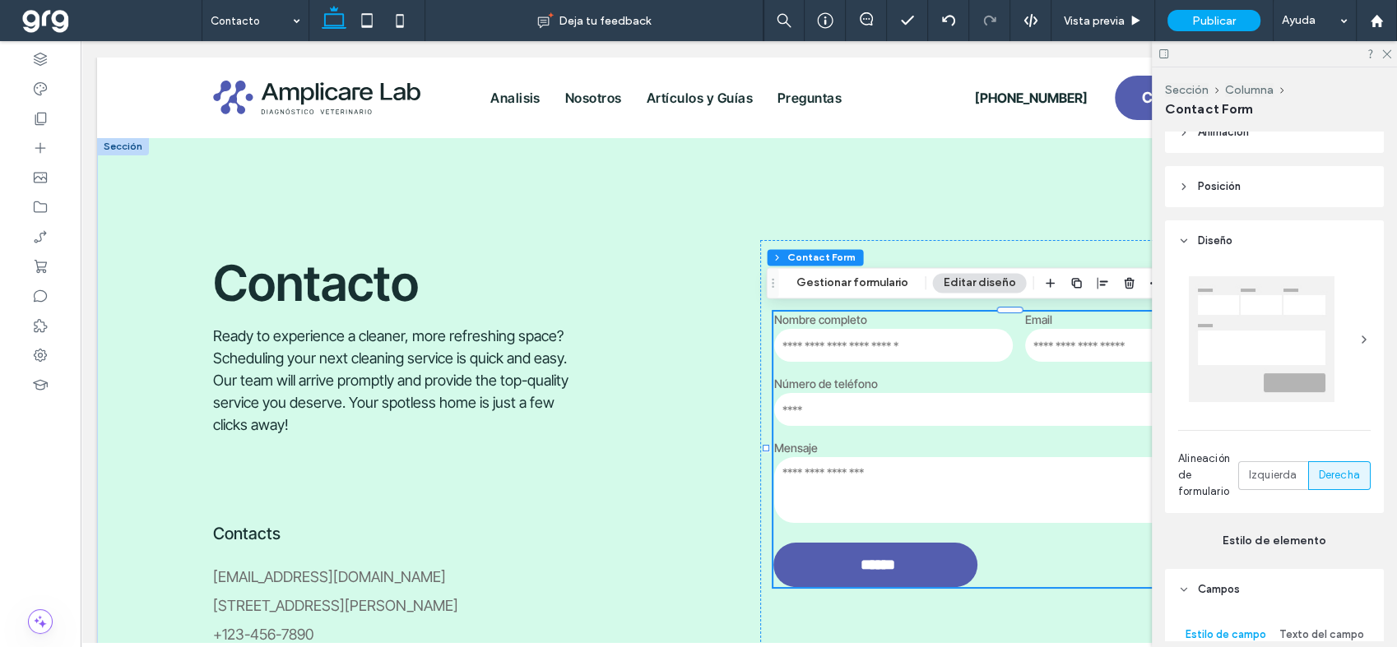
click at [1332, 285] on div at bounding box center [1274, 339] width 192 height 142
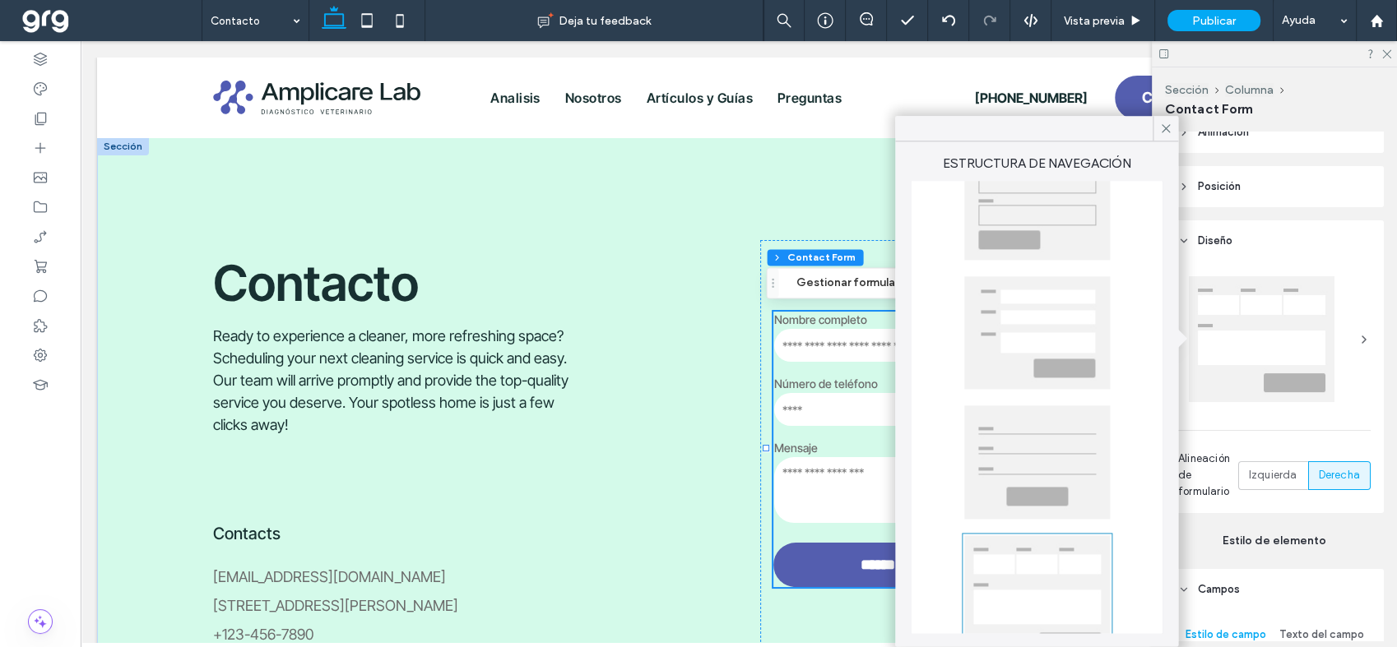
scroll to position [117, 0]
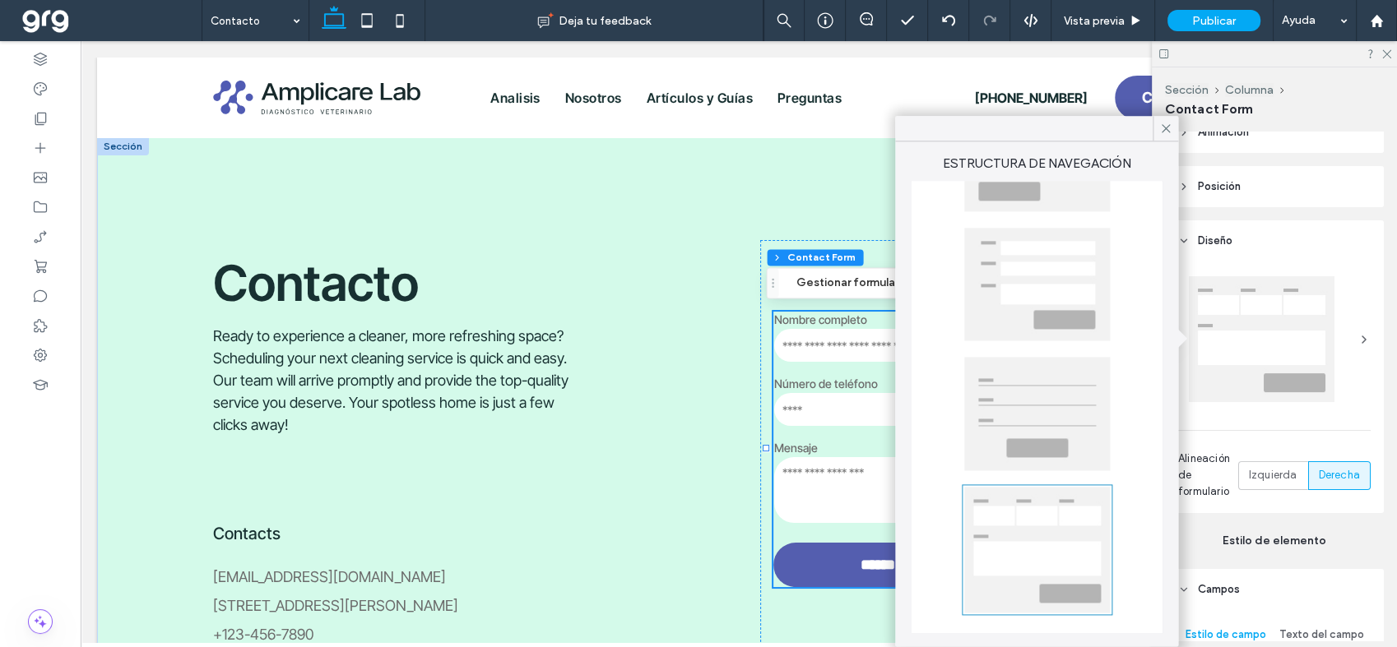
click at [1037, 433] on div at bounding box center [1037, 414] width 146 height 114
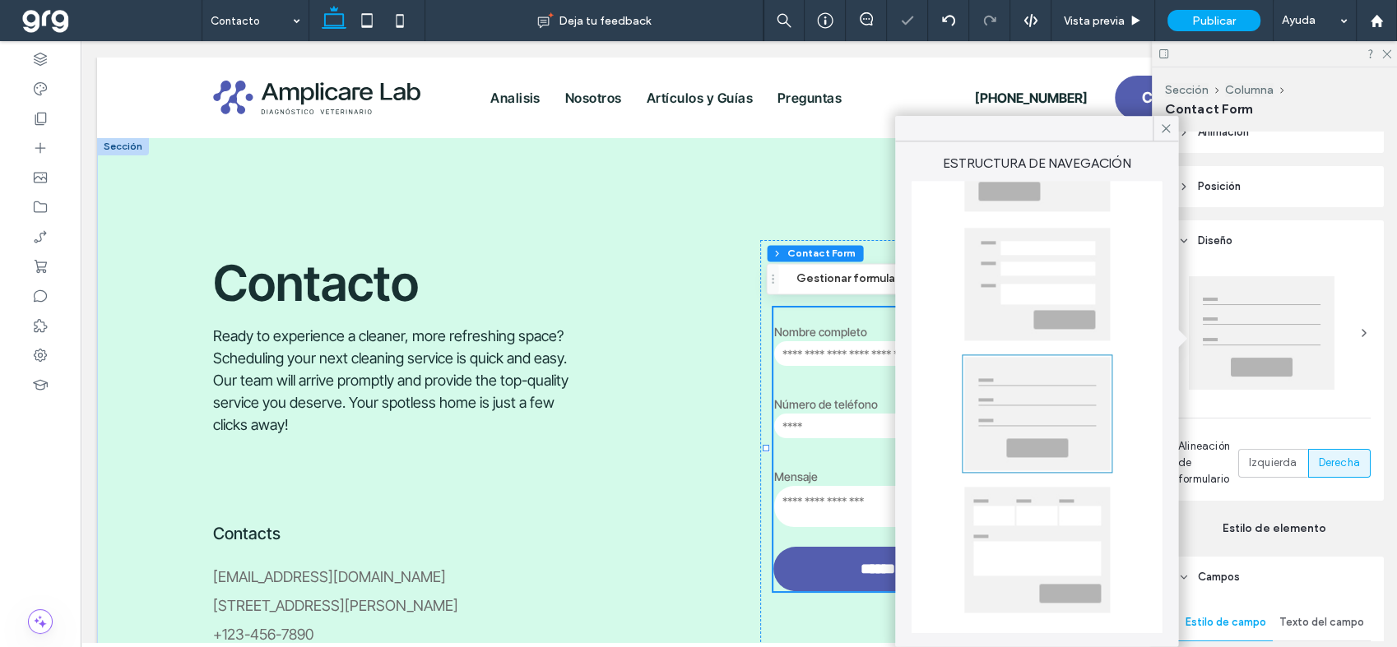
click at [1027, 521] on div at bounding box center [1037, 550] width 146 height 126
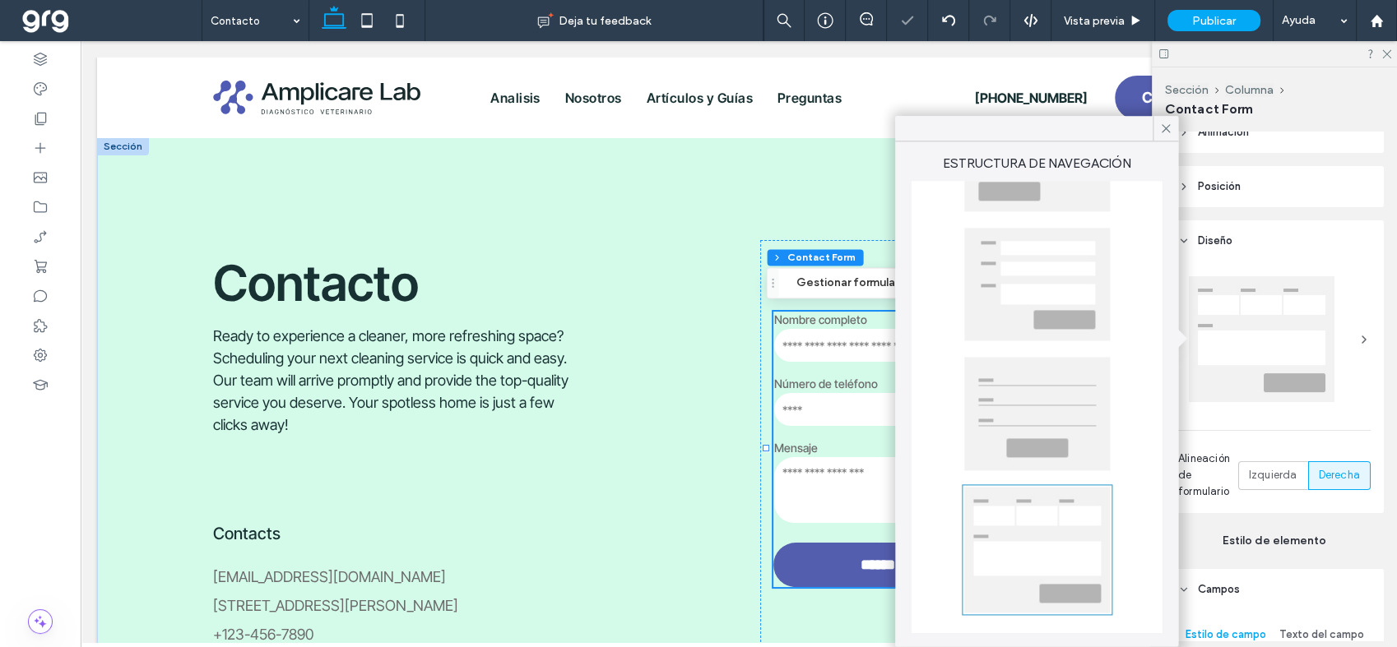
click at [998, 313] on div at bounding box center [1037, 284] width 146 height 113
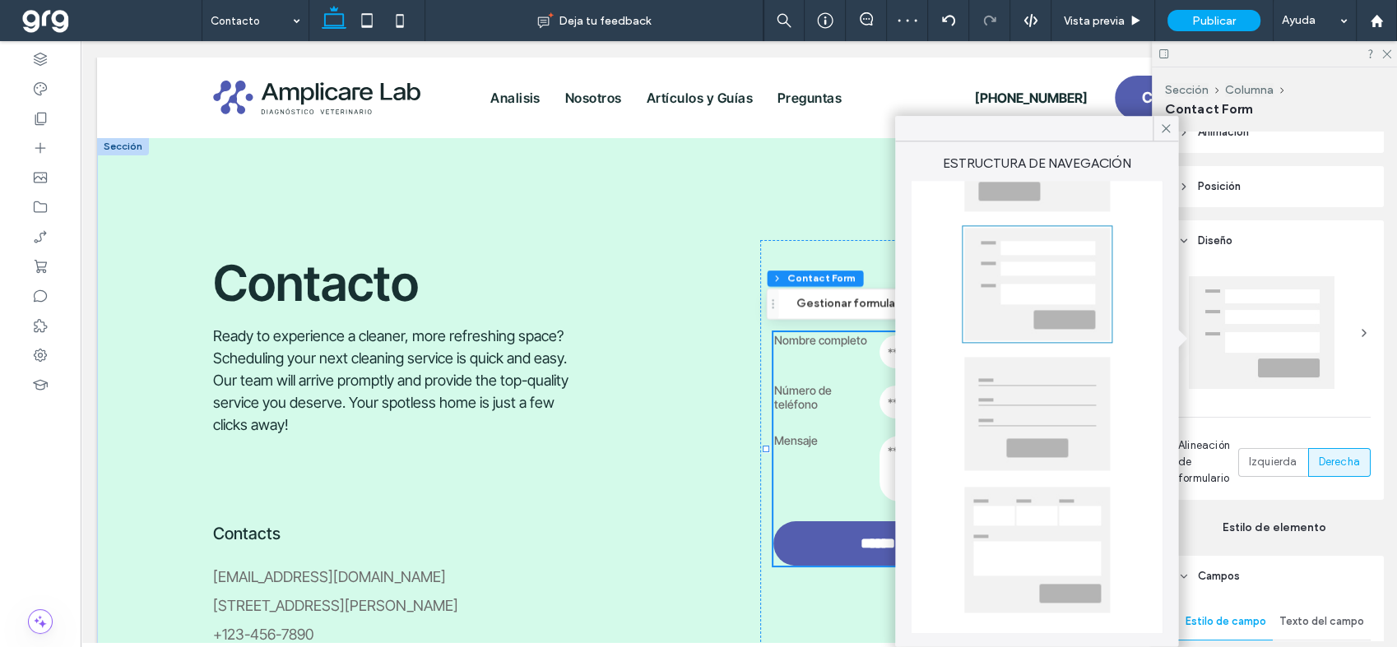
click at [1052, 490] on div at bounding box center [1037, 550] width 146 height 126
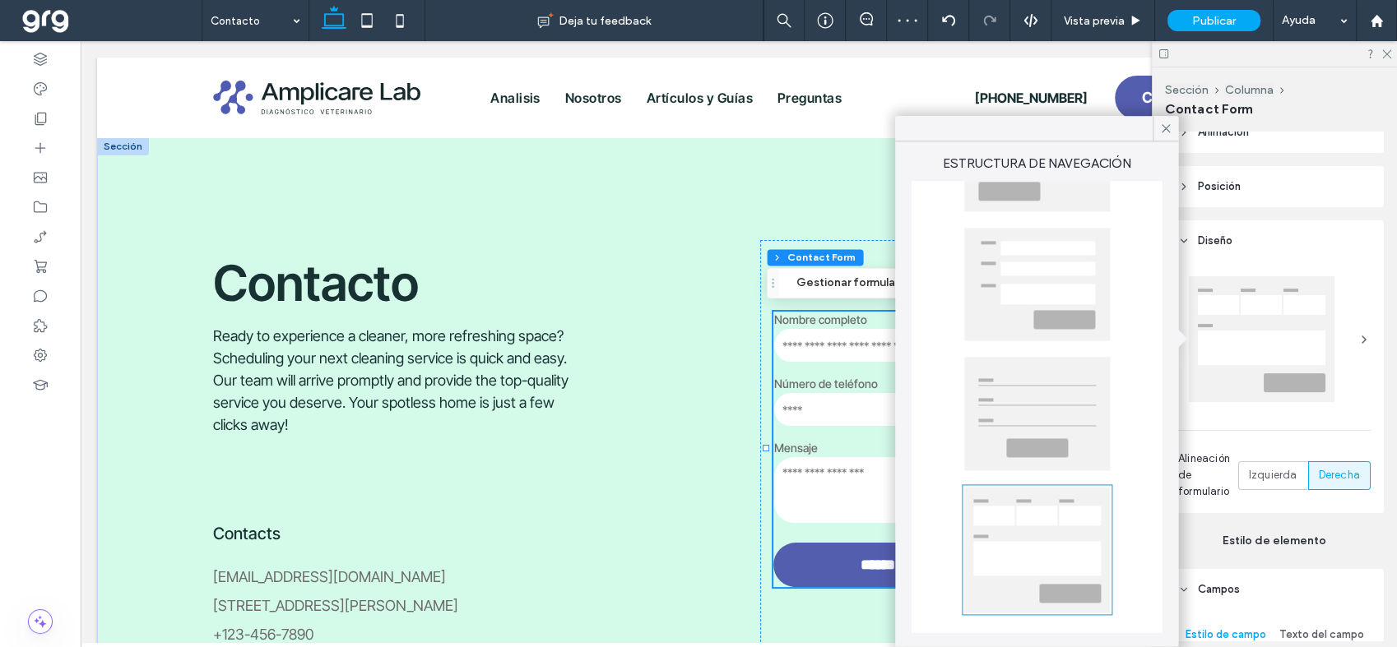
click at [1033, 424] on div at bounding box center [1037, 414] width 146 height 114
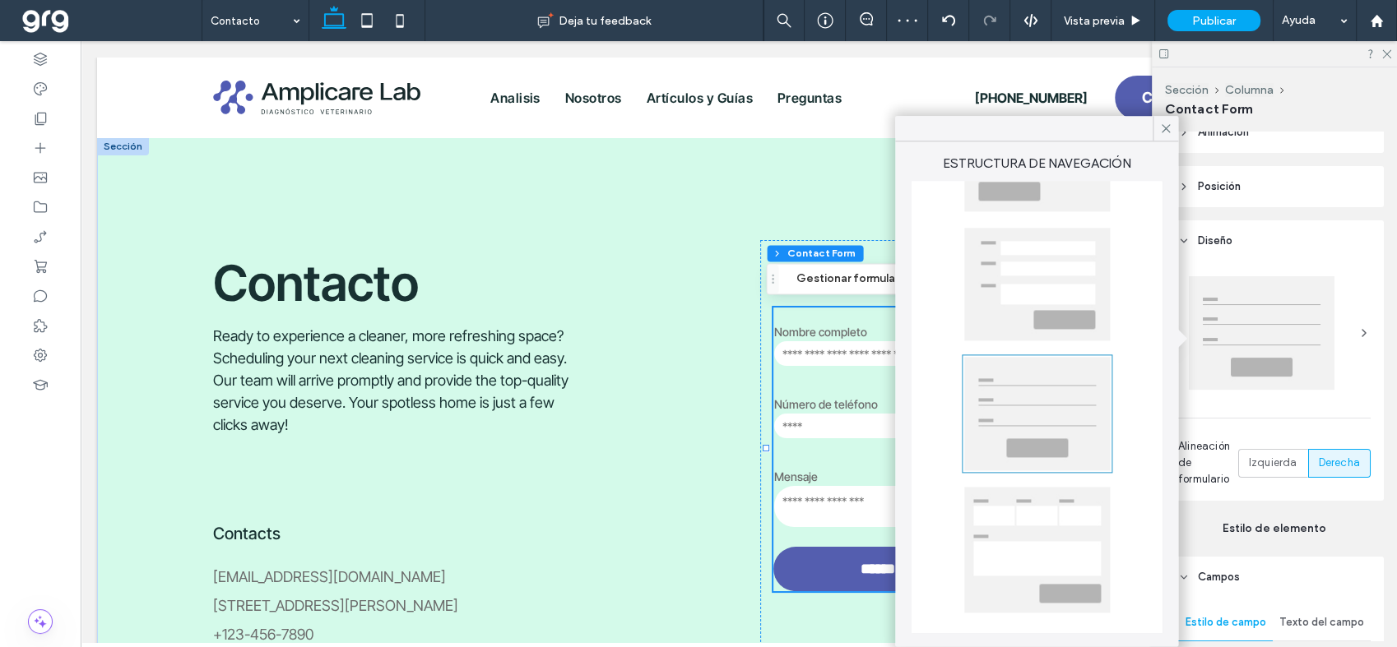
click at [1028, 312] on div at bounding box center [1037, 284] width 146 height 113
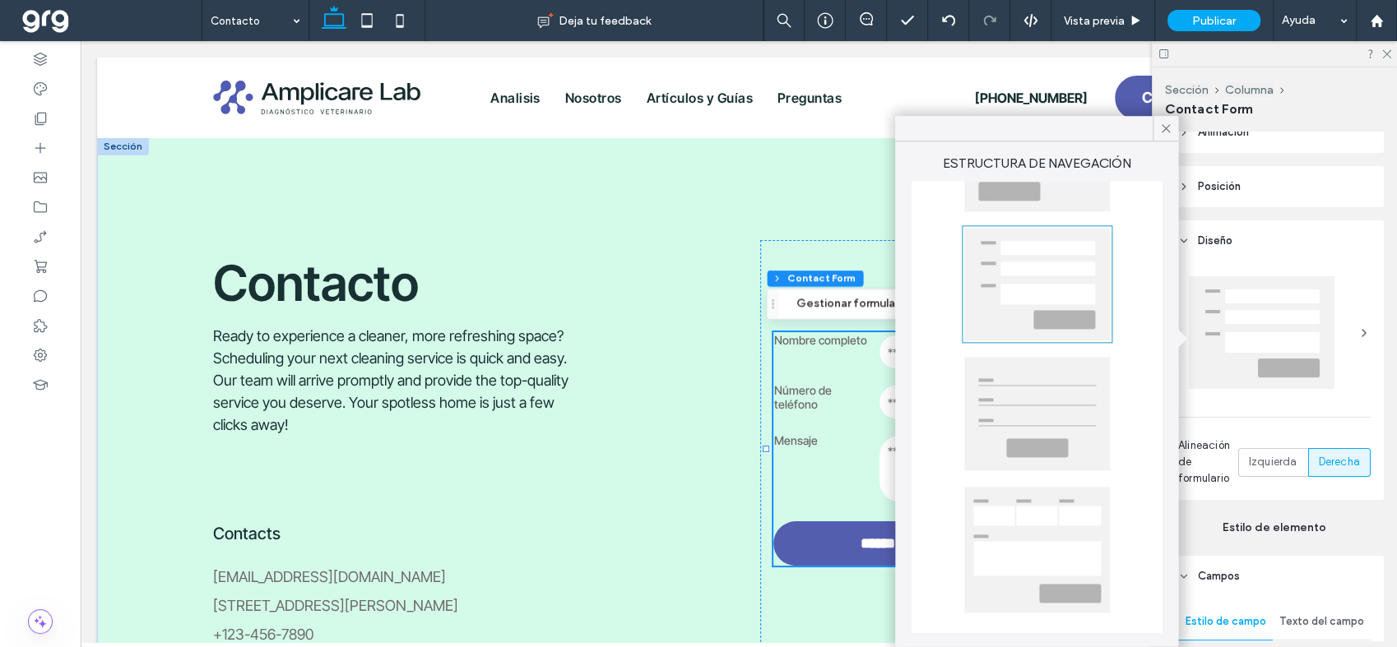
scroll to position [0, 0]
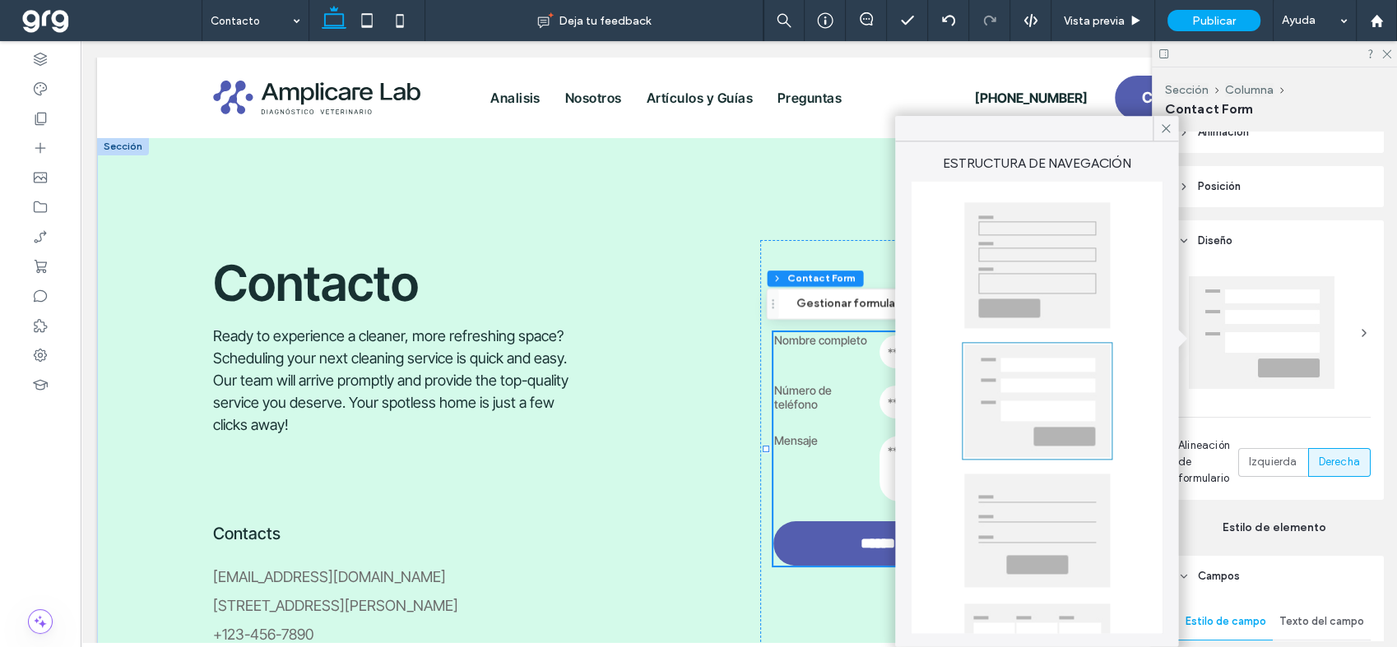
click at [1026, 295] on div at bounding box center [1037, 265] width 146 height 126
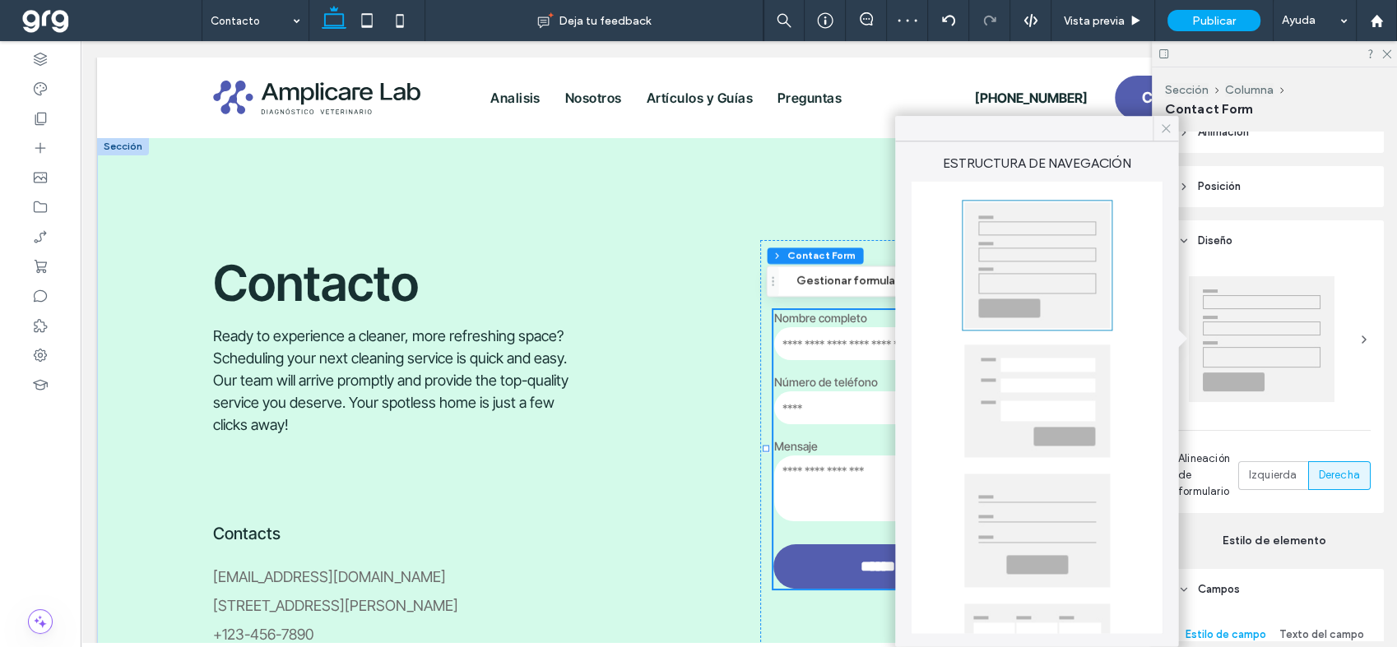
click at [1165, 130] on icon at bounding box center [1165, 128] width 15 height 15
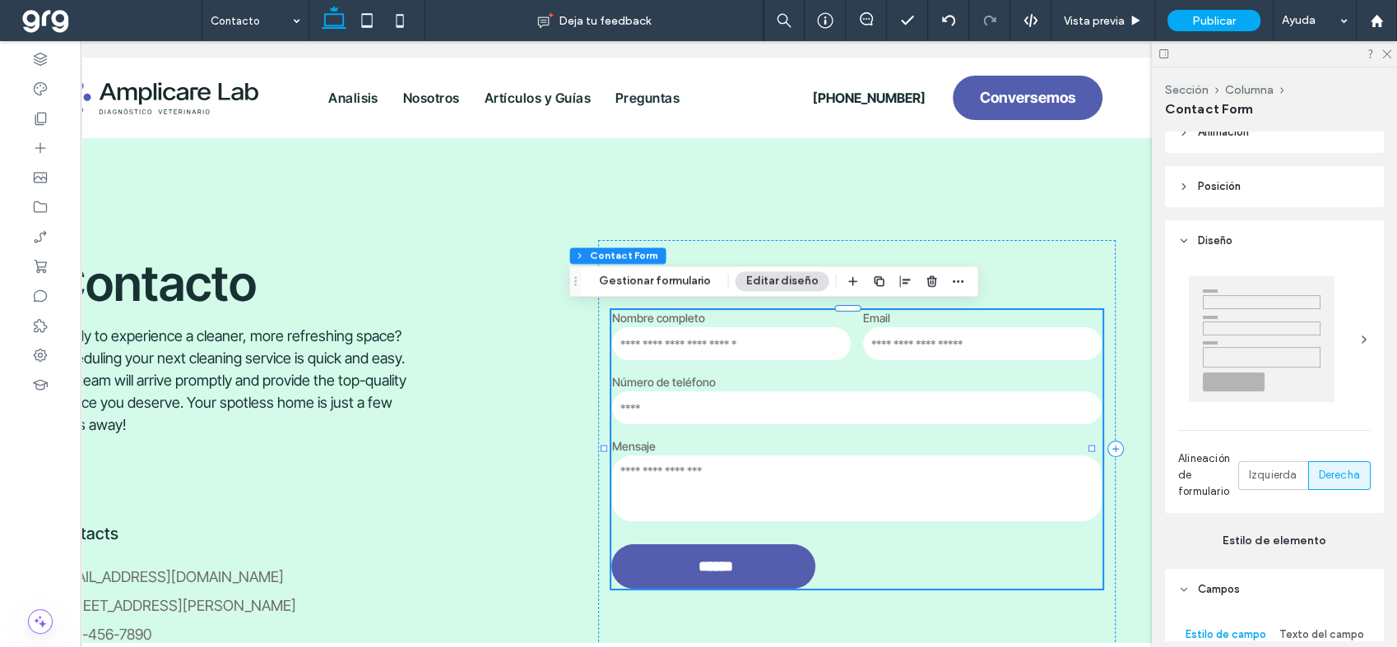
scroll to position [0, 213]
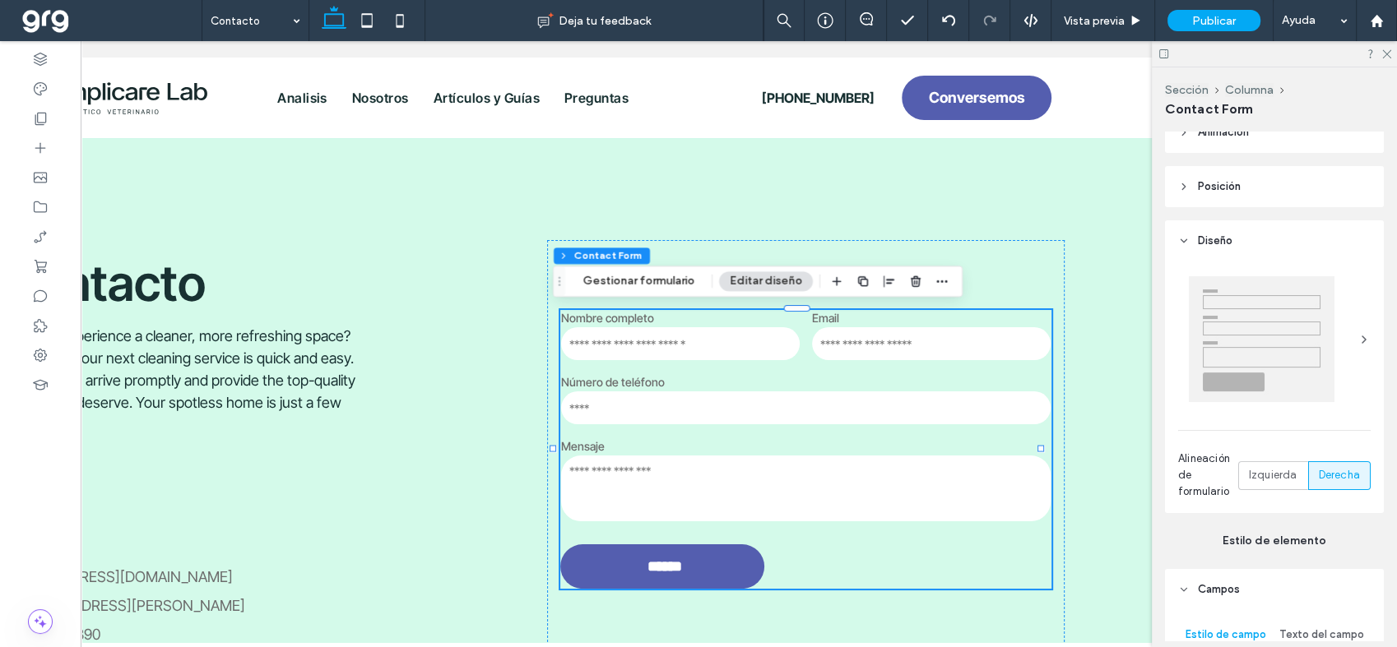
click at [1068, 220] on div "Contacto Ready to experience a cleaner, more refreshing space? Scheduling your …" at bounding box center [525, 449] width 1283 height 624
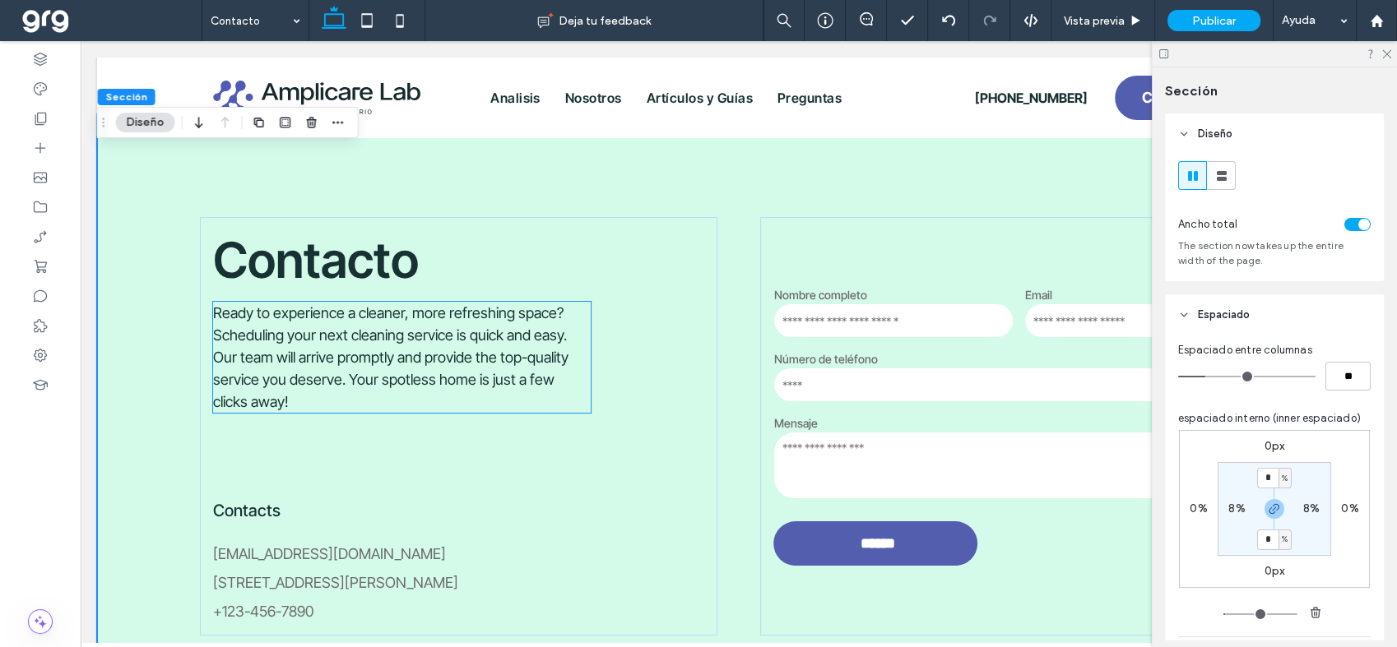
scroll to position [0, 0]
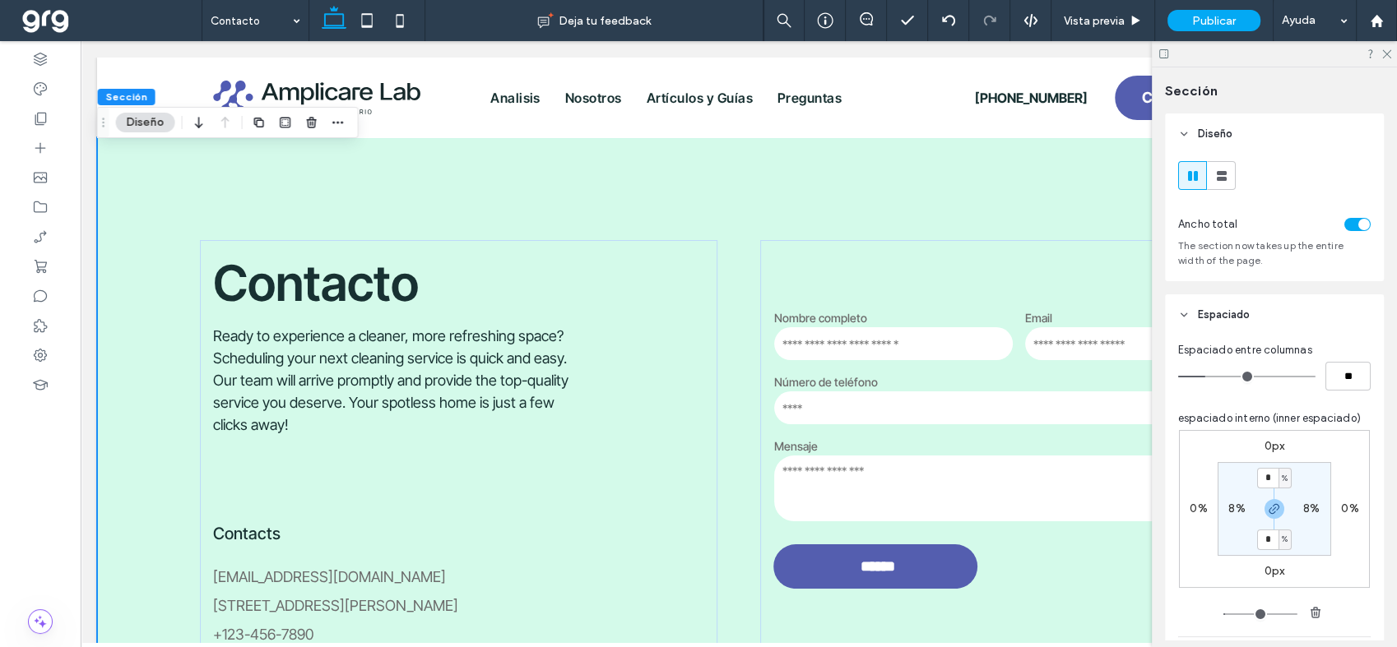
click at [158, 192] on div "Contacto Ready to experience a cleaner, more refreshing space? Scheduling your …" at bounding box center [738, 449] width 1283 height 624
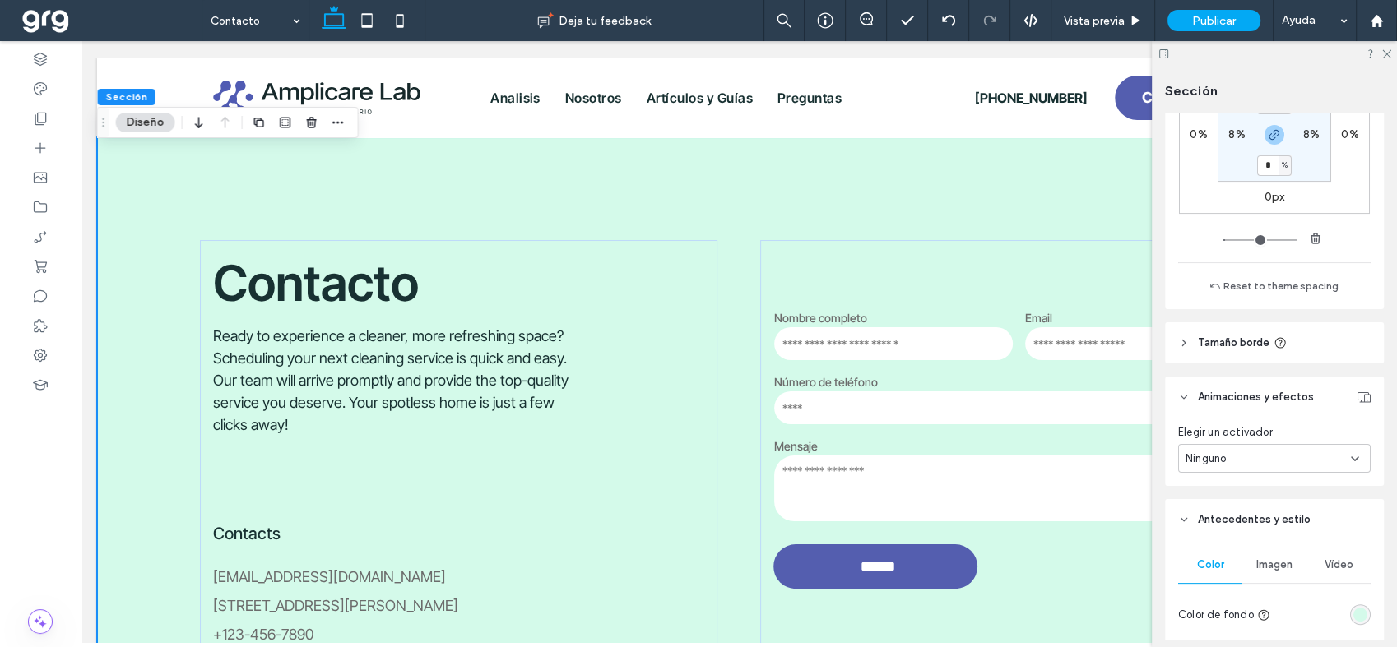
scroll to position [456, 0]
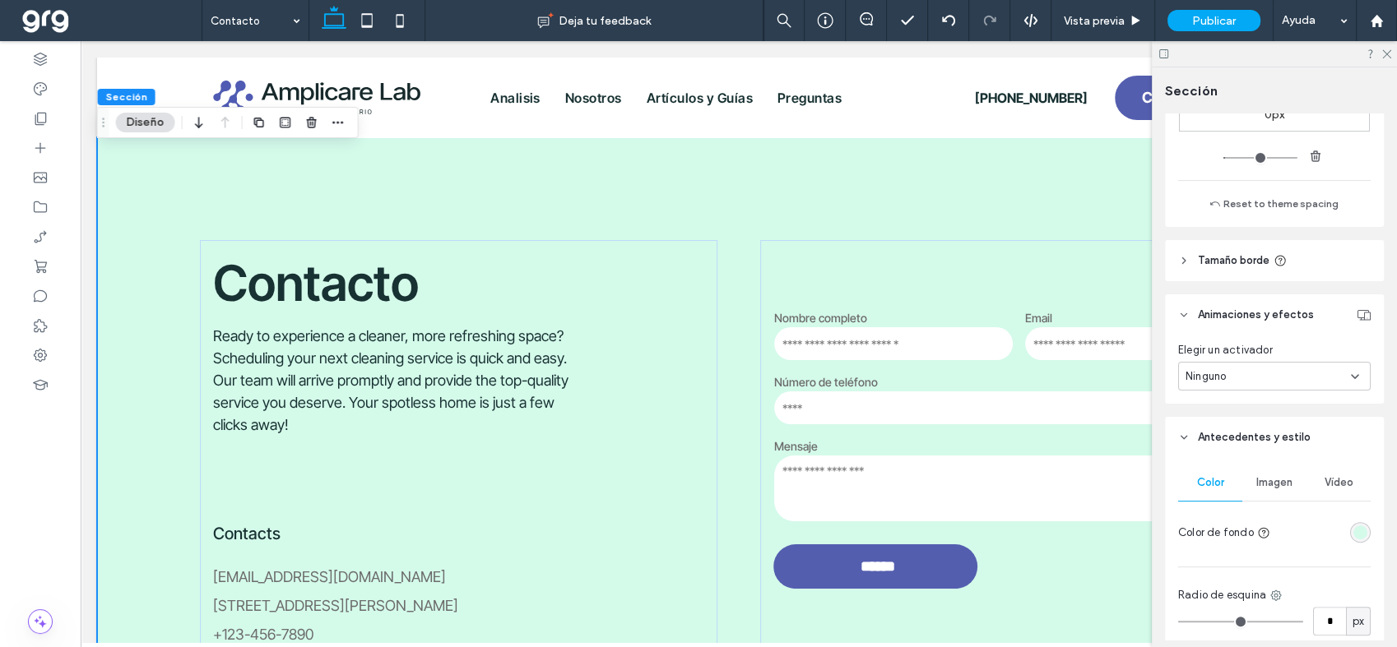
click at [1352, 519] on div at bounding box center [1324, 532] width 94 height 29
click at [1353, 530] on div "rgba(212, 250, 234, 1)" at bounding box center [1360, 533] width 14 height 14
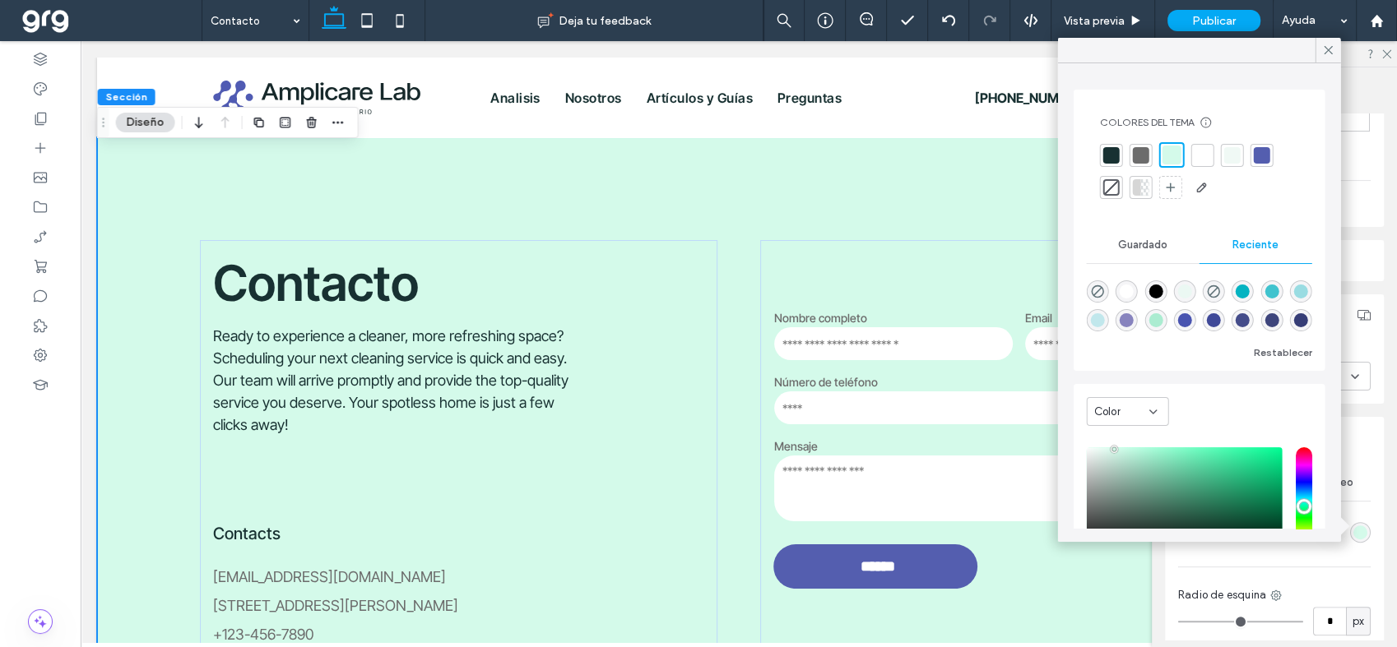
click at [1199, 152] on div at bounding box center [1202, 155] width 16 height 16
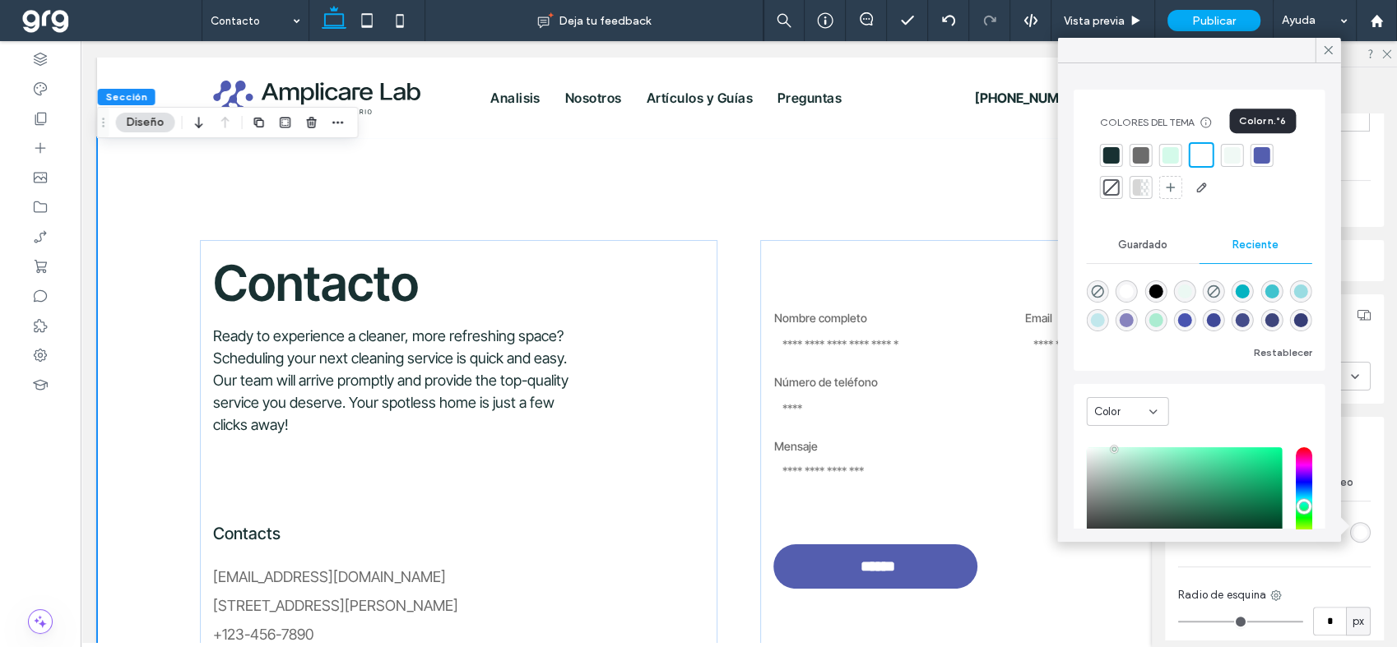
click at [1262, 154] on div at bounding box center [1261, 155] width 16 height 16
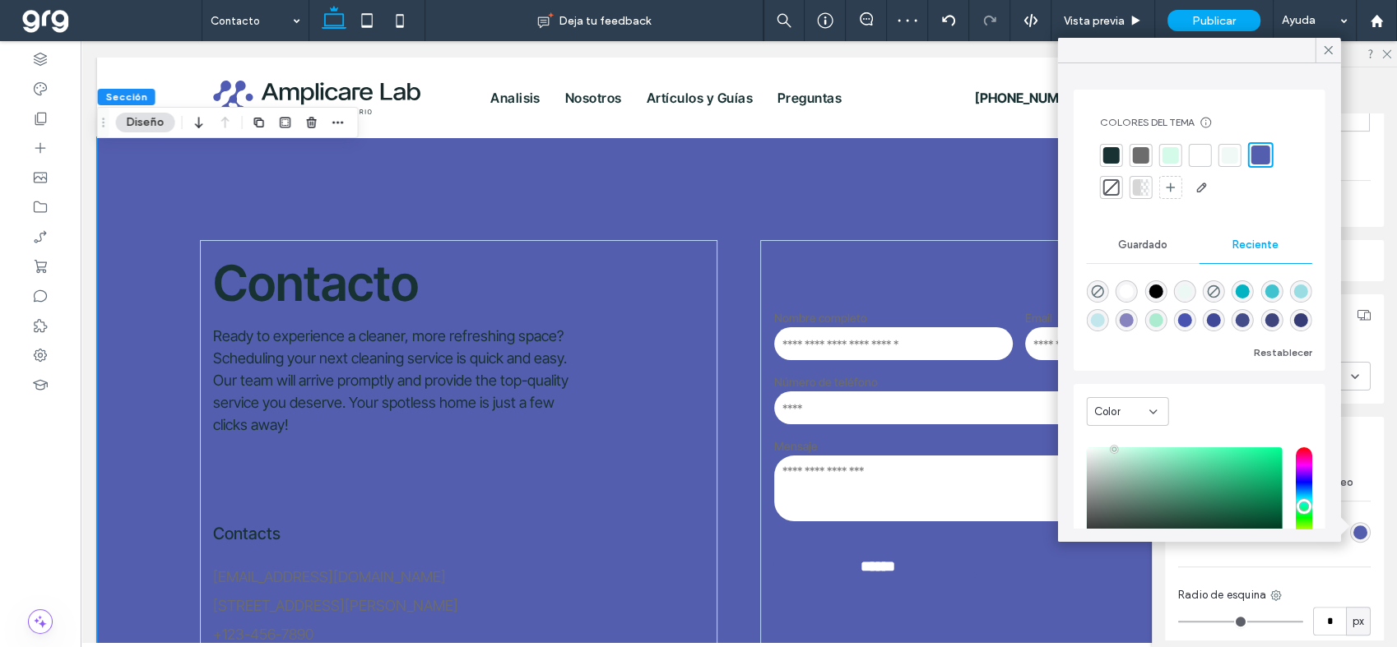
click at [1165, 157] on div at bounding box center [1170, 155] width 16 height 16
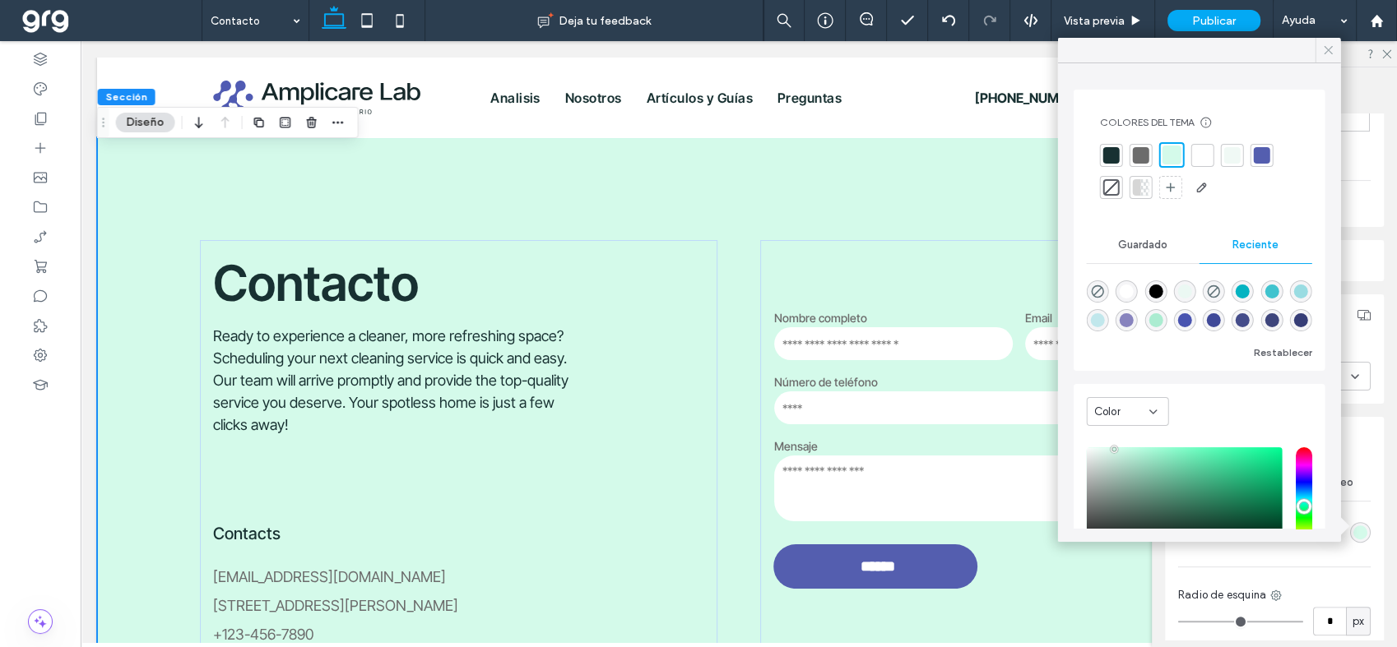
click at [1328, 53] on icon at bounding box center [1328, 50] width 15 height 15
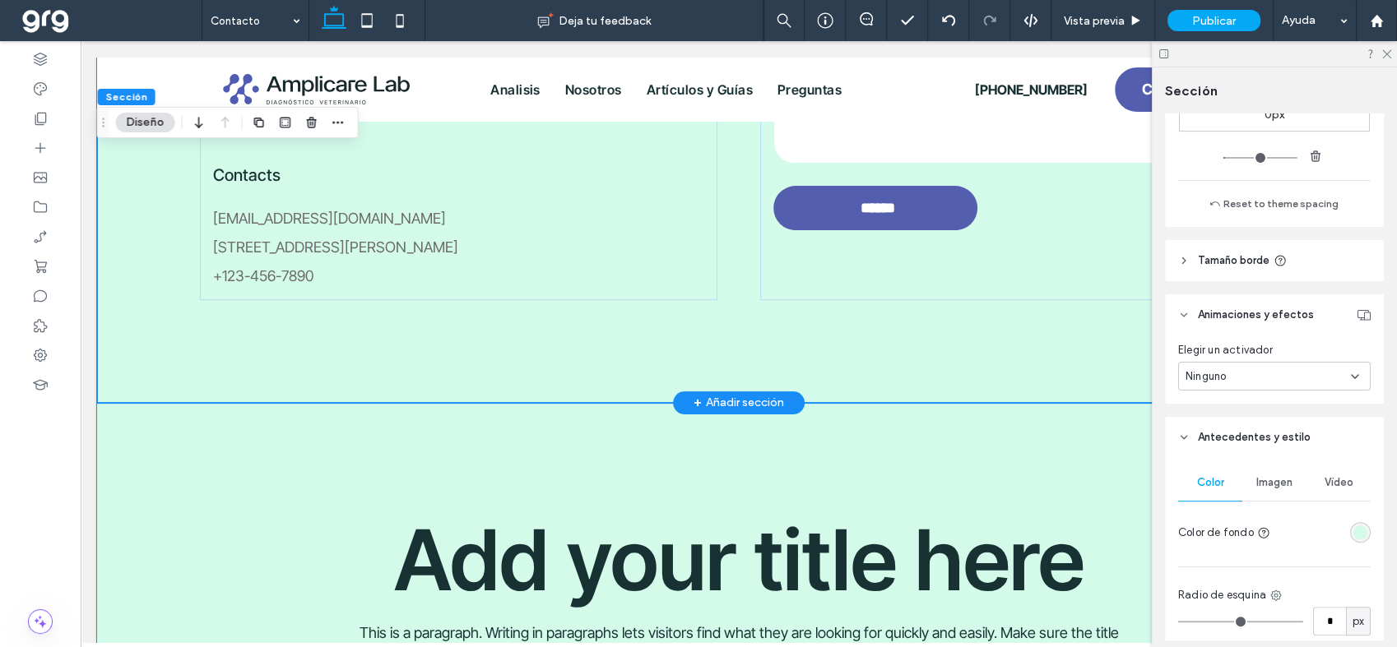
scroll to position [0, 0]
